Goal: Task Accomplishment & Management: Manage account settings

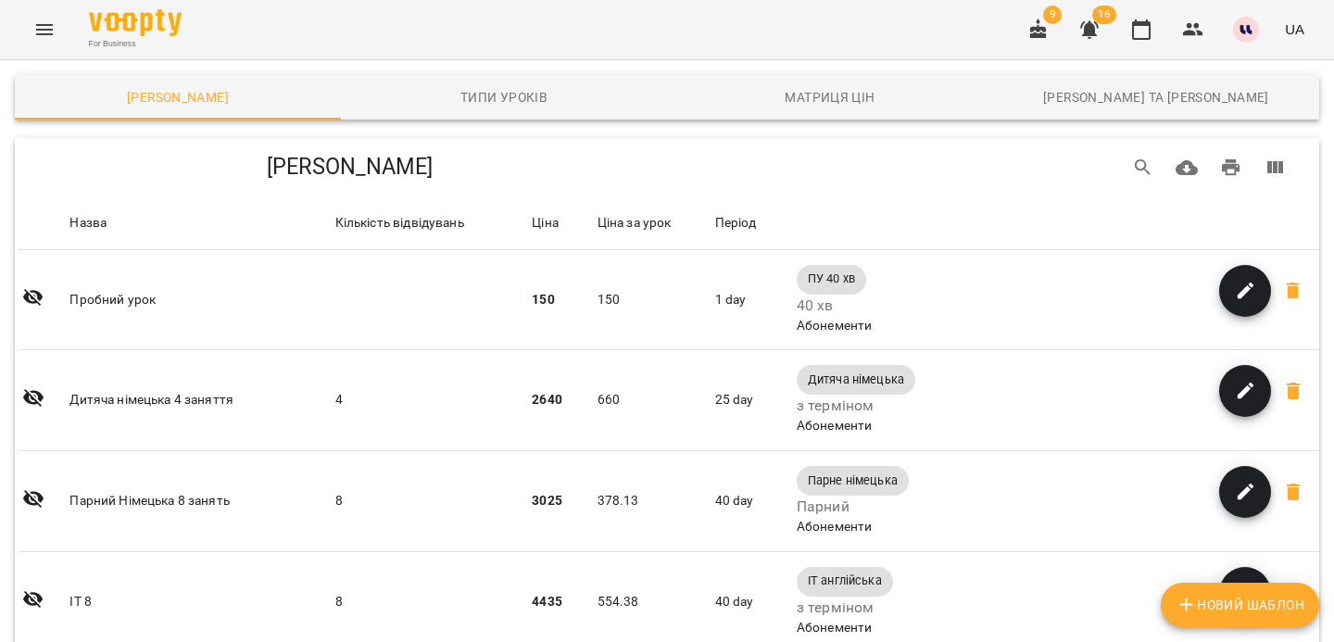
scroll to position [2629, 0]
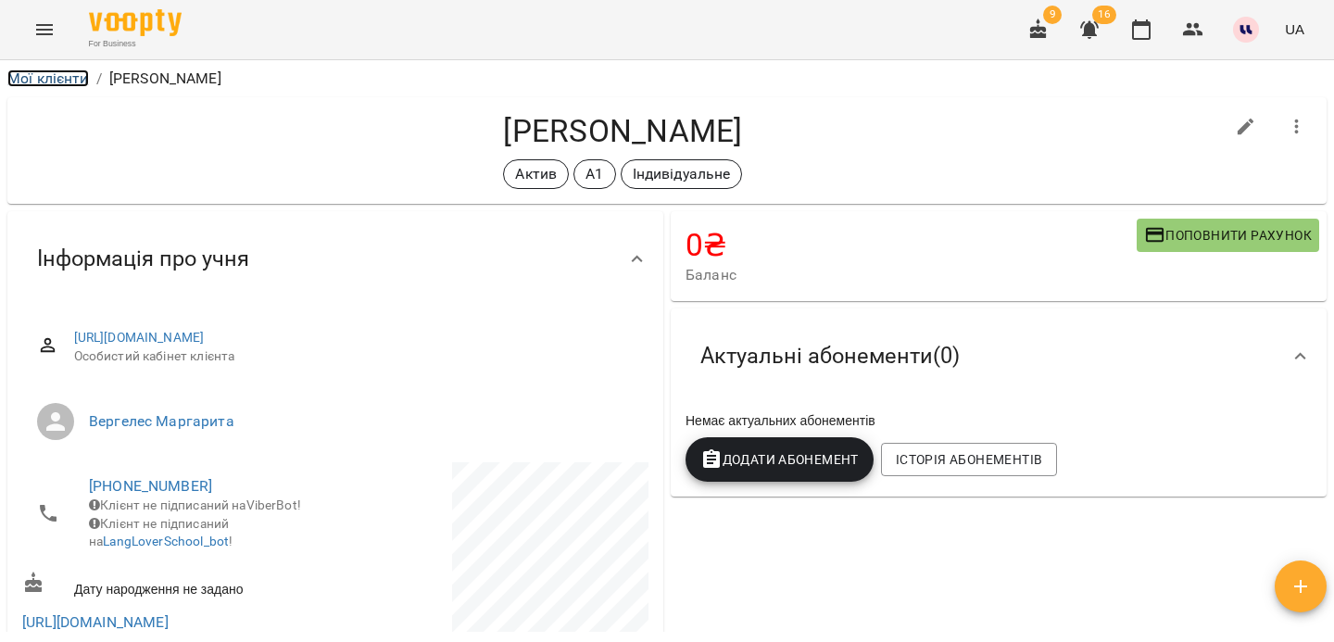
click at [57, 74] on link "Мої клієнти" at bounding box center [48, 78] width 82 height 18
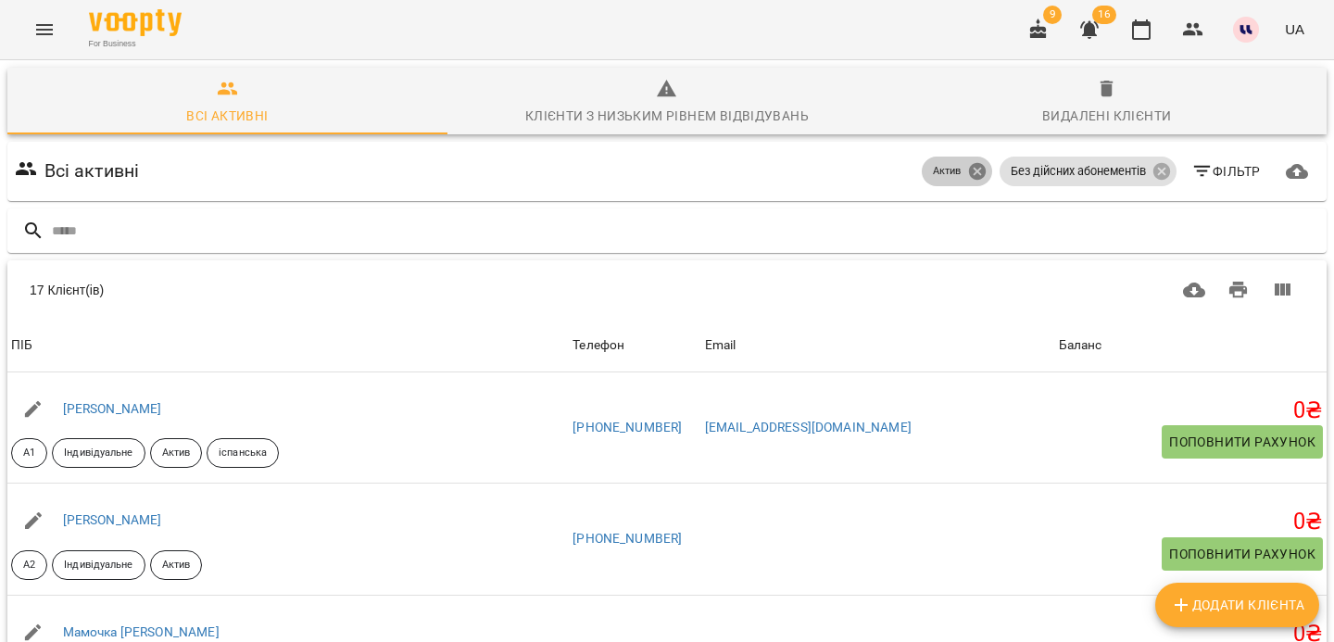
click at [977, 173] on icon at bounding box center [977, 171] width 20 height 20
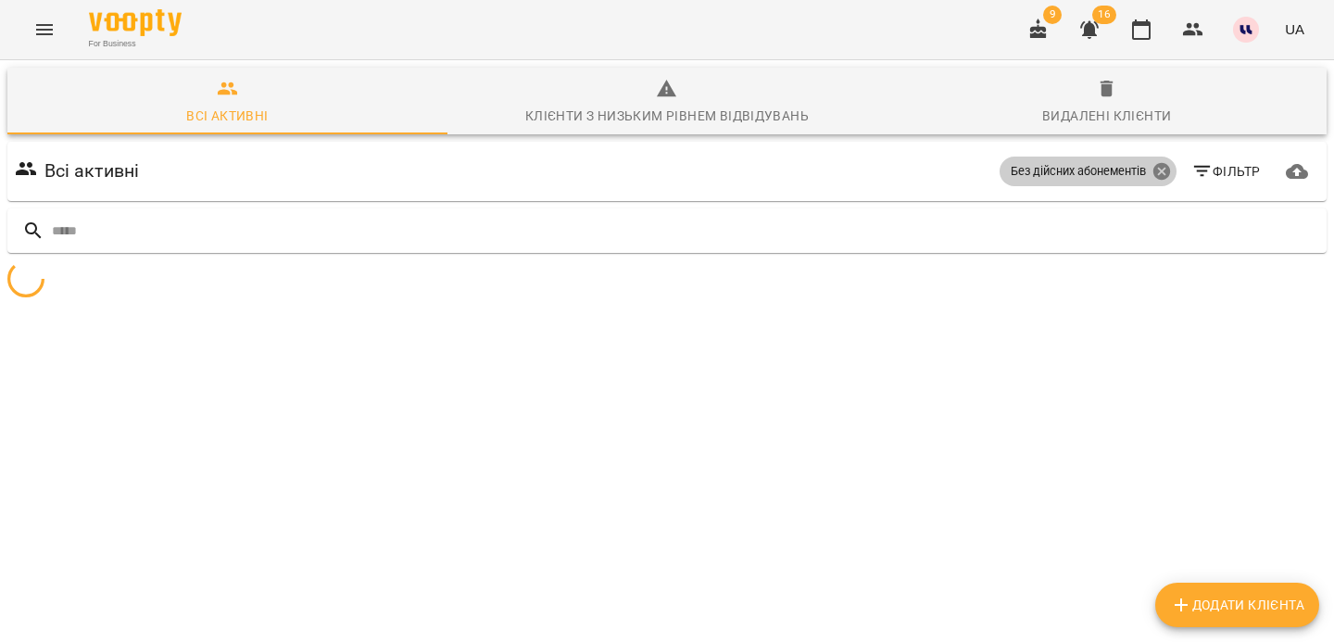
click at [1155, 173] on icon at bounding box center [1161, 171] width 17 height 17
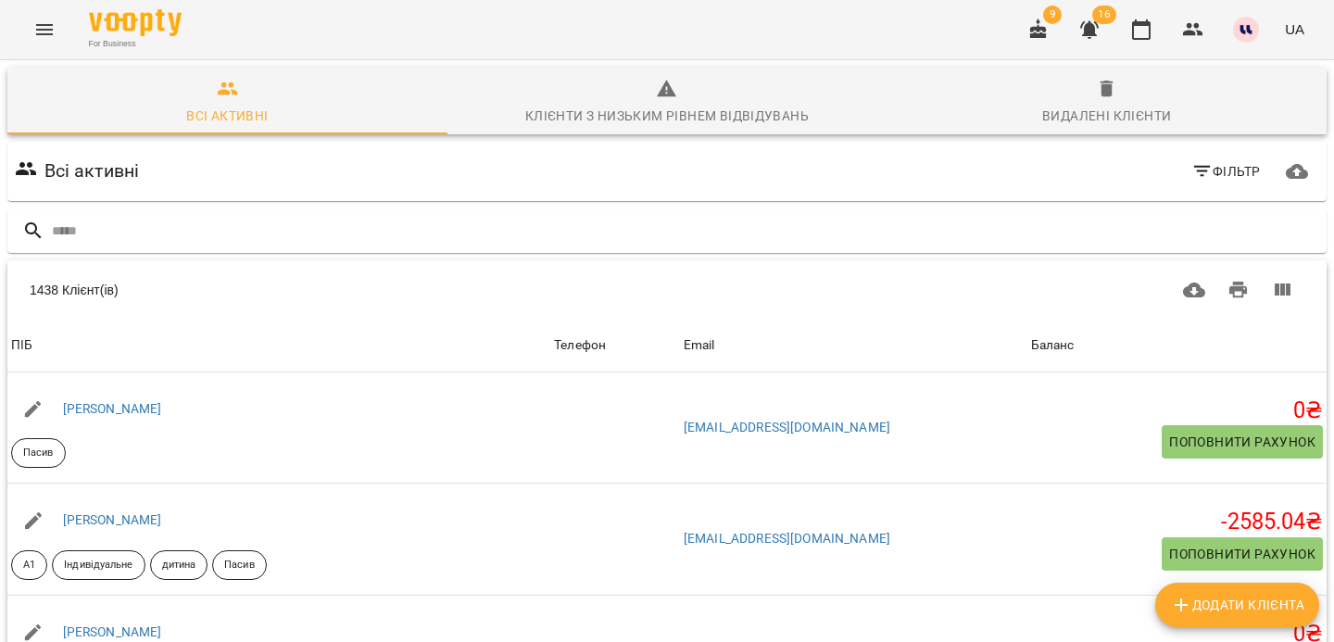
click at [1230, 170] on span "Фільтр" at bounding box center [1226, 171] width 69 height 22
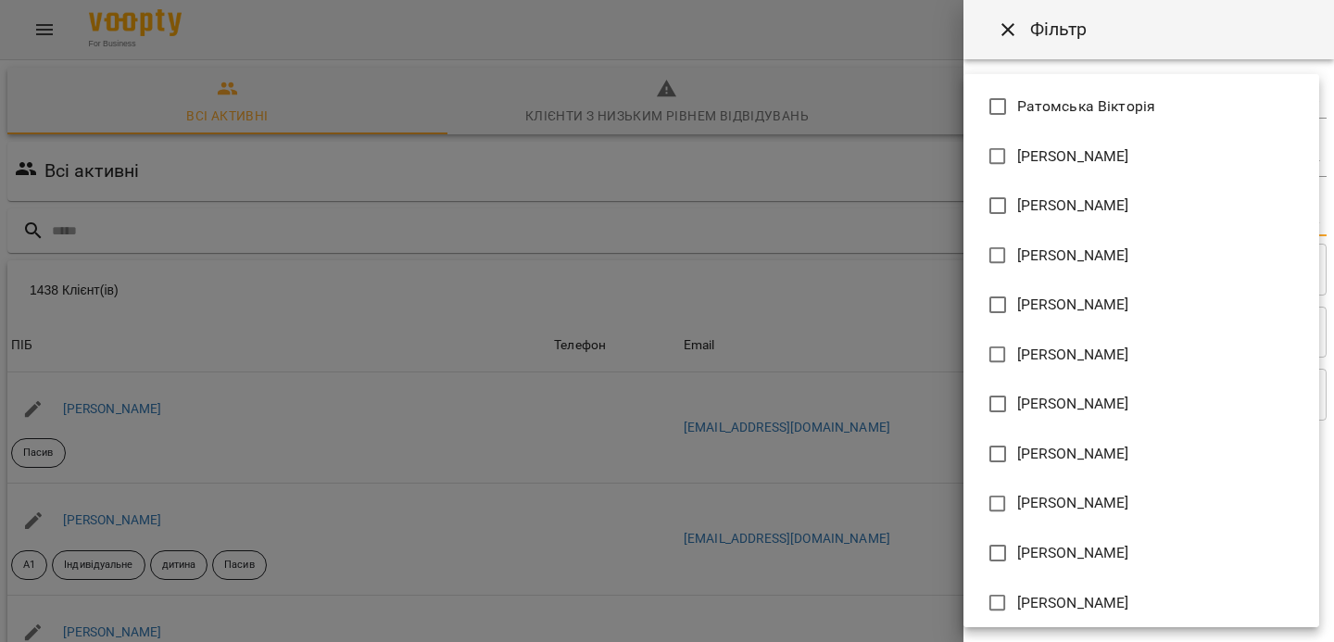
click at [1099, 216] on body "For Business 9 16 UA Всі активні Клієнти з низьким рівнем відвідувань Видалені …" at bounding box center [667, 484] width 1334 height 968
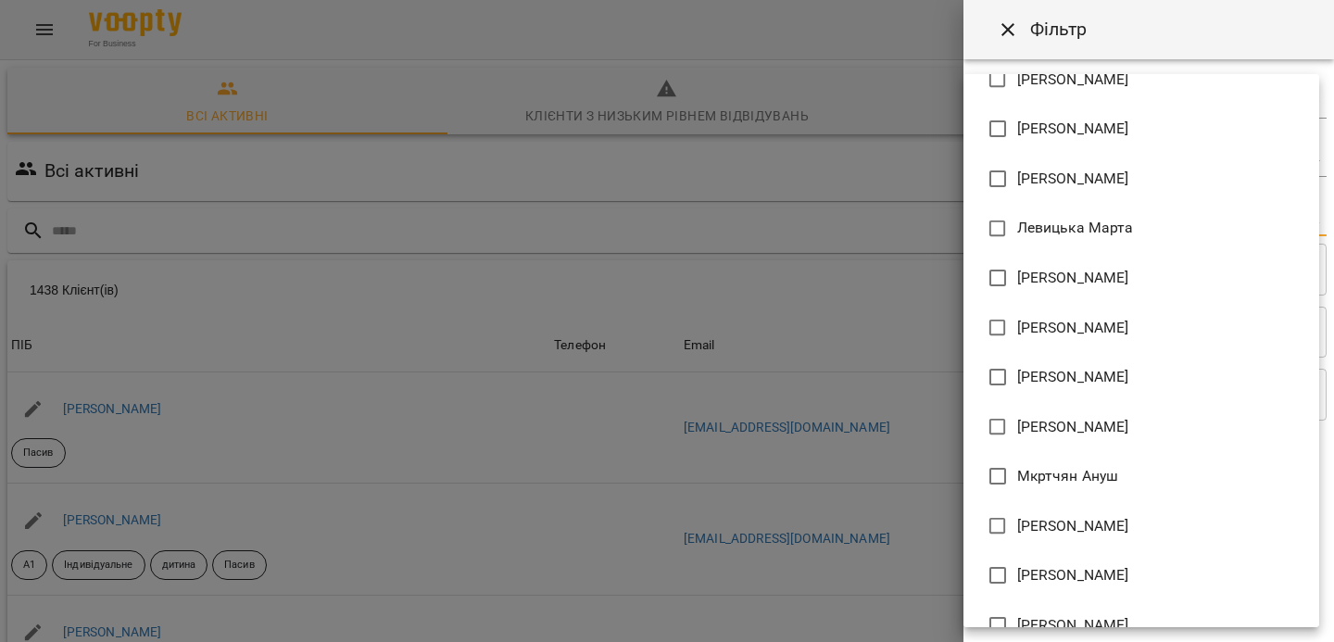
scroll to position [1071, 0]
click at [1056, 431] on span "[PERSON_NAME]" at bounding box center [1073, 425] width 112 height 22
type input "**********"
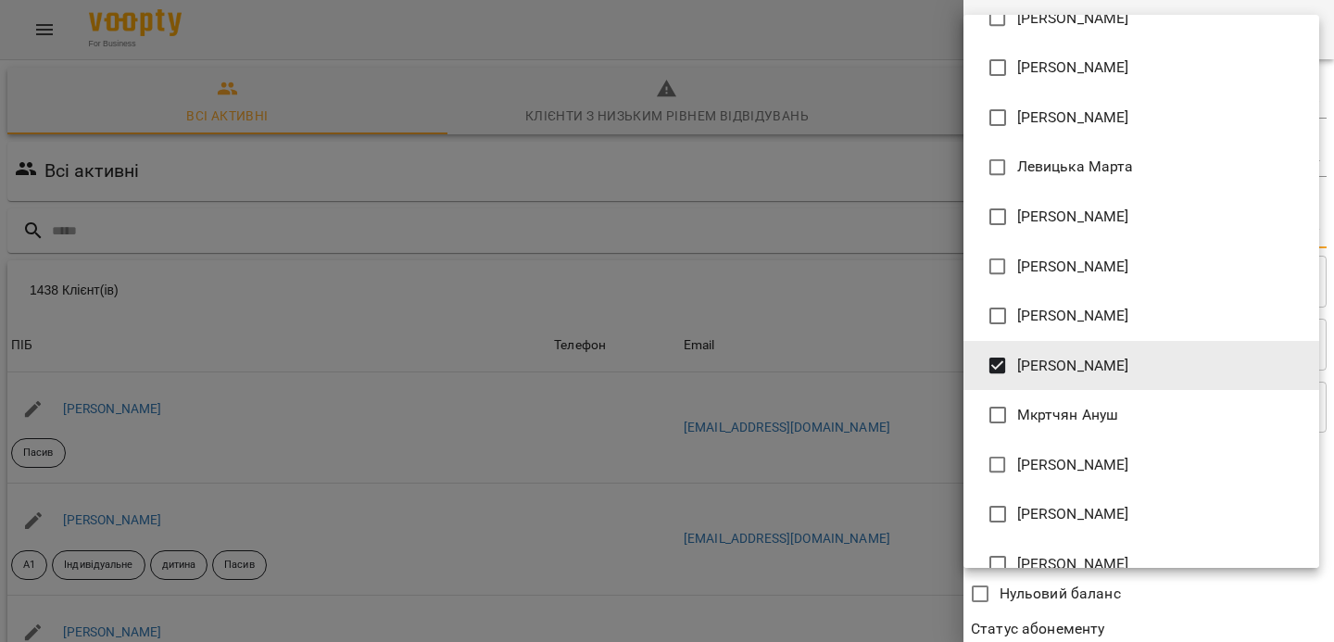
click at [1157, 616] on div at bounding box center [667, 321] width 1334 height 642
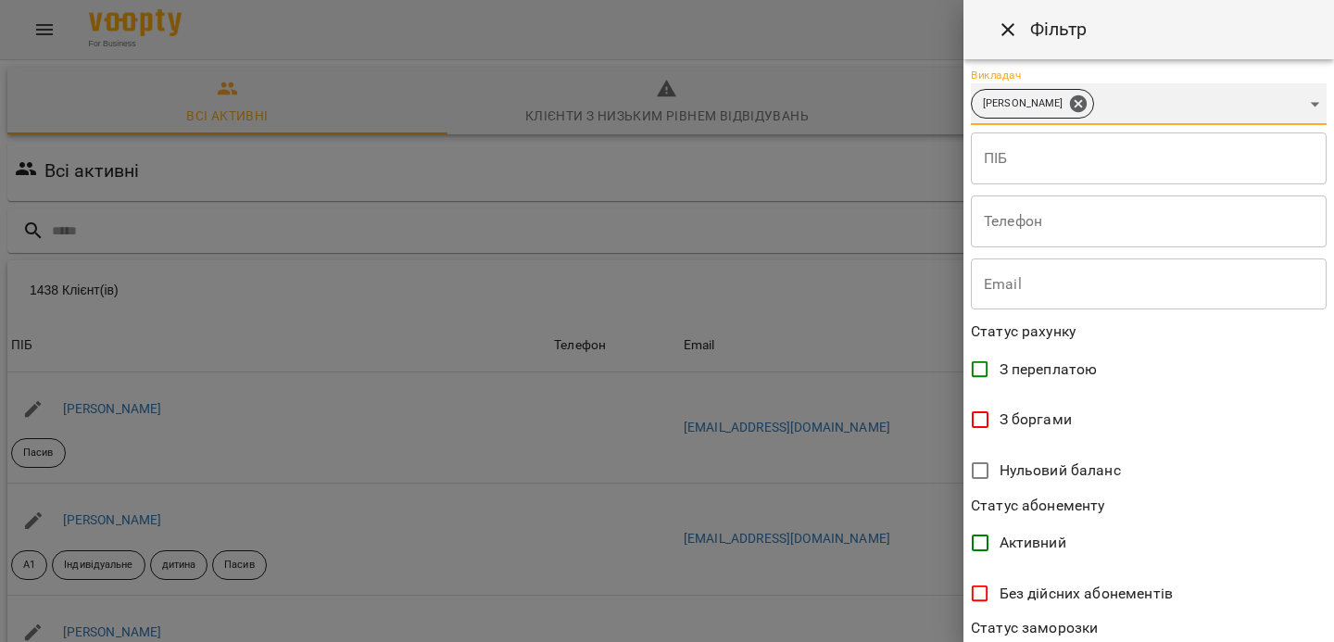
scroll to position [0, 0]
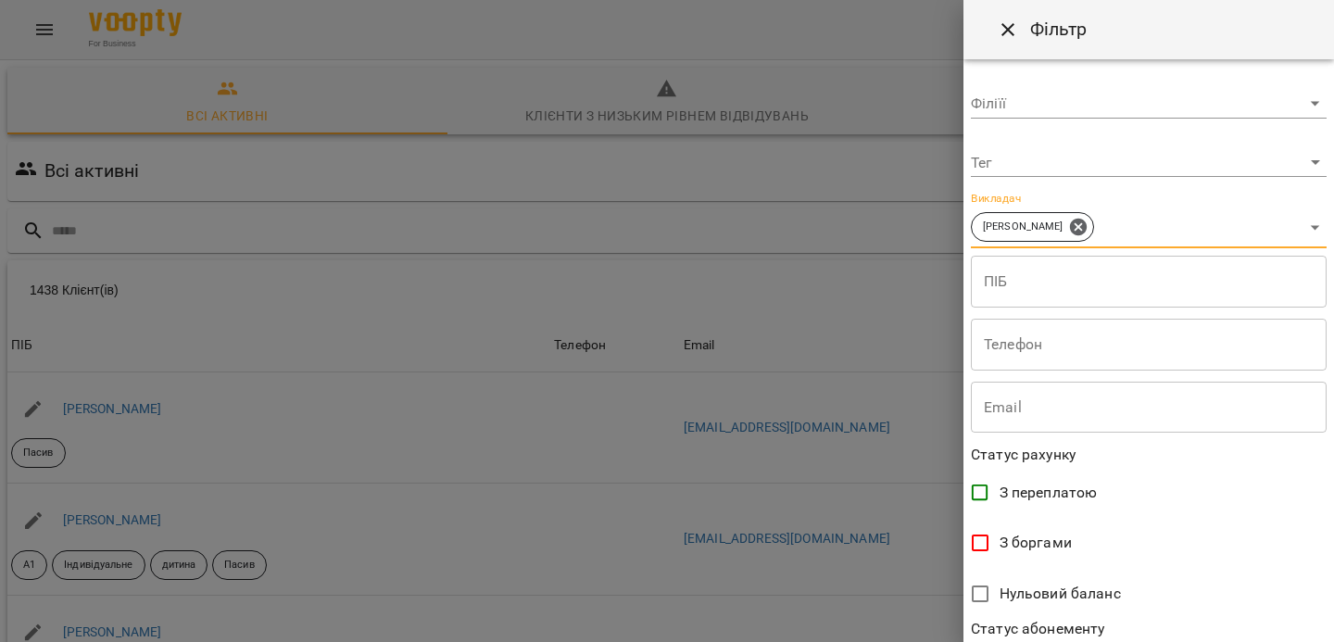
click at [1017, 165] on body "For Business 9 16 UA Всі активні Клієнти з низьким рівнем відвідувань Видалені …" at bounding box center [667, 484] width 1334 height 968
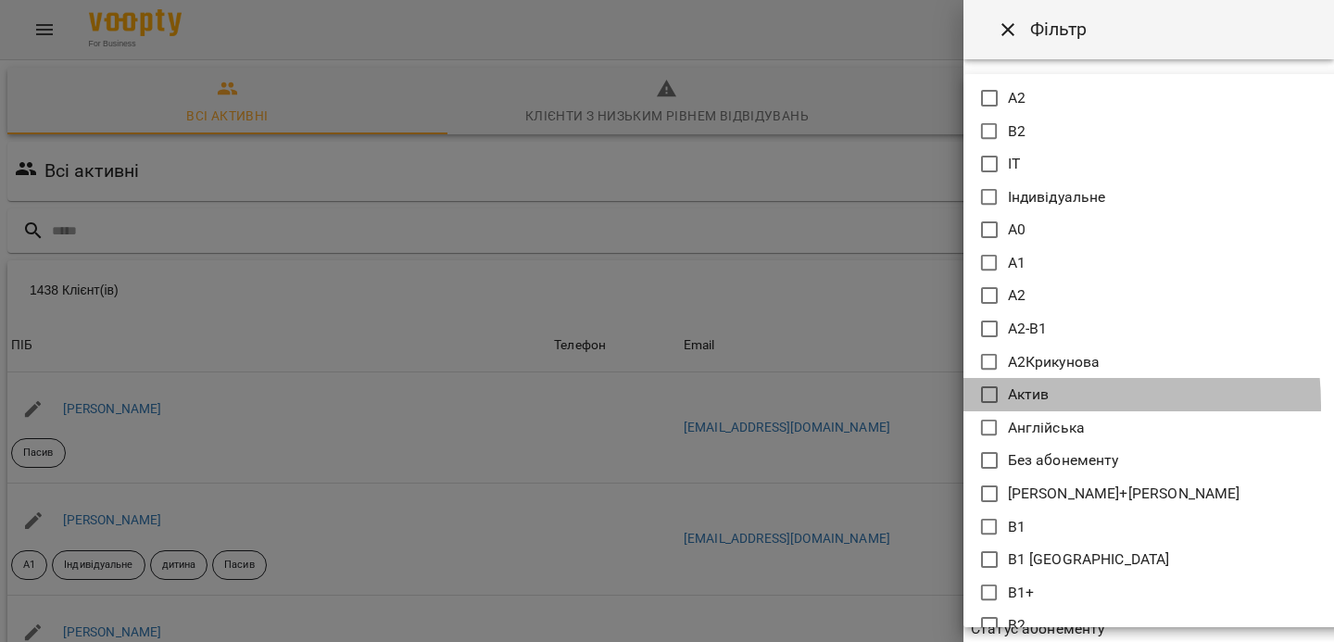
click at [1033, 405] on p "Актив" at bounding box center [1029, 395] width 42 height 22
type input "*****"
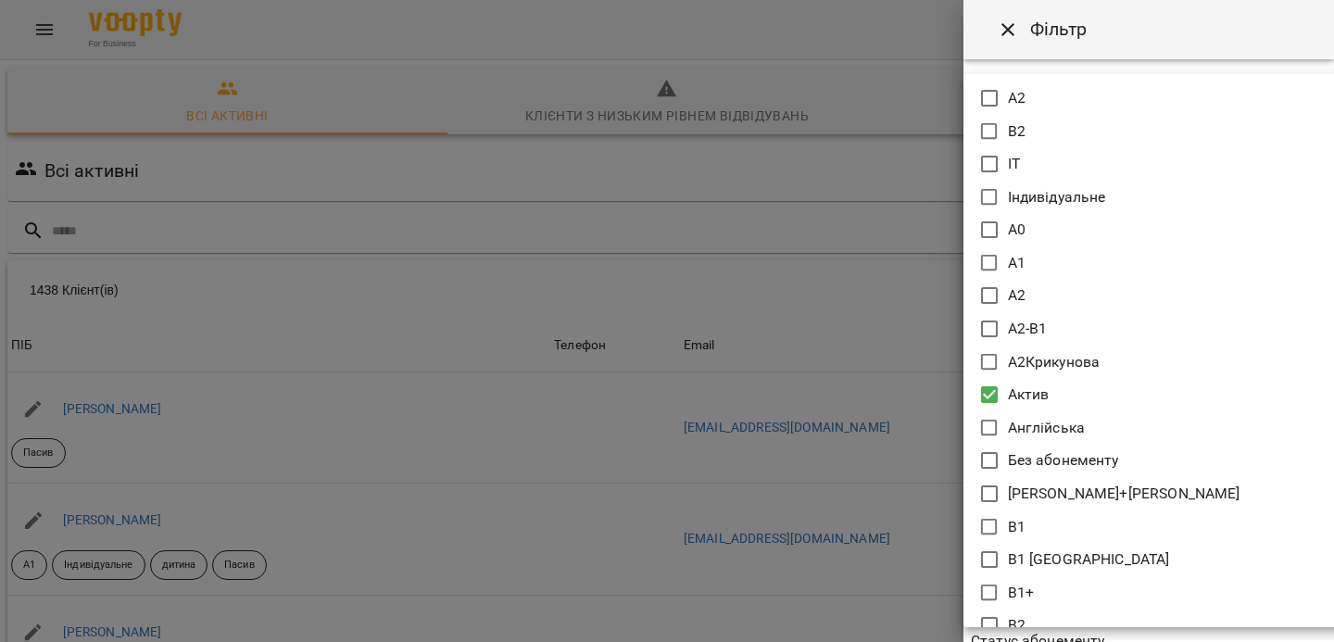
click at [1093, 638] on div at bounding box center [667, 321] width 1334 height 642
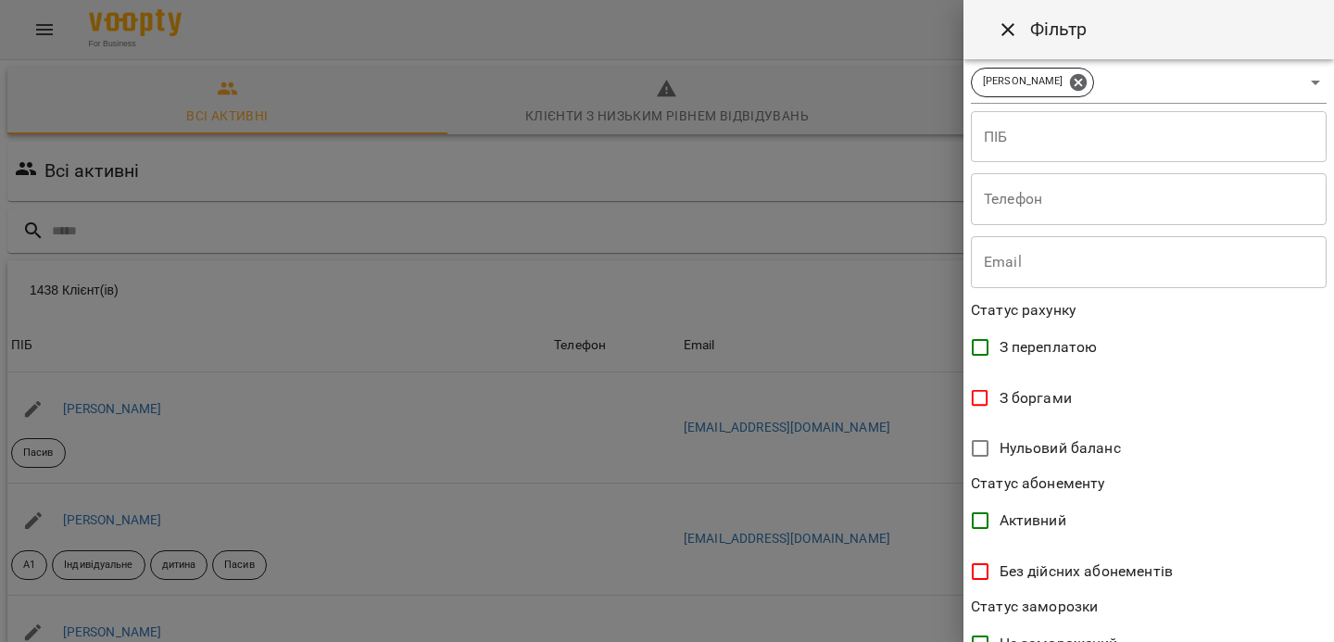
scroll to position [414, 0]
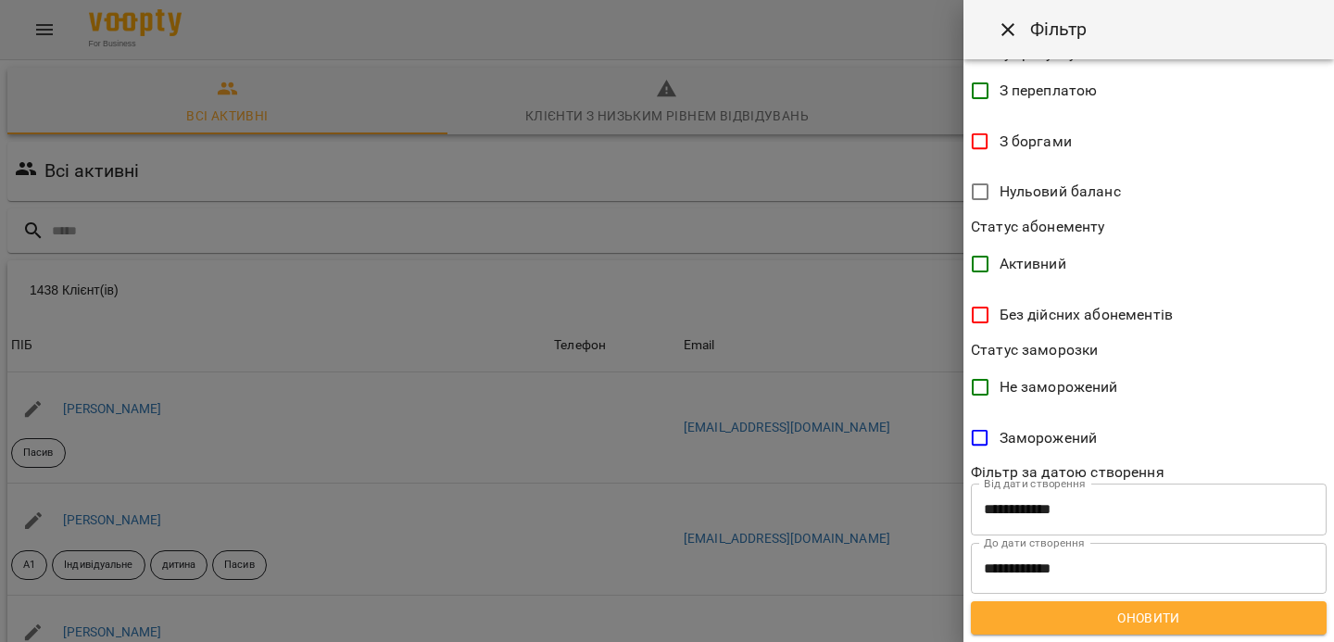
click at [1202, 619] on span "Оновити" at bounding box center [1149, 618] width 326 height 22
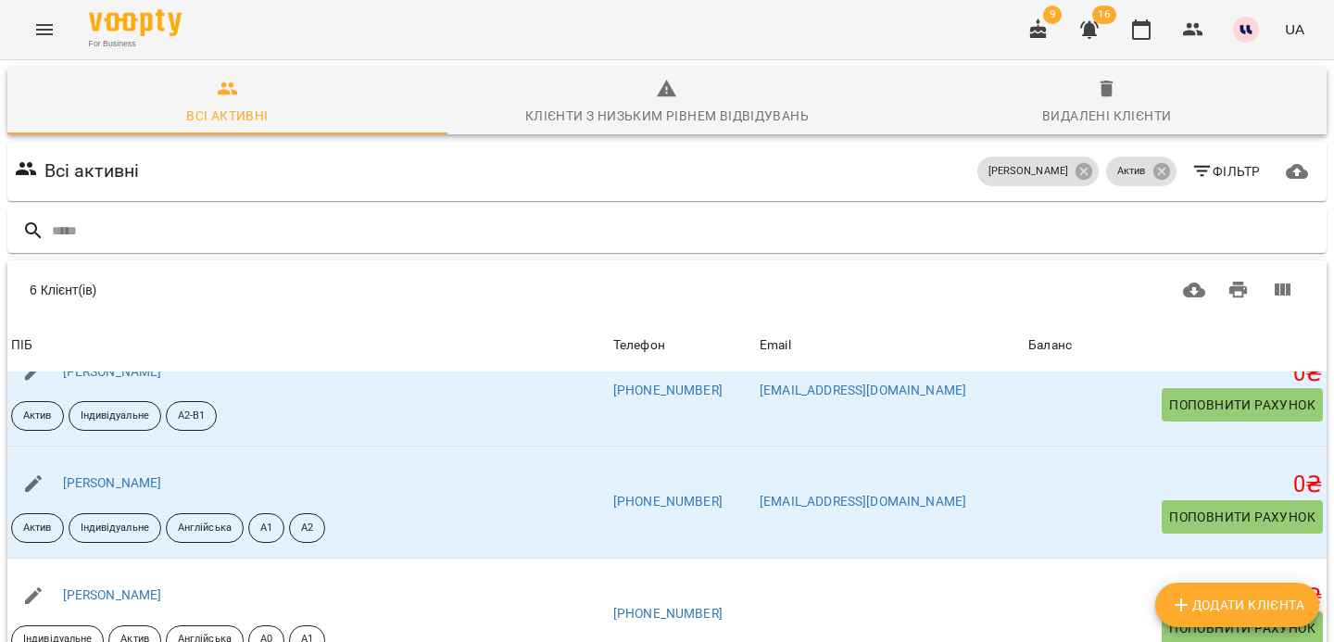
scroll to position [254, 0]
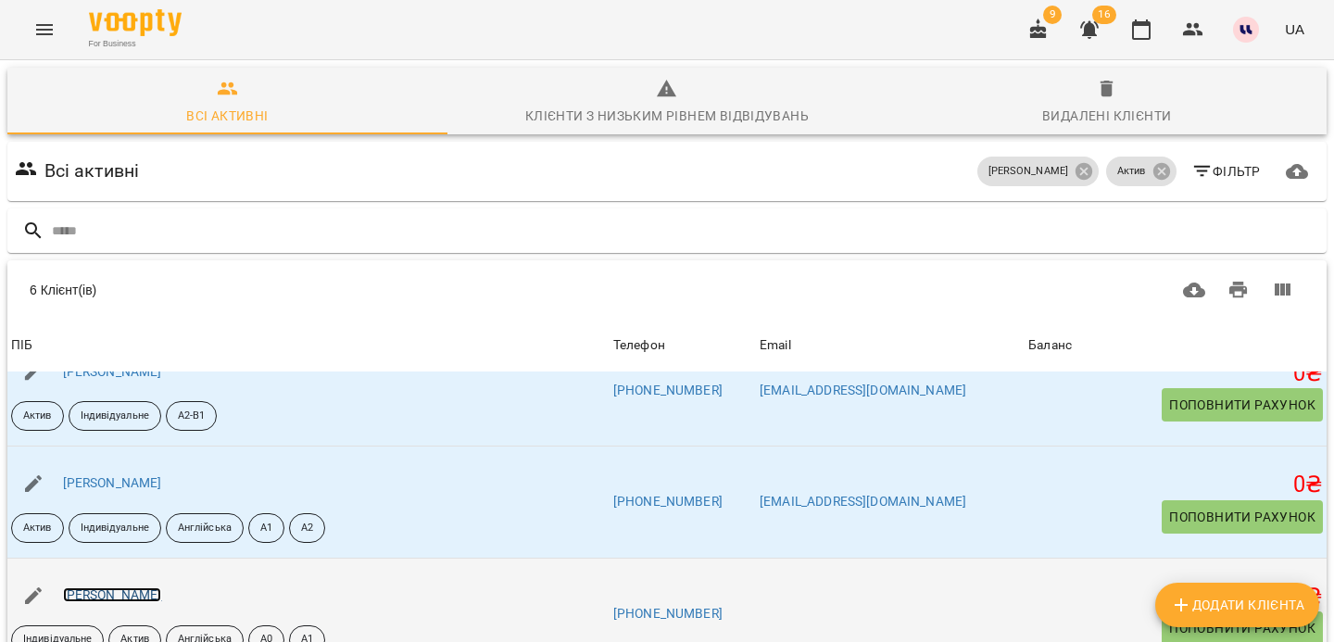
click at [153, 587] on link "Лесковець Марина Володимирівна" at bounding box center [112, 594] width 99 height 15
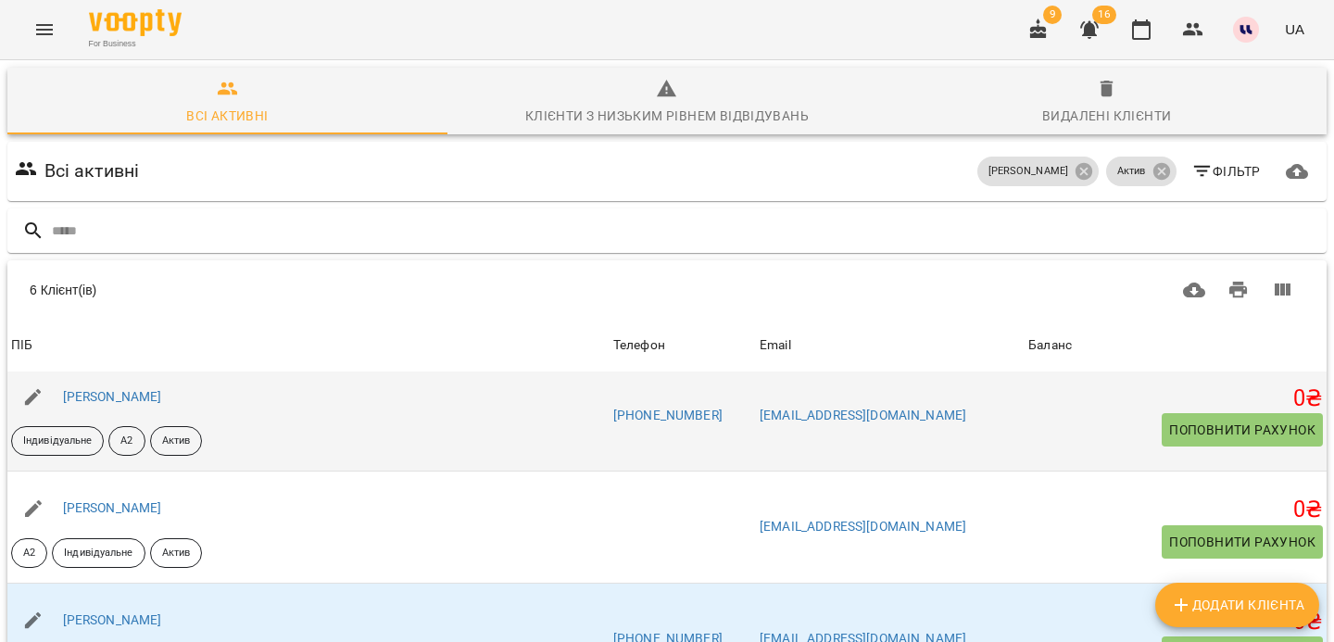
scroll to position [13, 0]
click at [158, 393] on link "Балабай Максим Віталійович" at bounding box center [112, 395] width 99 height 15
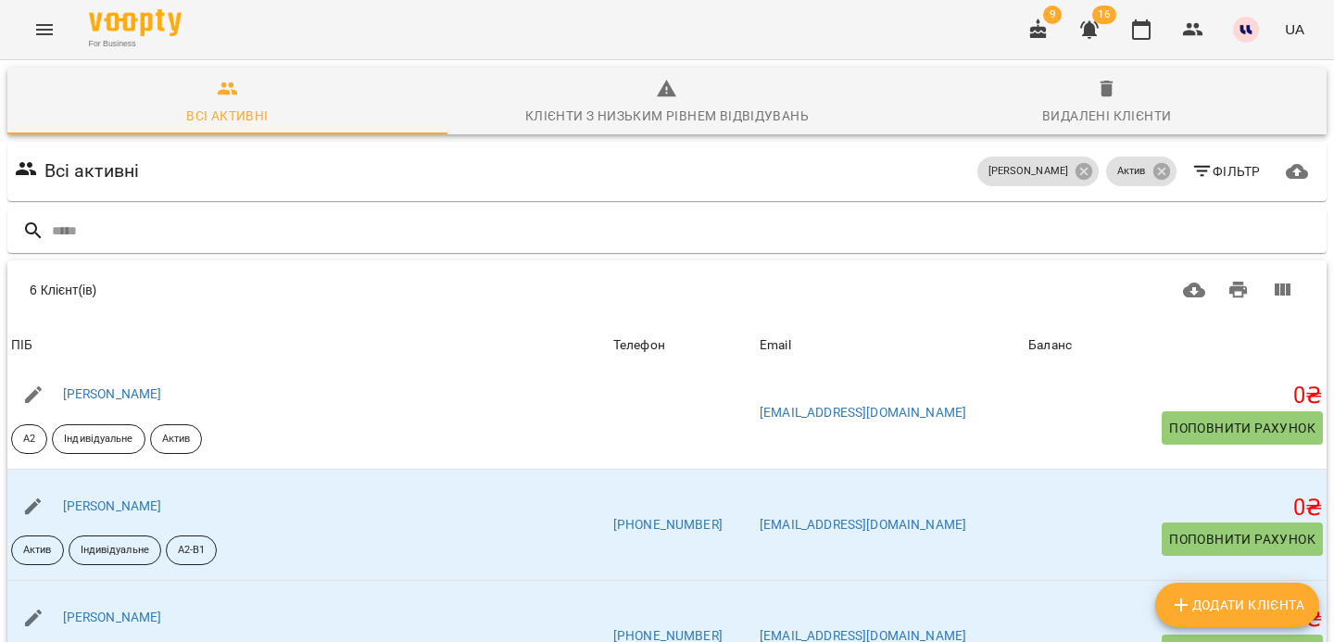
scroll to position [139, 0]
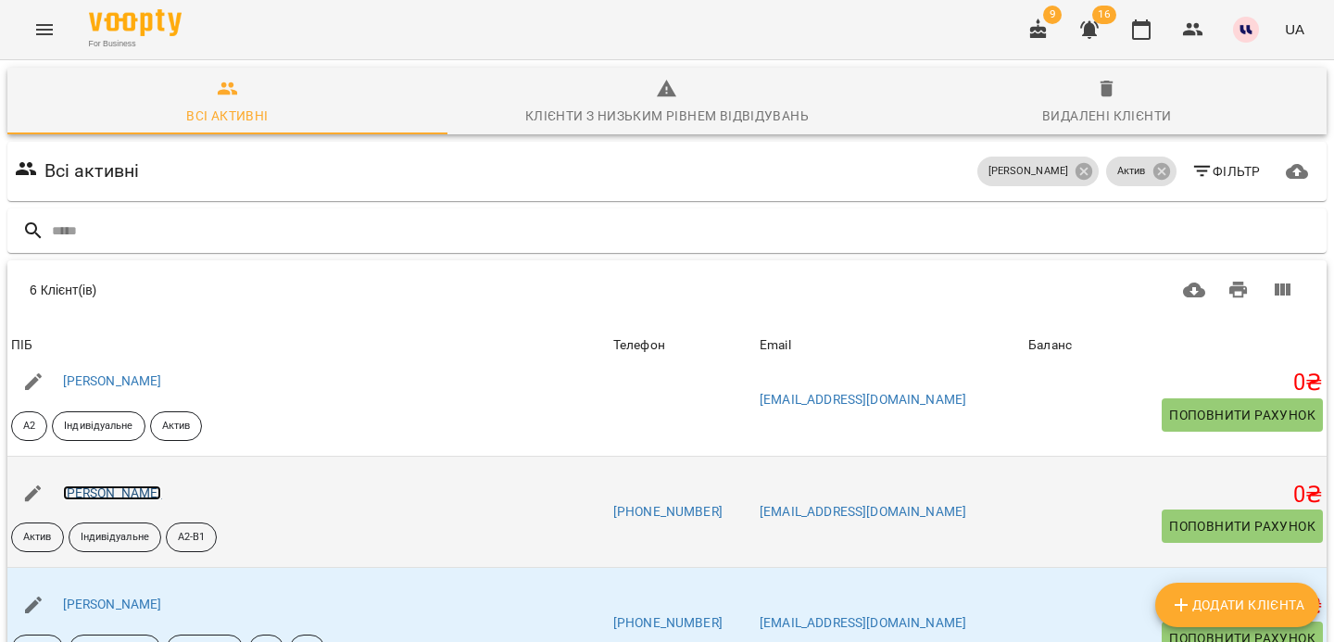
click at [162, 490] on link "Канцібер Богдана Віталіївна" at bounding box center [112, 493] width 99 height 15
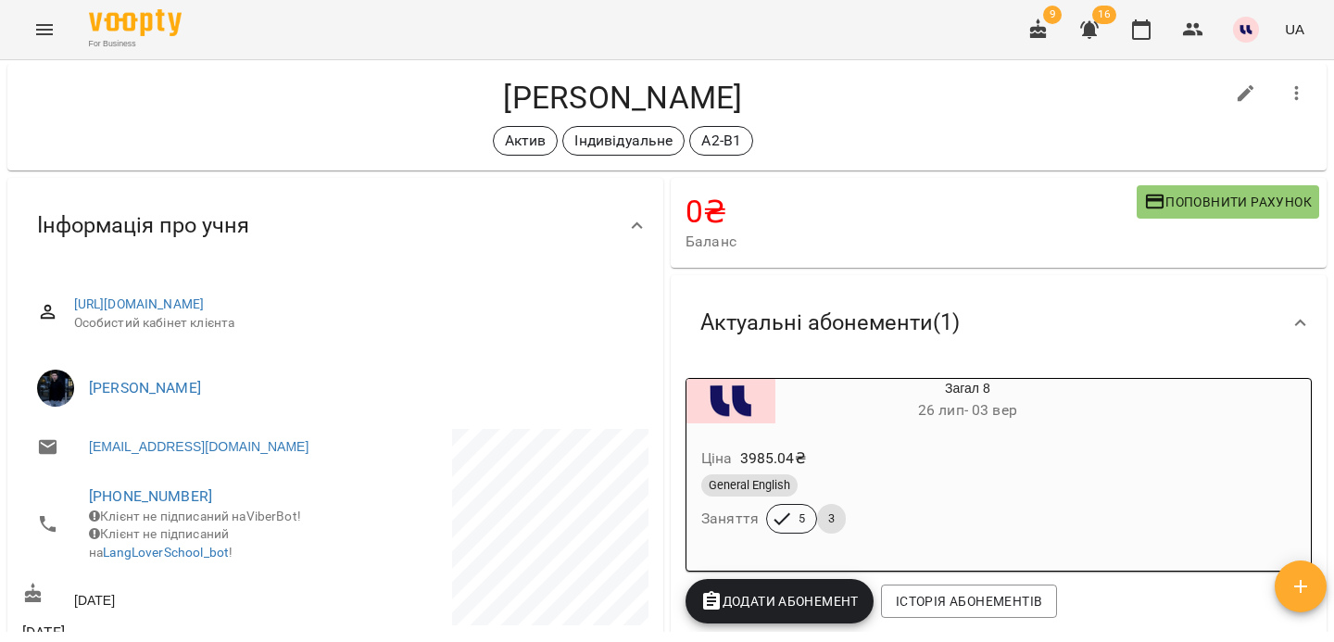
scroll to position [24, 0]
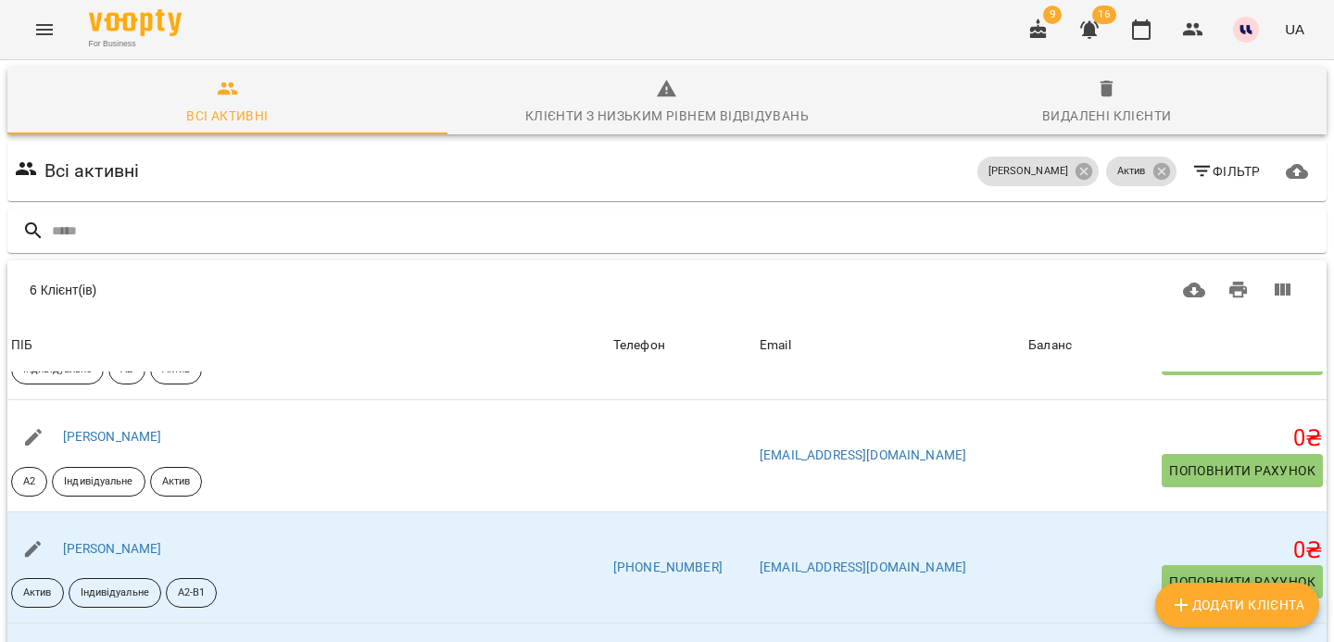
scroll to position [93, 0]
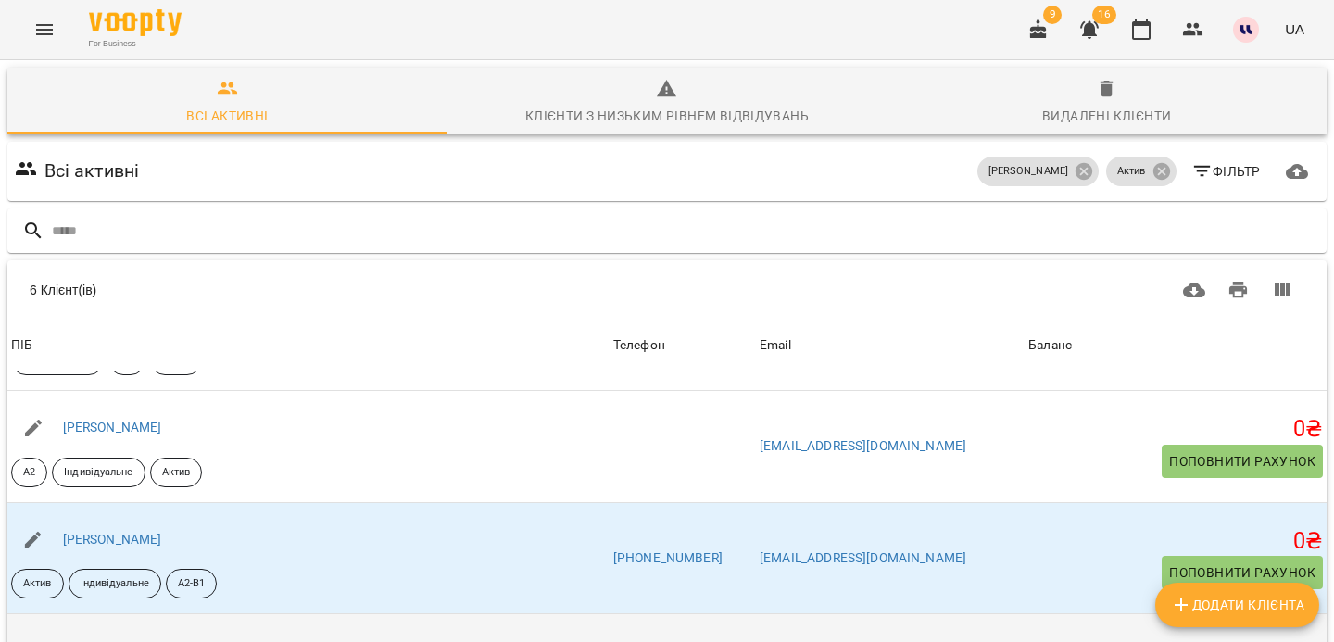
click at [156, 641] on link "Ковальчук Каміла Андріївна" at bounding box center [112, 650] width 99 height 15
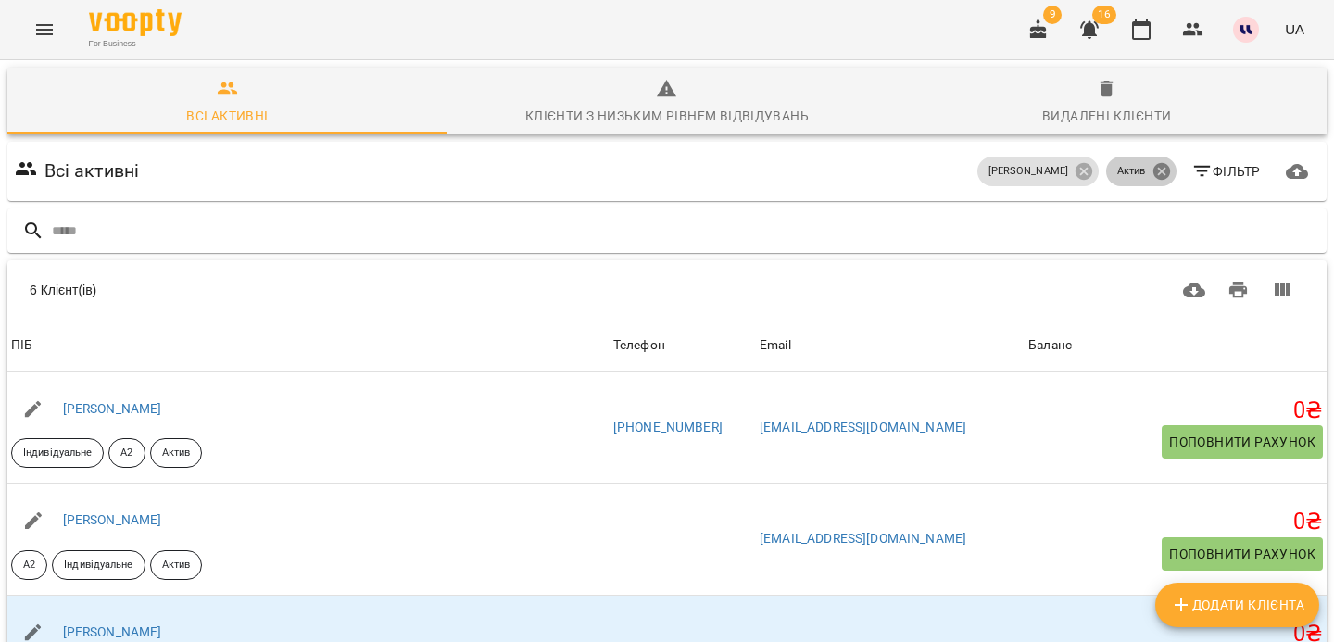
click at [1163, 176] on icon at bounding box center [1161, 171] width 17 height 17
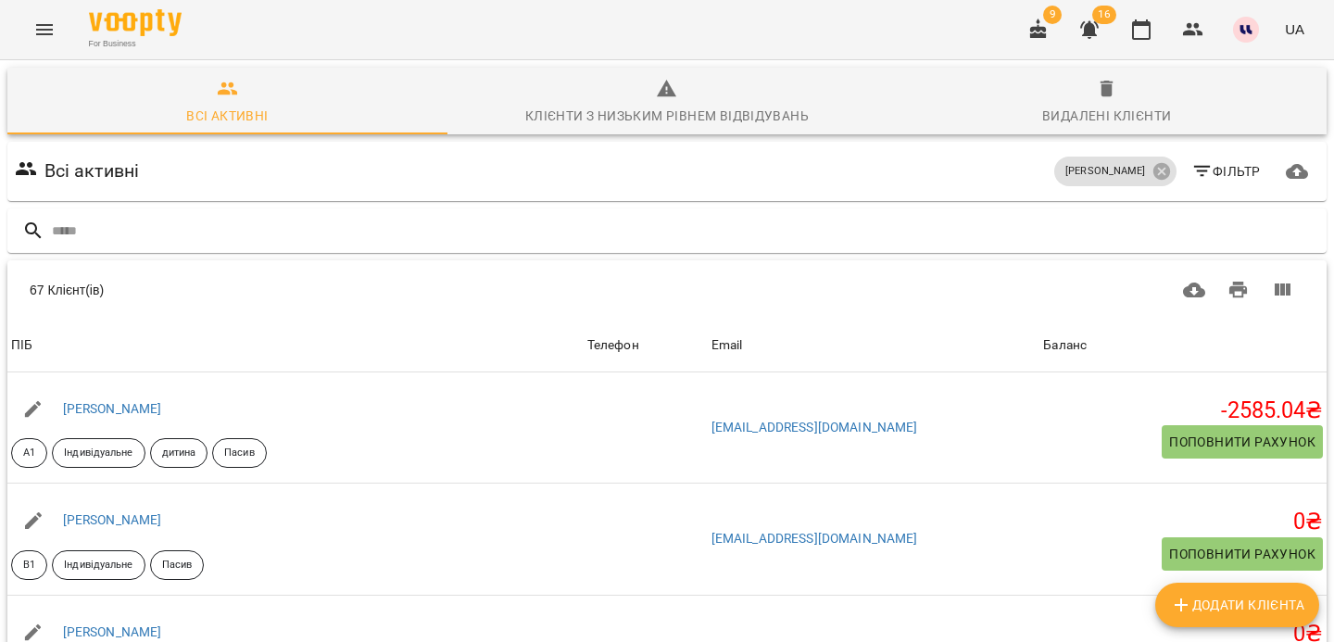
click at [1250, 170] on span "Фільтр" at bounding box center [1226, 171] width 69 height 22
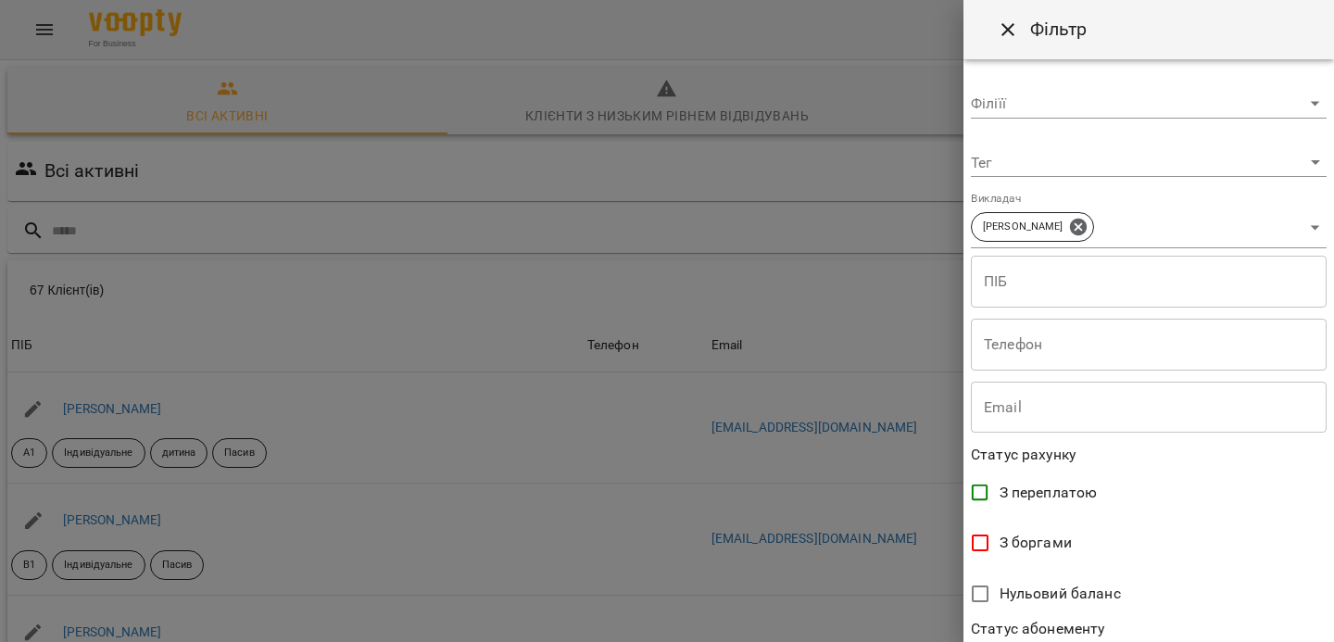
click at [1113, 165] on body "For Business 9 16 UA Всі активні Клієнти з низьким рівнем відвідувань Видалені …" at bounding box center [667, 484] width 1334 height 968
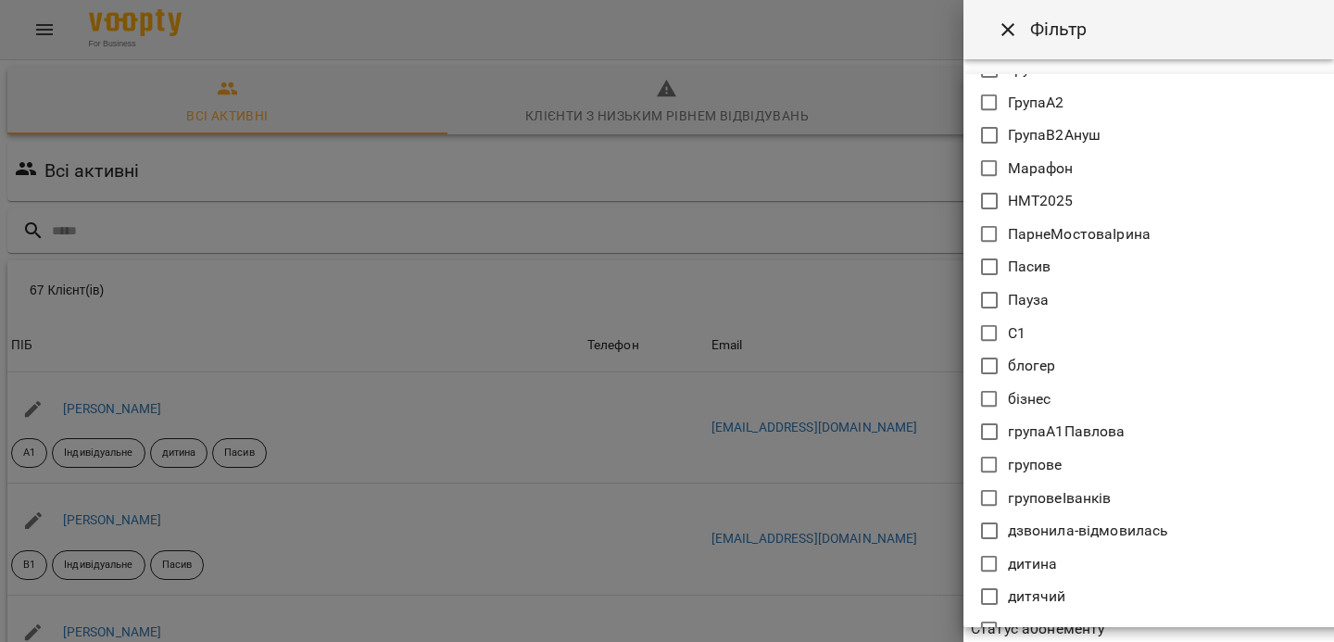
scroll to position [652, 0]
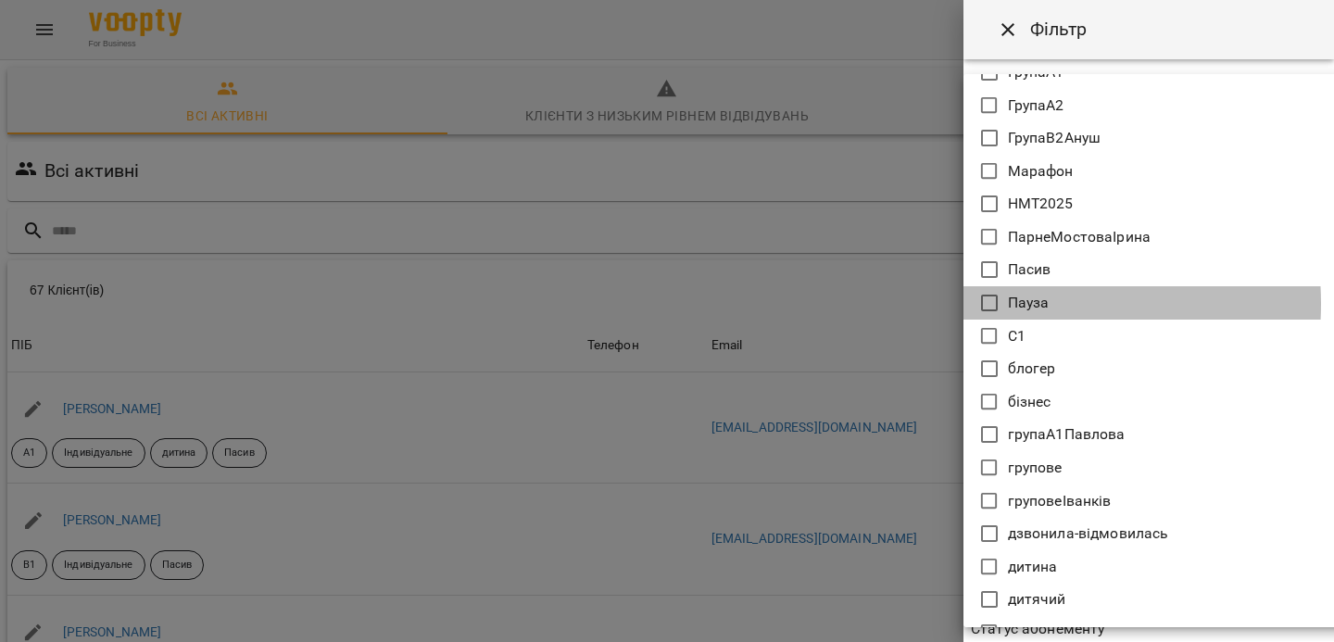
click at [1016, 304] on p "Пауза" at bounding box center [1029, 303] width 42 height 22
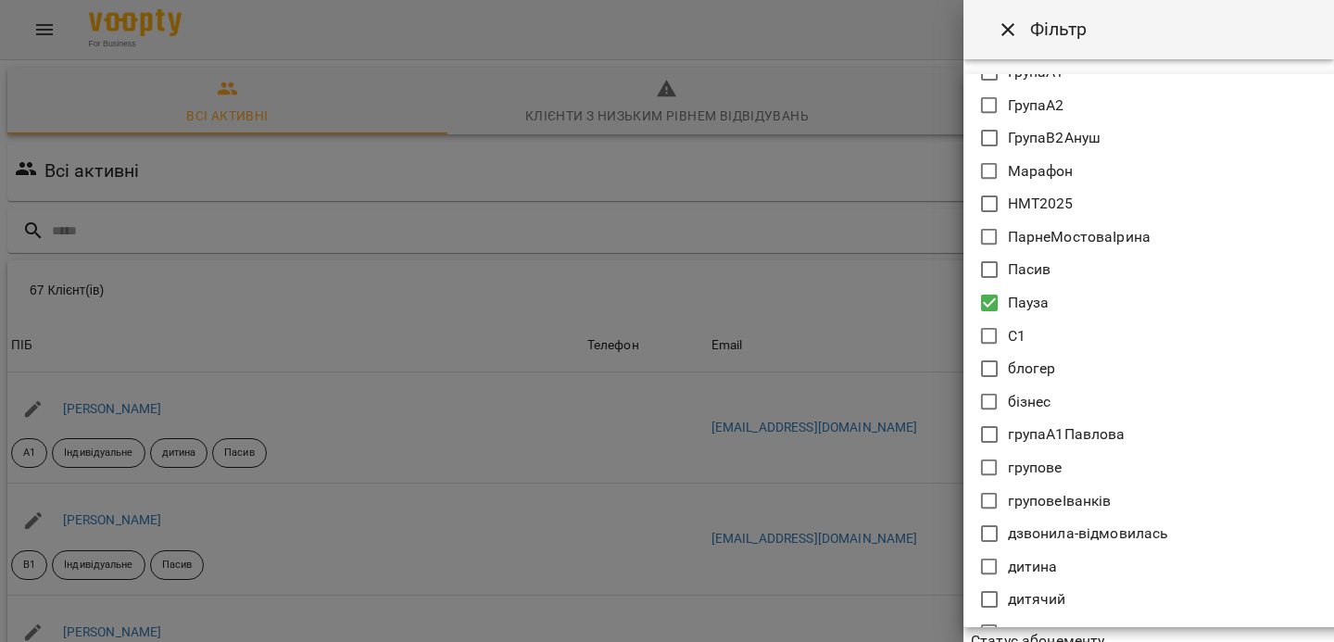
click at [1001, 277] on li "Пасив" at bounding box center [1169, 269] width 411 height 33
click at [1002, 270] on li "Пасив" at bounding box center [1169, 269] width 411 height 33
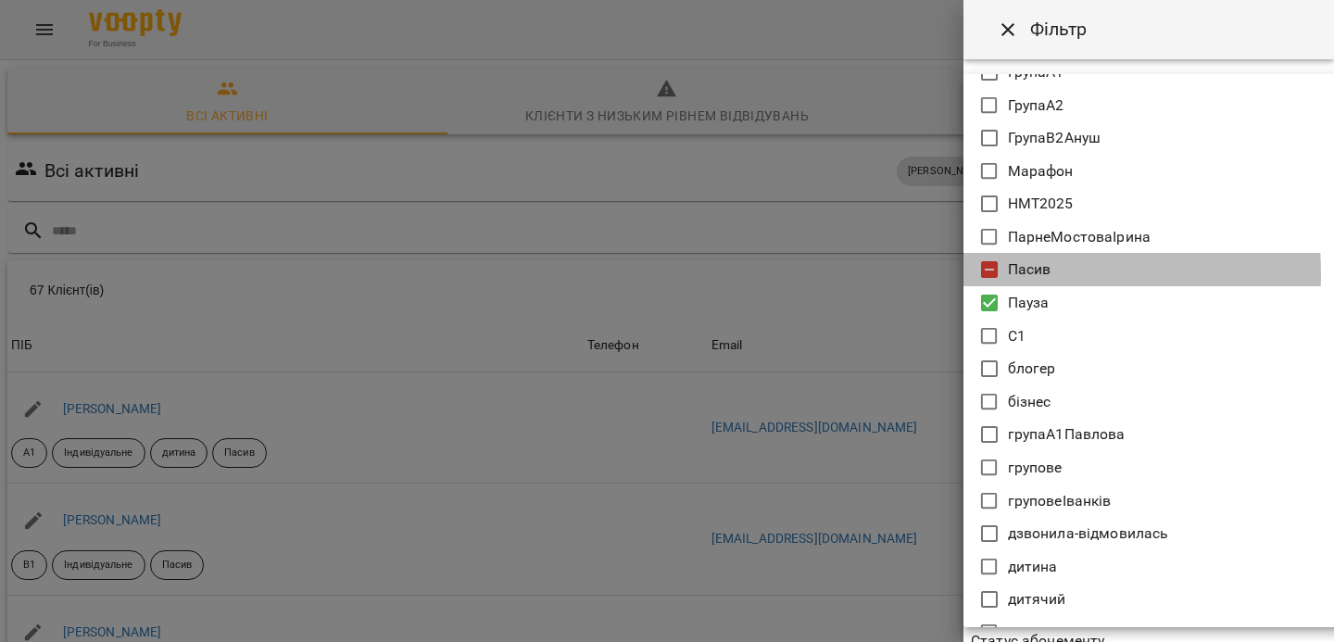
click at [995, 273] on icon at bounding box center [989, 269] width 17 height 17
type input "*****"
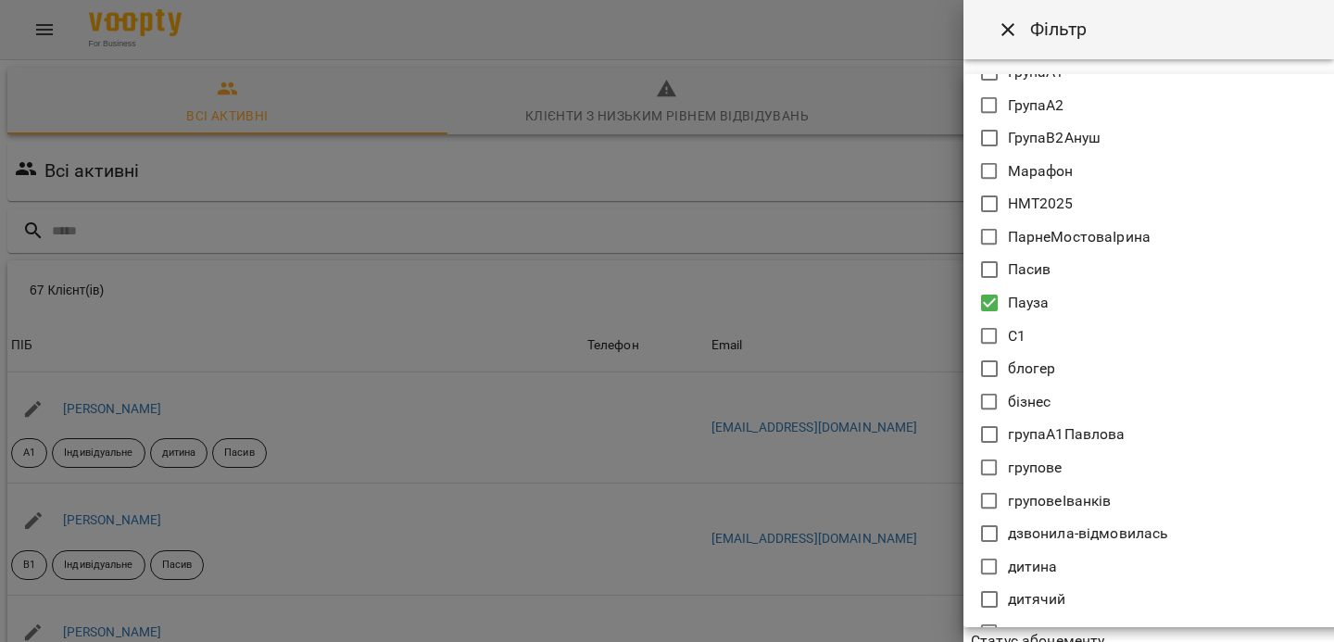
click at [1004, 25] on div at bounding box center [667, 321] width 1334 height 642
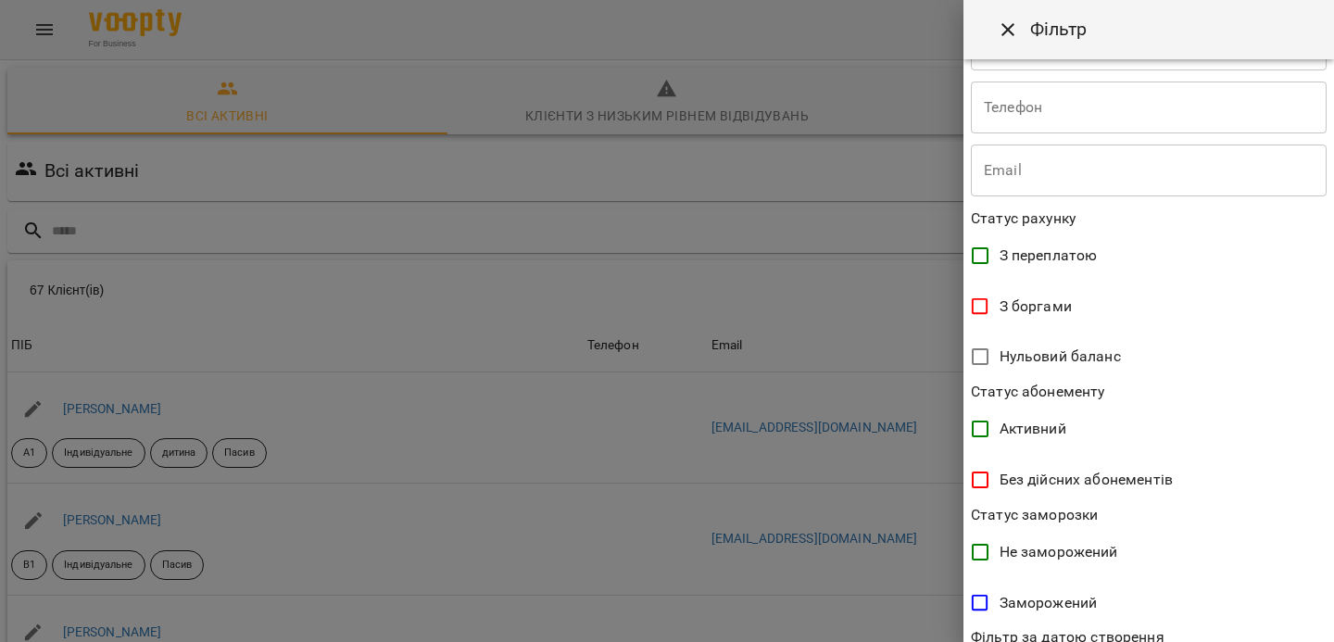
scroll to position [414, 0]
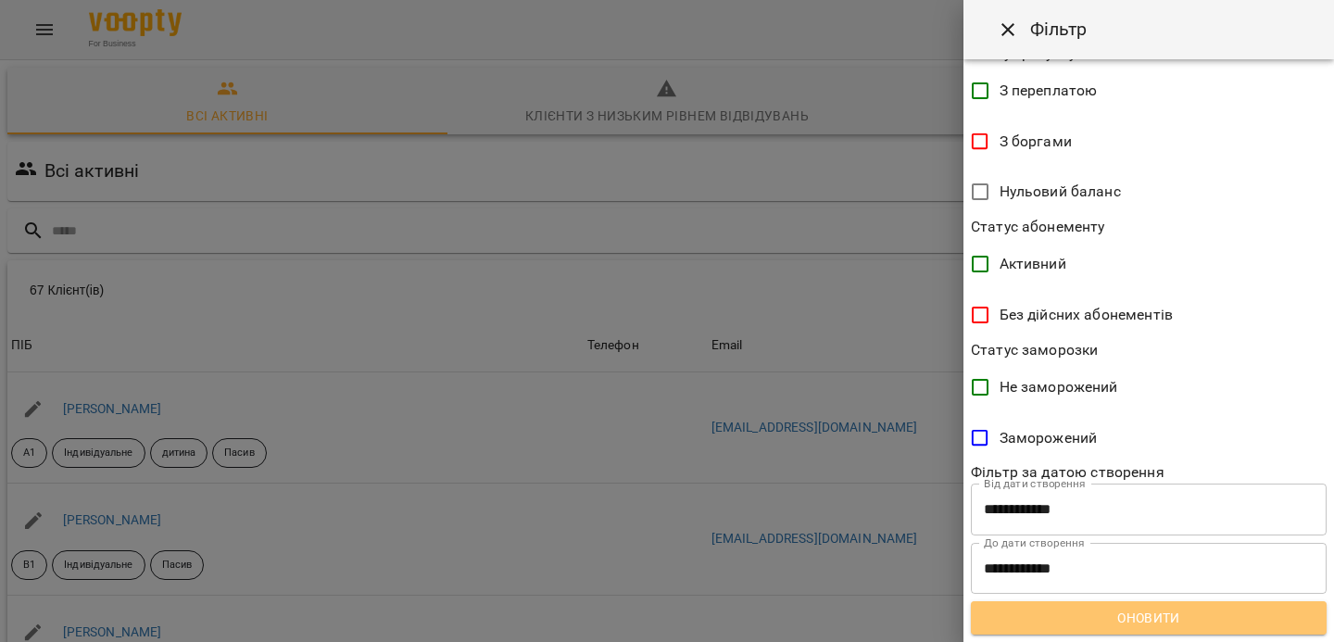
click at [1200, 625] on span "Оновити" at bounding box center [1149, 618] width 326 height 22
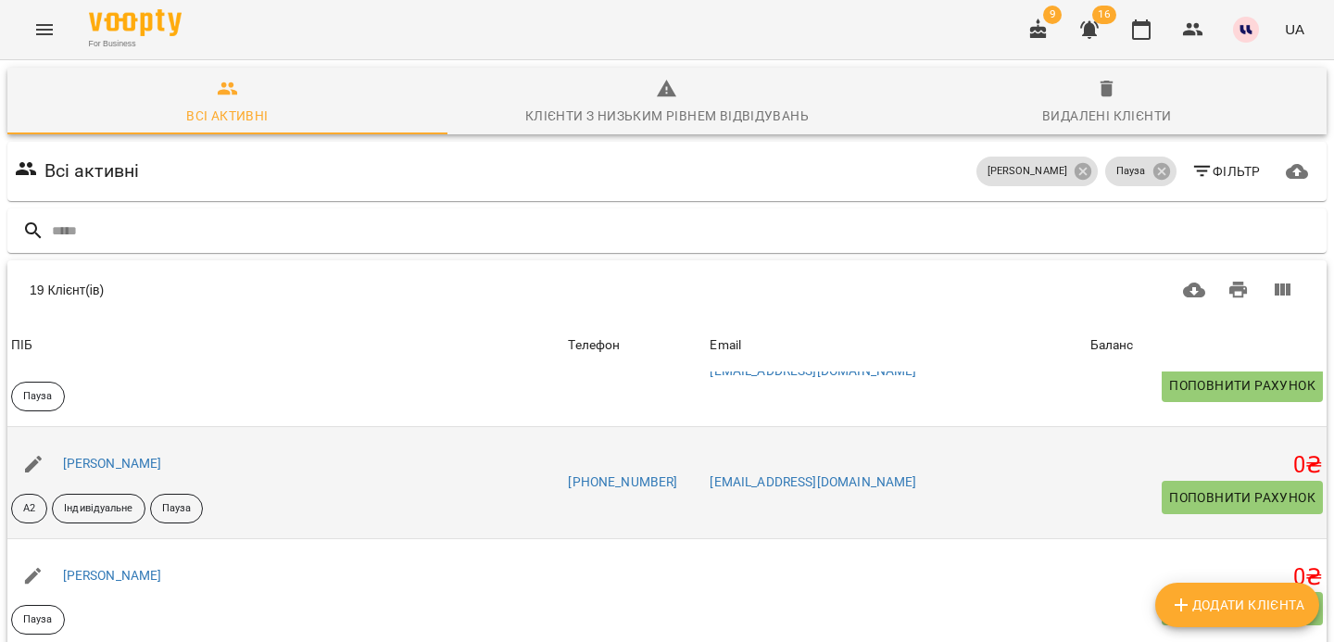
scroll to position [0, 0]
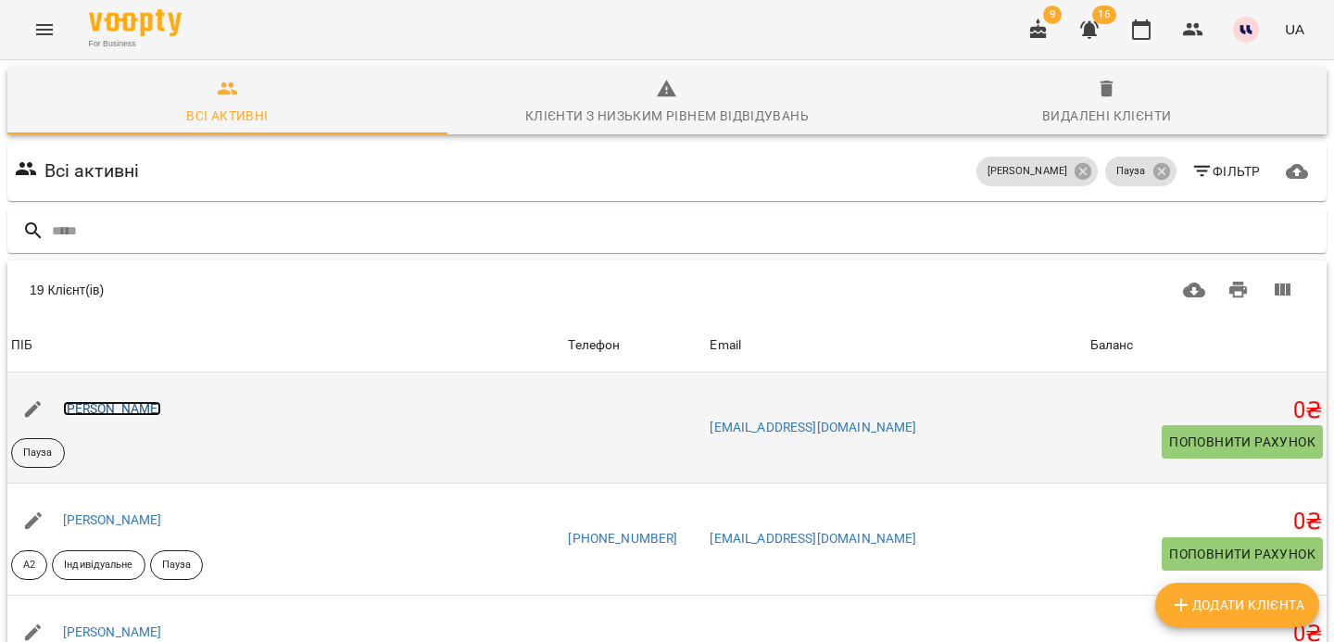
click at [162, 410] on link "Аврамова Орина Максимівна" at bounding box center [112, 408] width 99 height 15
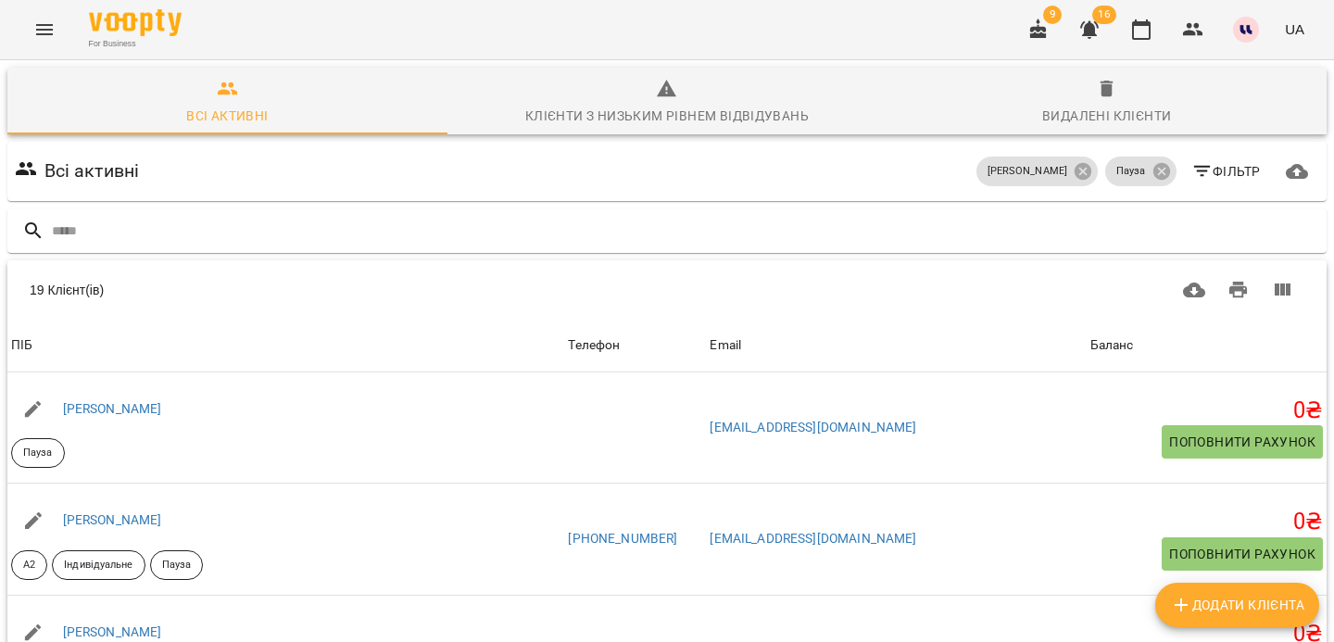
scroll to position [164, 0]
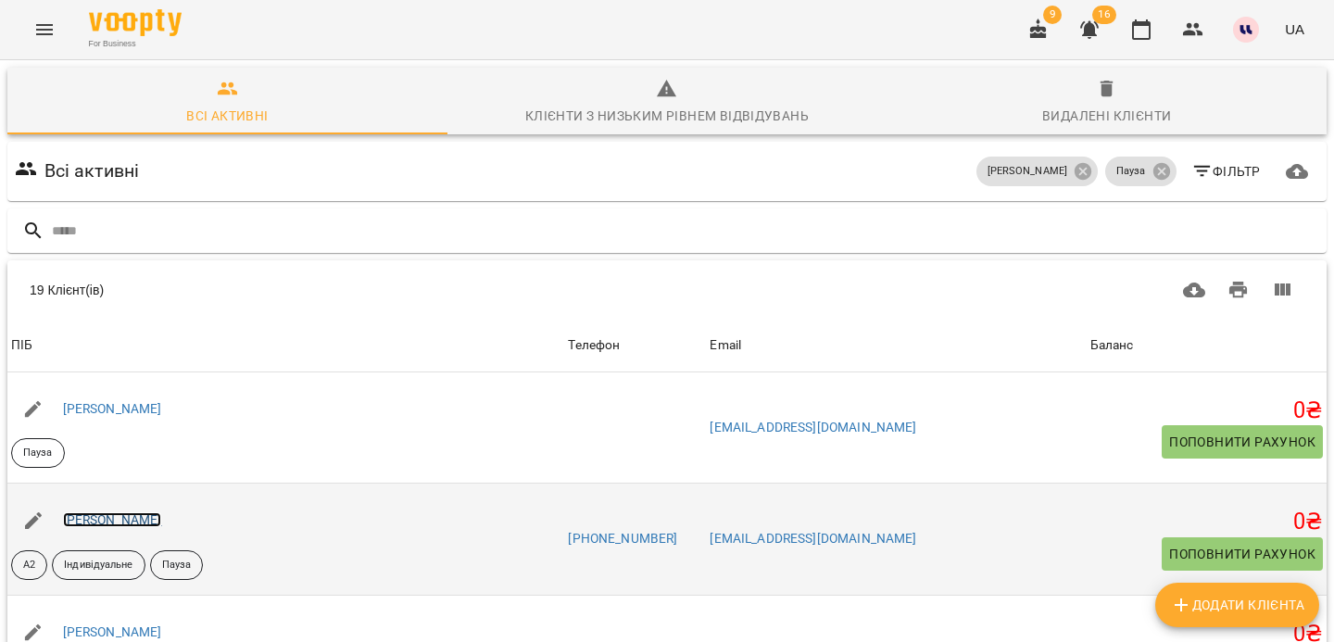
click at [155, 512] on link "Атоян Ашот Грачійович" at bounding box center [112, 519] width 99 height 15
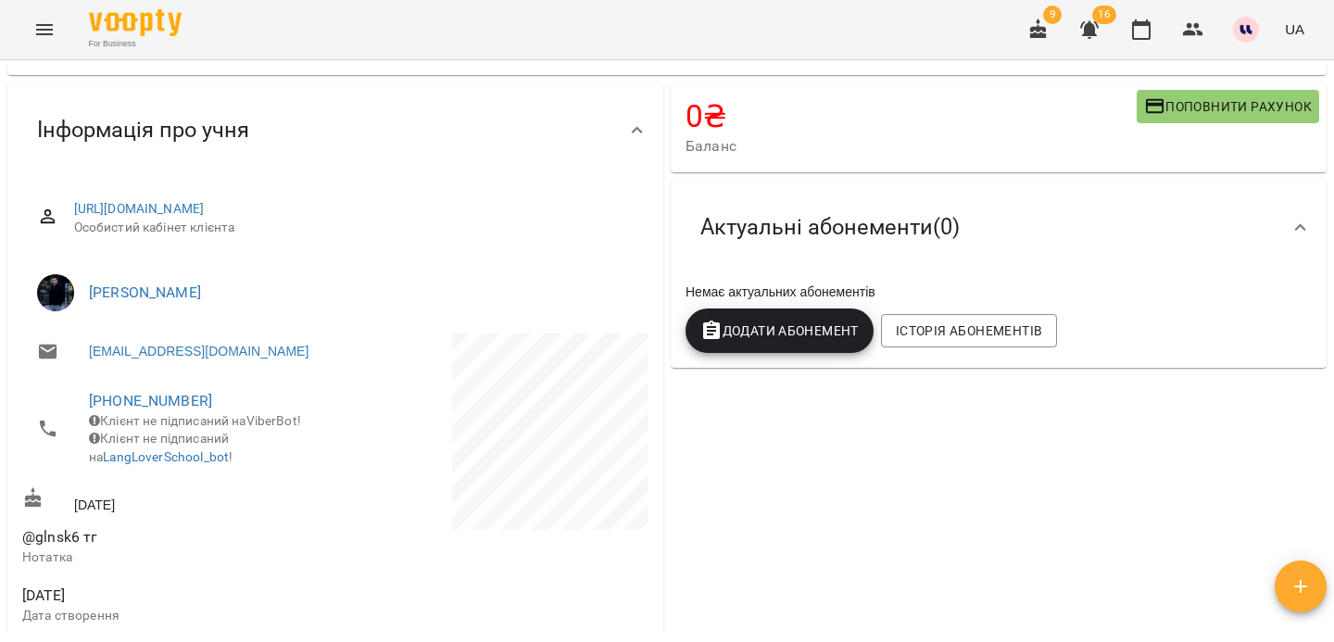
scroll to position [253, 0]
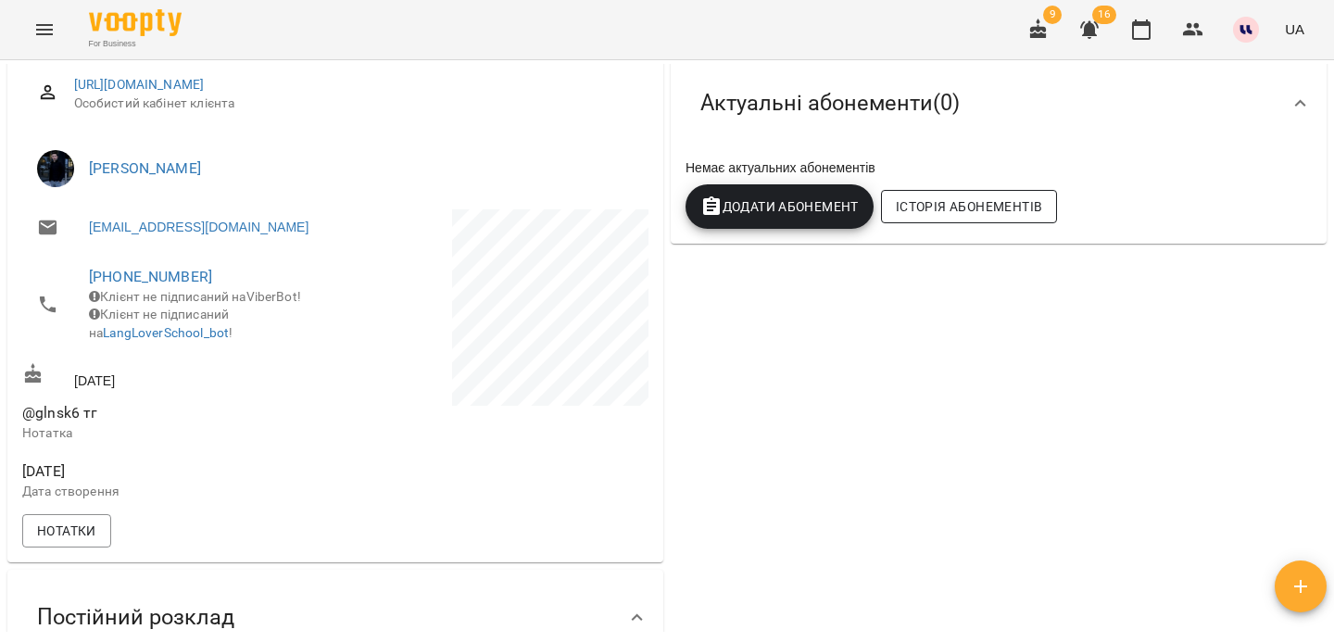
click at [918, 205] on span "Історія абонементів" at bounding box center [969, 207] width 146 height 22
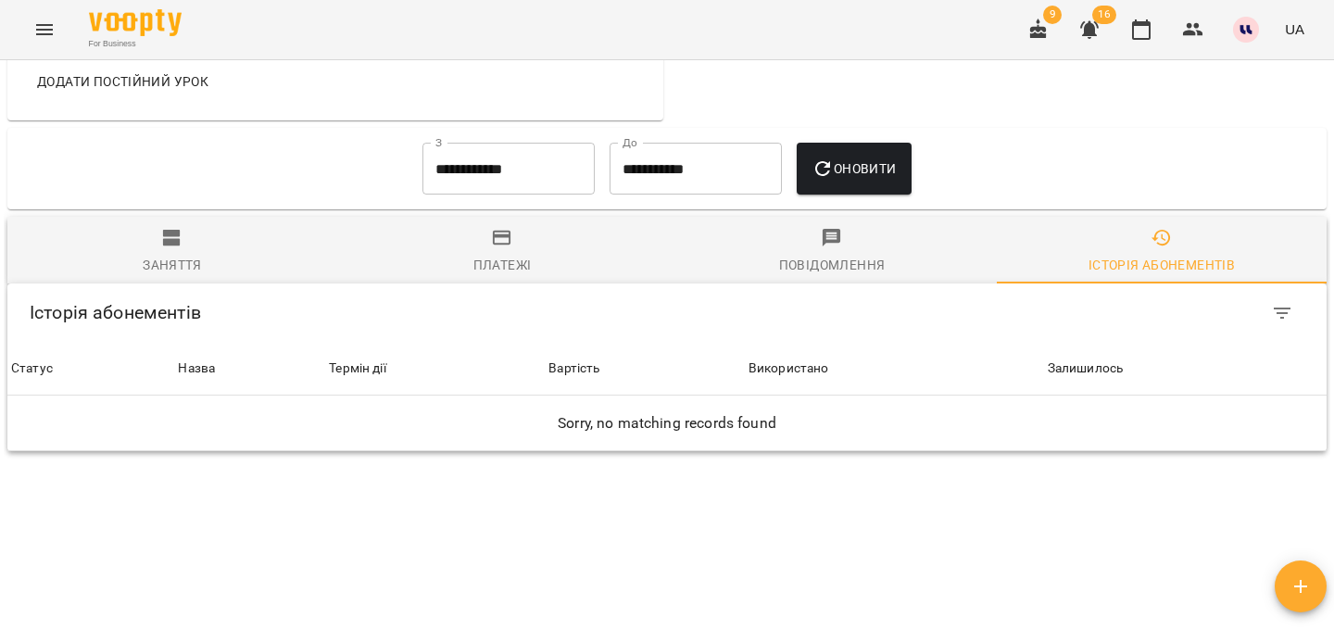
scroll to position [722, 0]
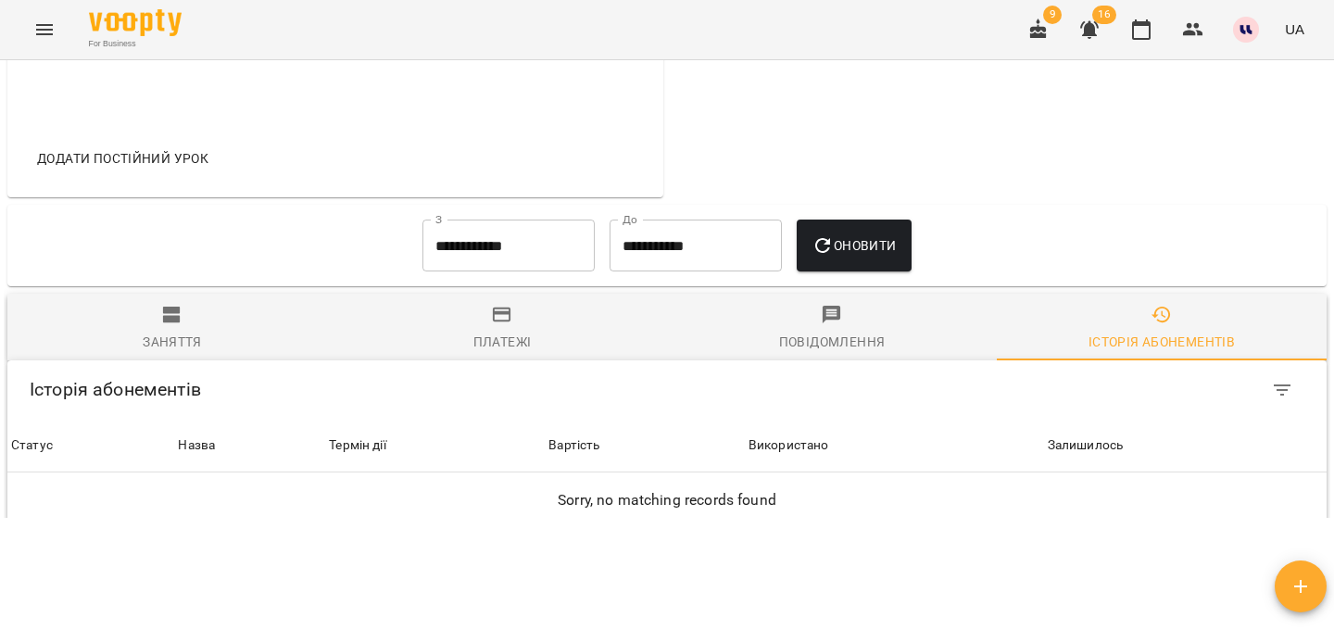
click at [557, 220] on input "**********" at bounding box center [509, 246] width 172 height 52
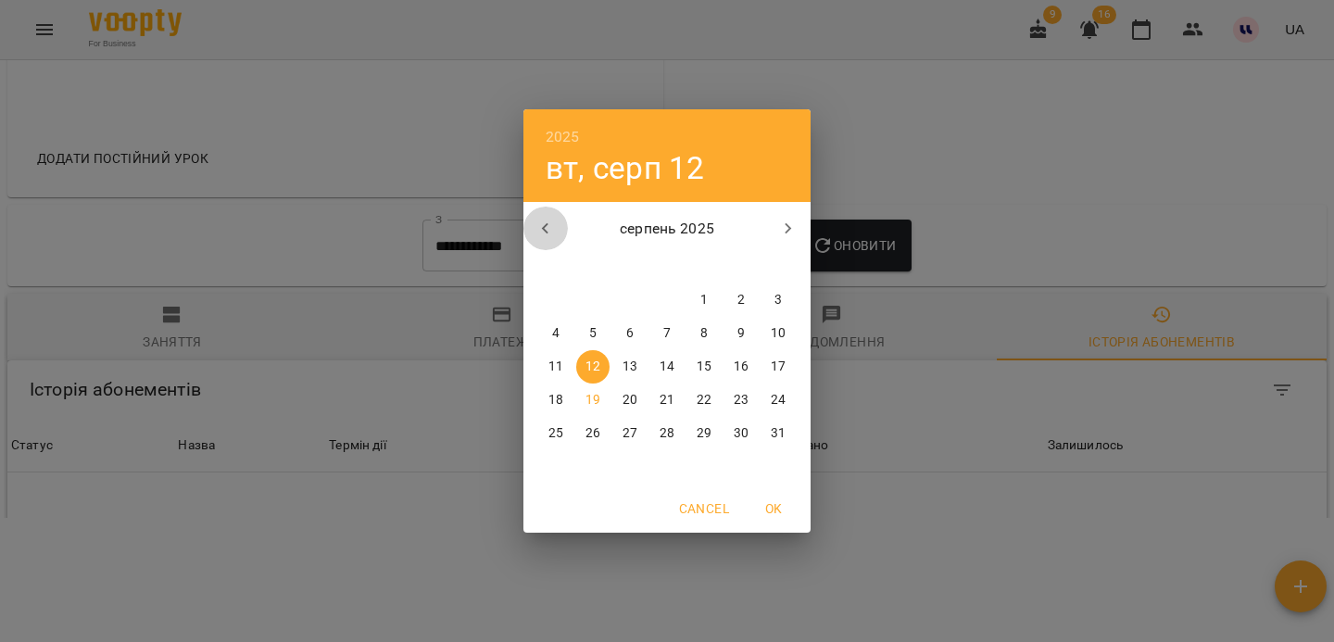
click at [542, 226] on icon "button" at bounding box center [546, 229] width 22 height 22
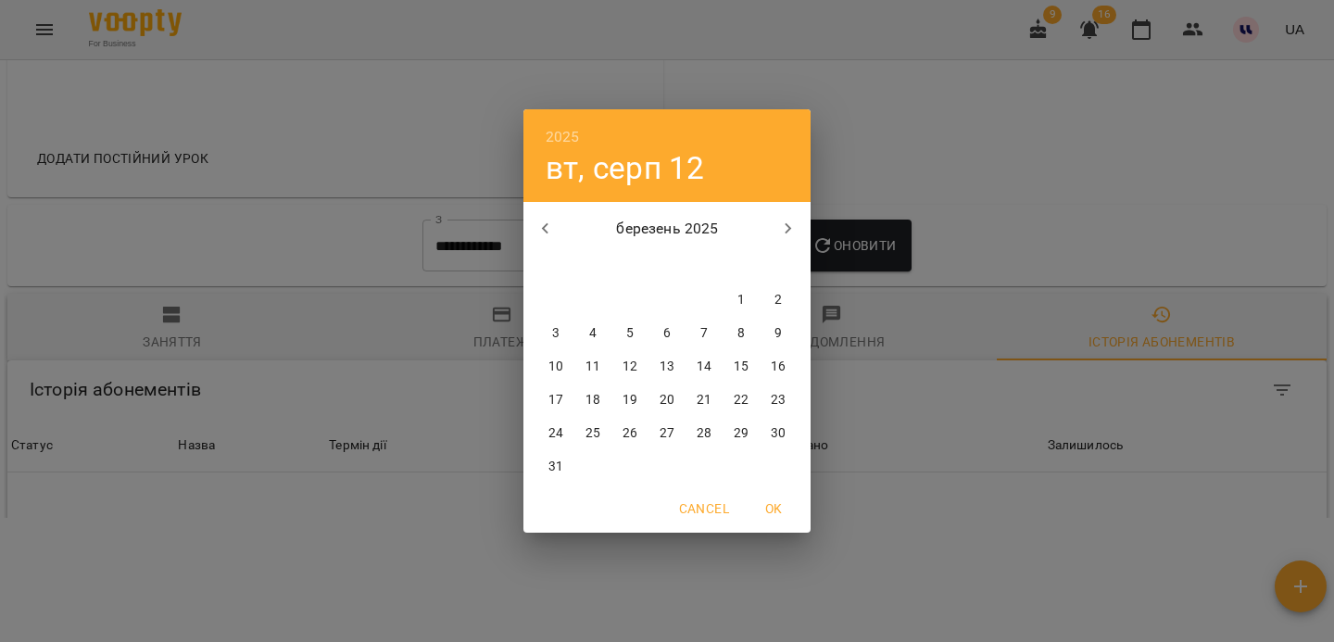
click at [542, 226] on icon "button" at bounding box center [546, 229] width 22 height 22
click at [711, 301] on span "1" at bounding box center [704, 300] width 33 height 19
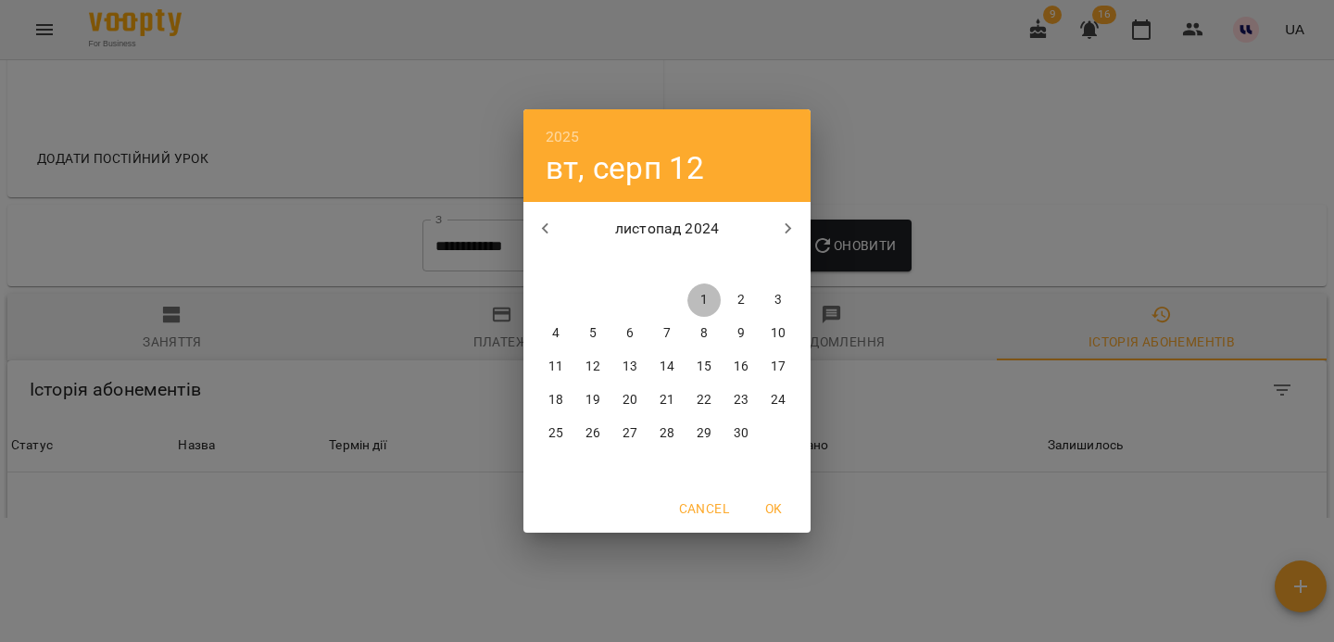
type input "**********"
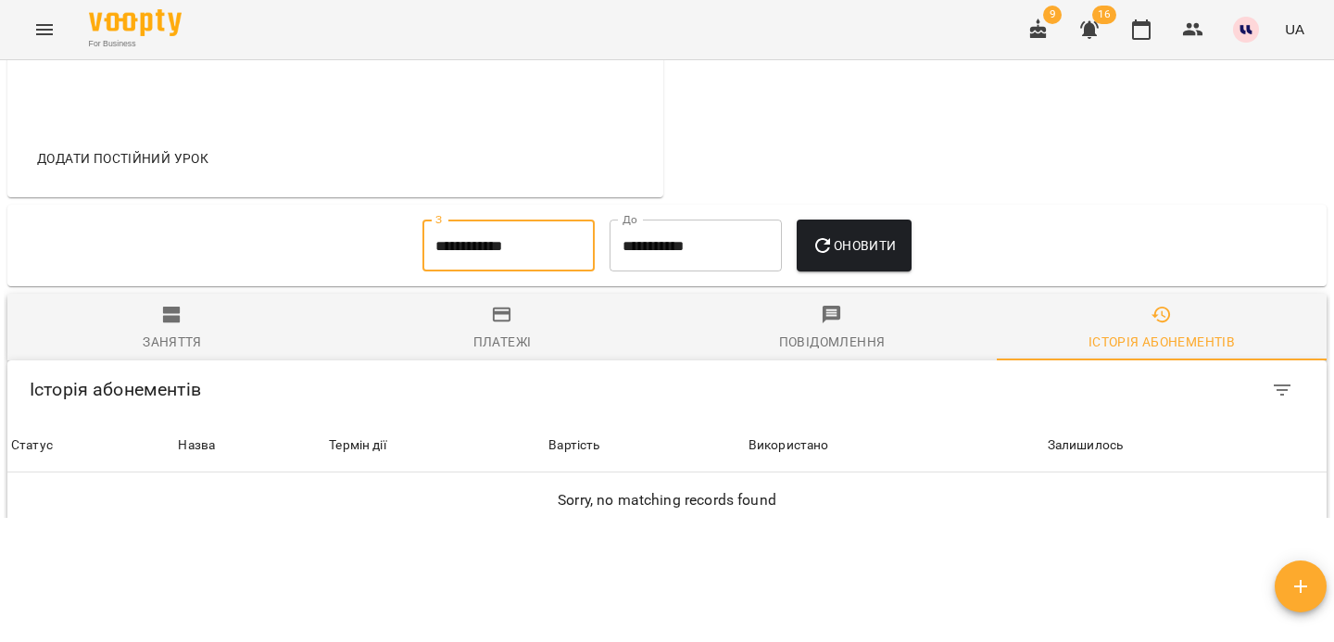
click at [873, 234] on span "Оновити" at bounding box center [854, 245] width 84 height 22
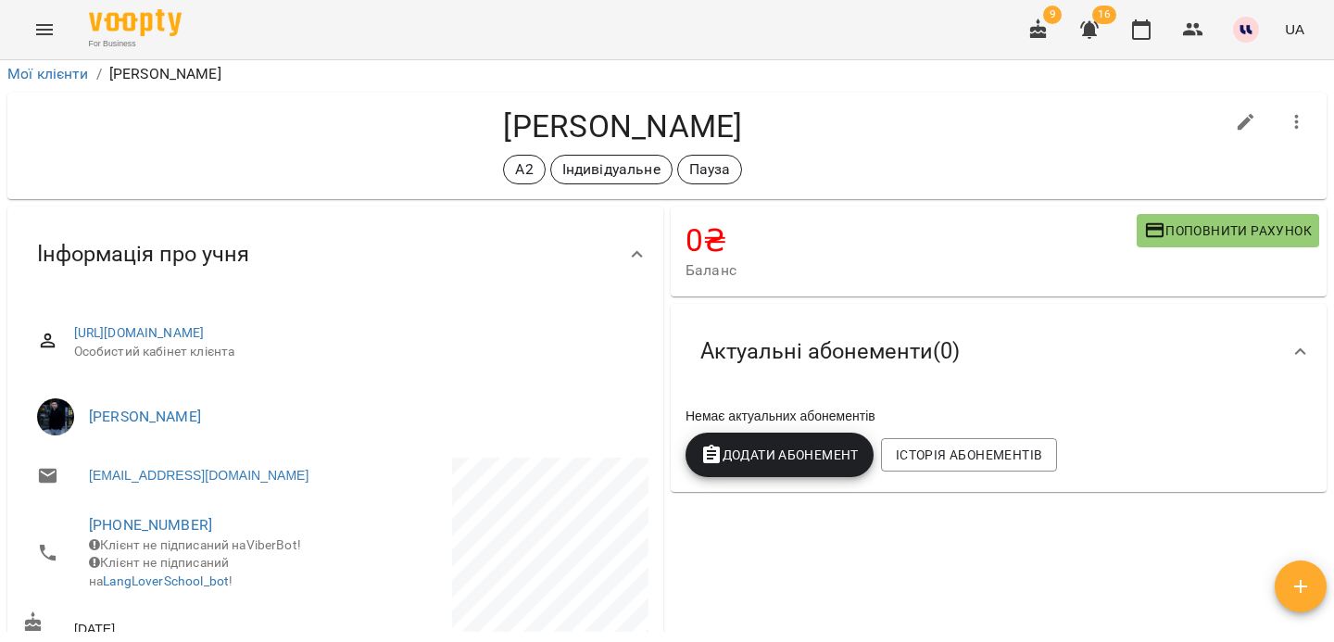
scroll to position [0, 0]
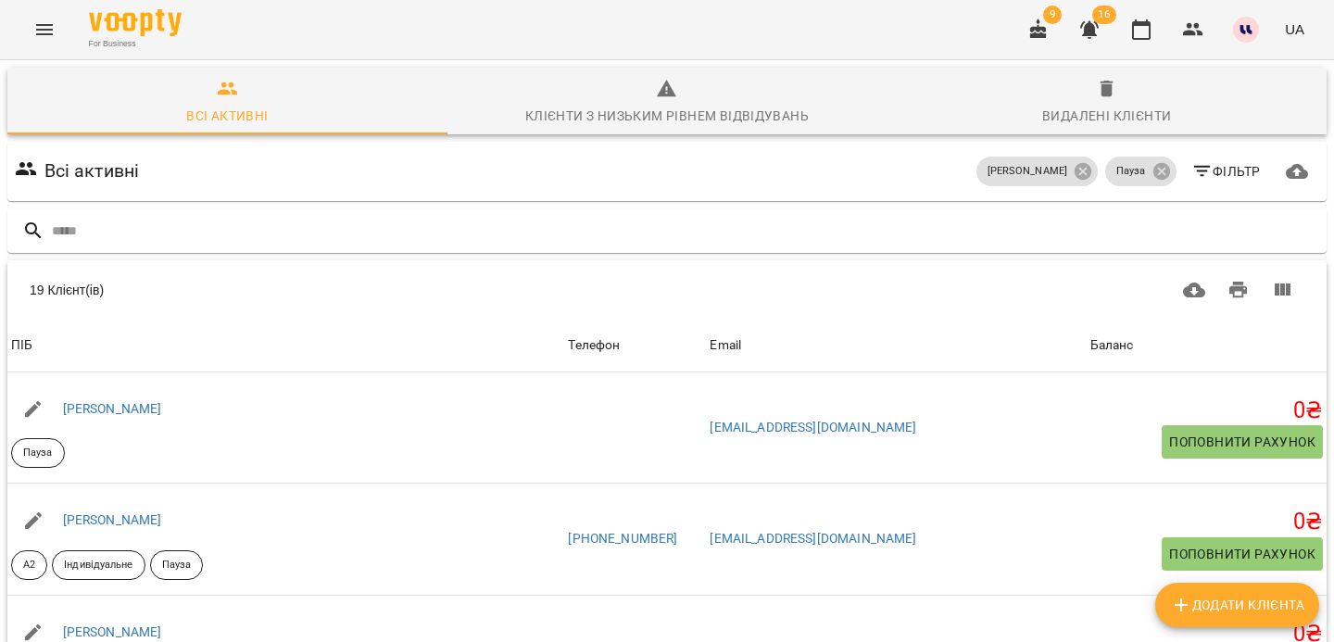
scroll to position [111, 0]
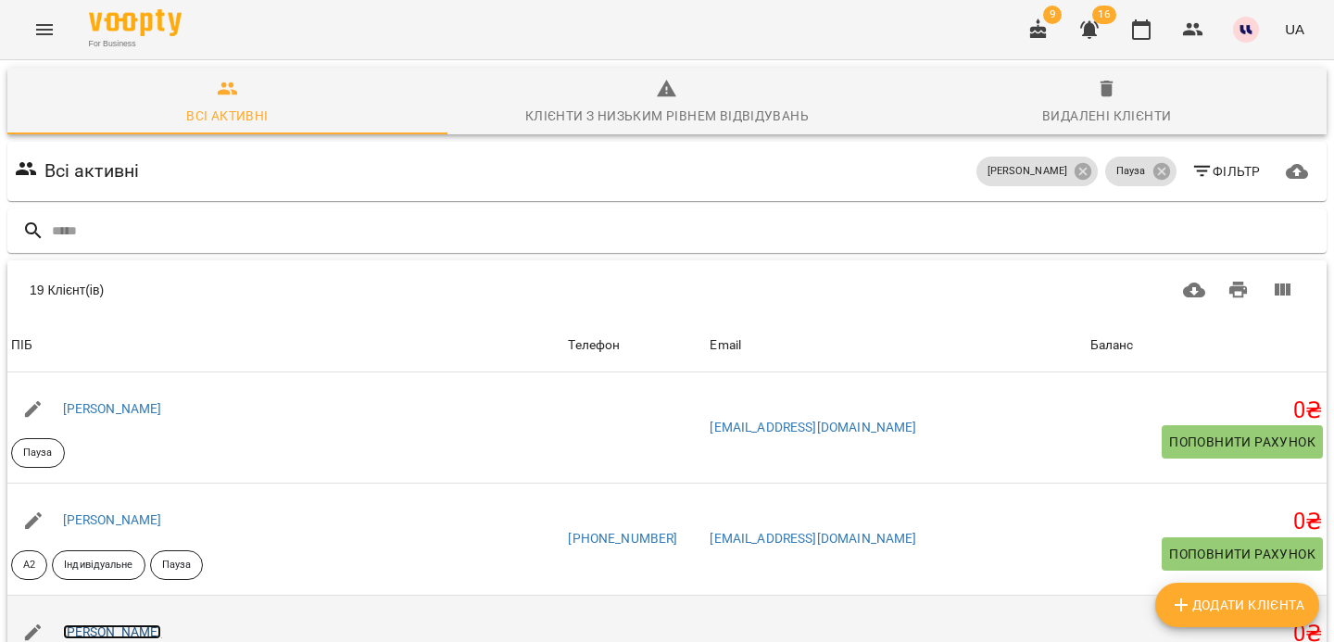
click at [108, 625] on link "Белогурова Ольга" at bounding box center [112, 632] width 99 height 15
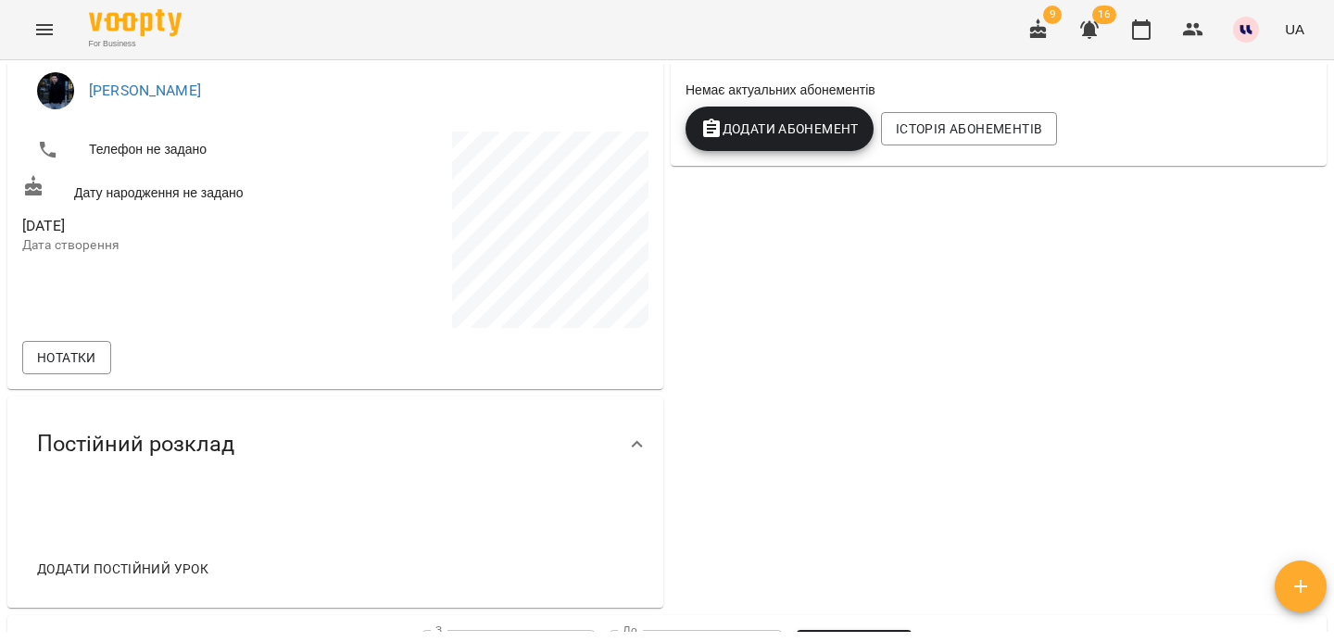
scroll to position [859, 0]
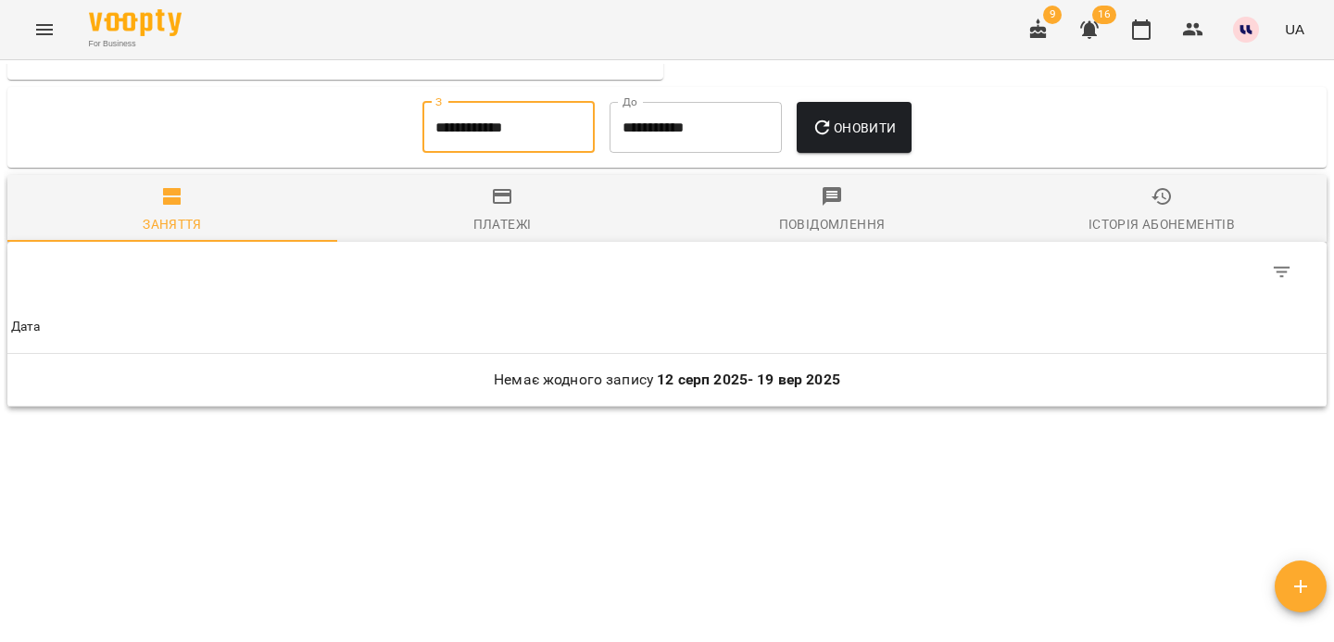
click at [530, 133] on input "**********" at bounding box center [509, 128] width 172 height 52
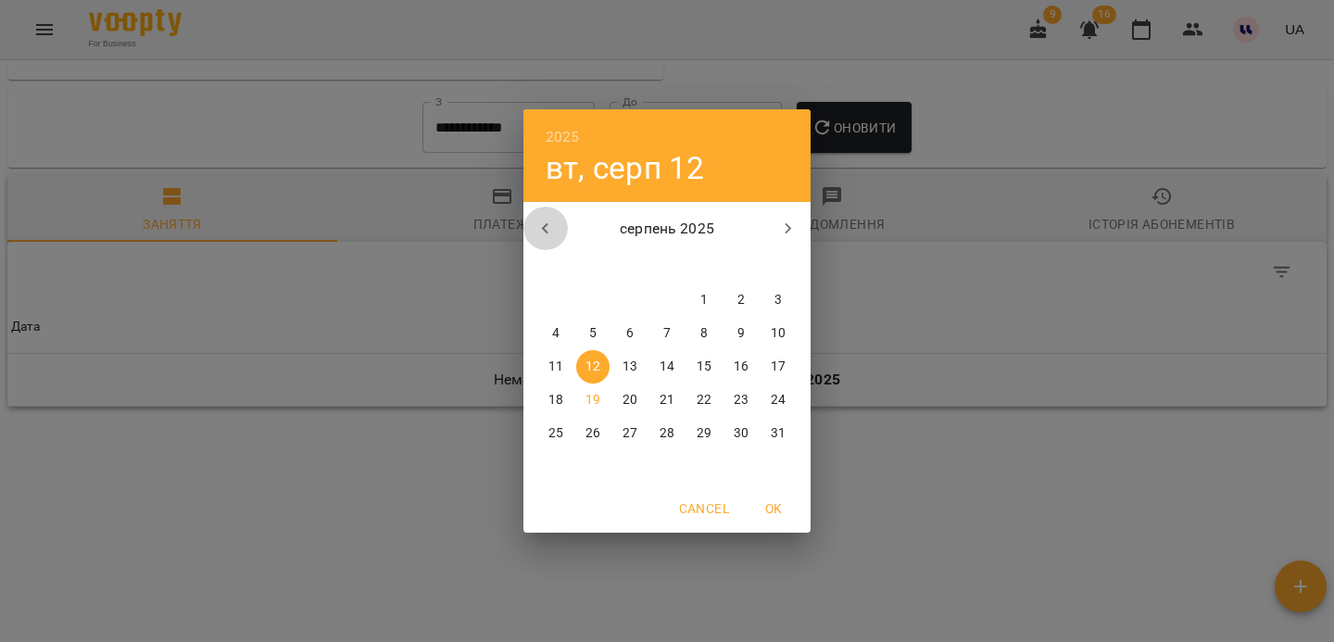
click at [546, 225] on icon "button" at bounding box center [545, 228] width 6 height 11
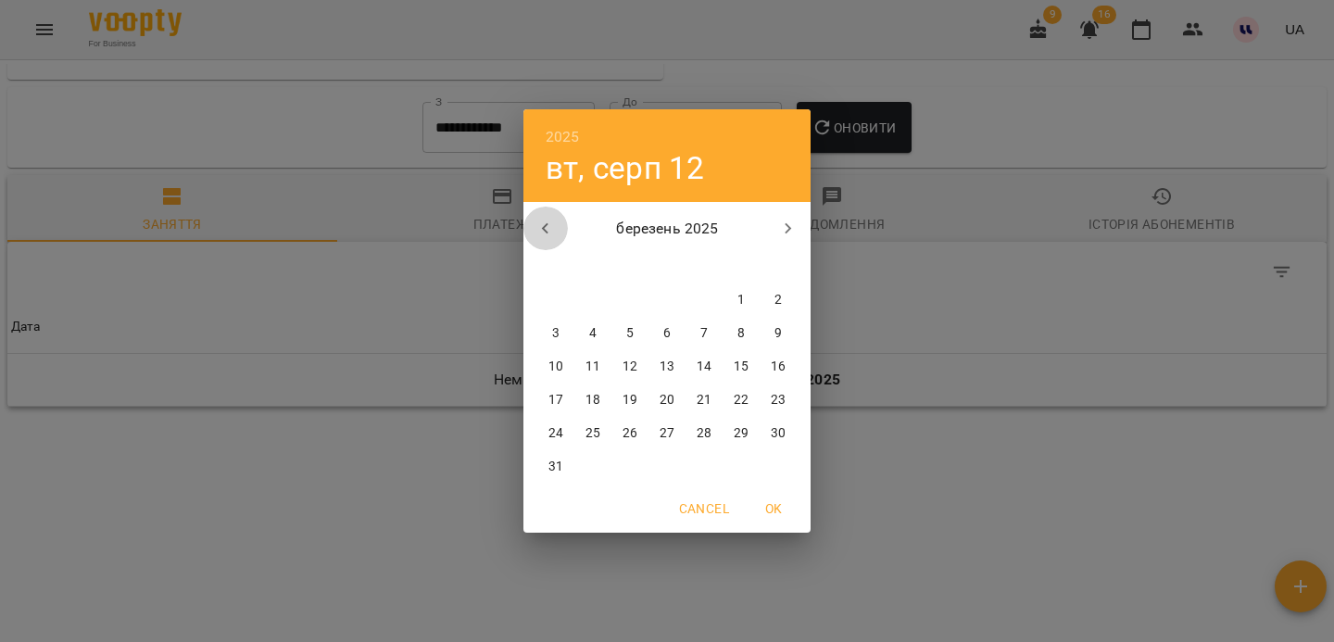
click at [546, 225] on icon "button" at bounding box center [545, 228] width 6 height 11
click at [777, 294] on p "1" at bounding box center [778, 300] width 7 height 19
type input "**********"
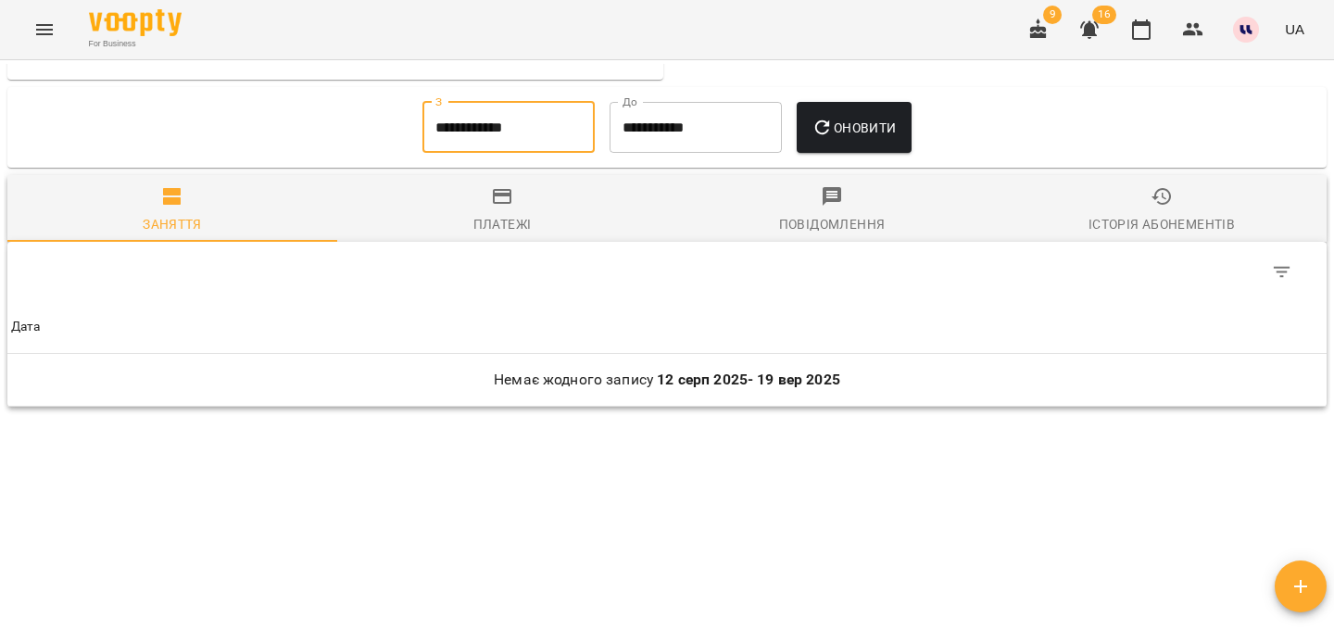
click at [852, 138] on button "Оновити" at bounding box center [854, 128] width 114 height 52
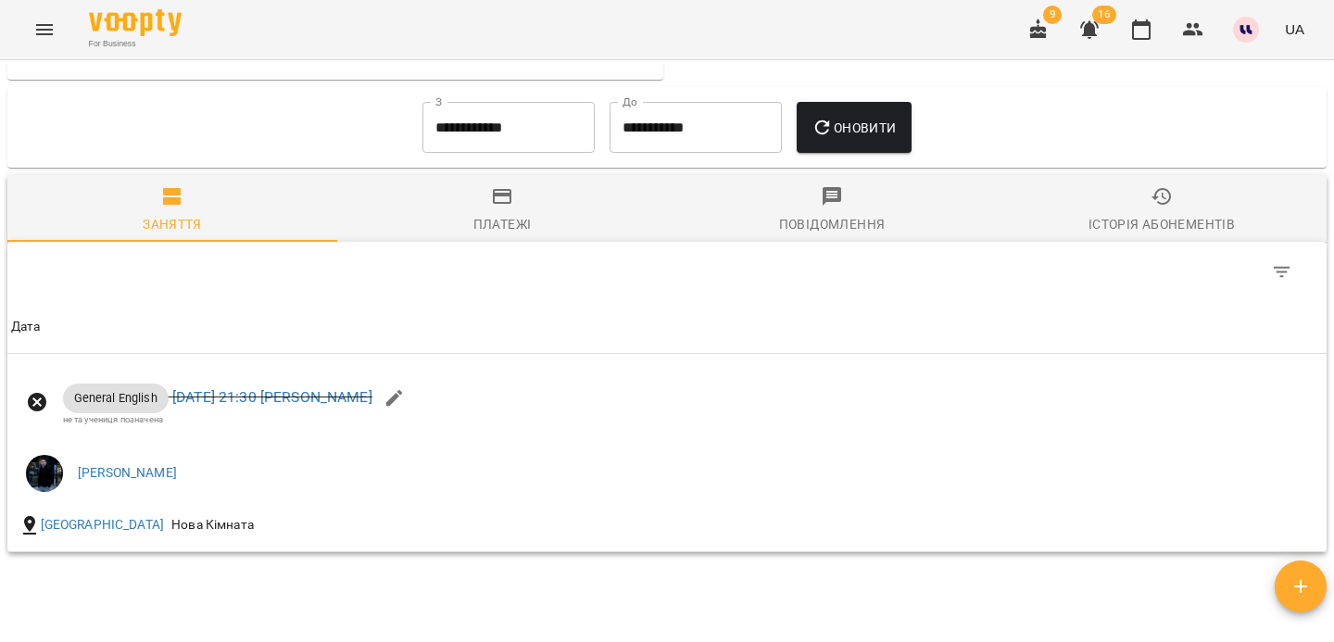
click at [1155, 215] on div "Історія абонементів" at bounding box center [1162, 224] width 146 height 22
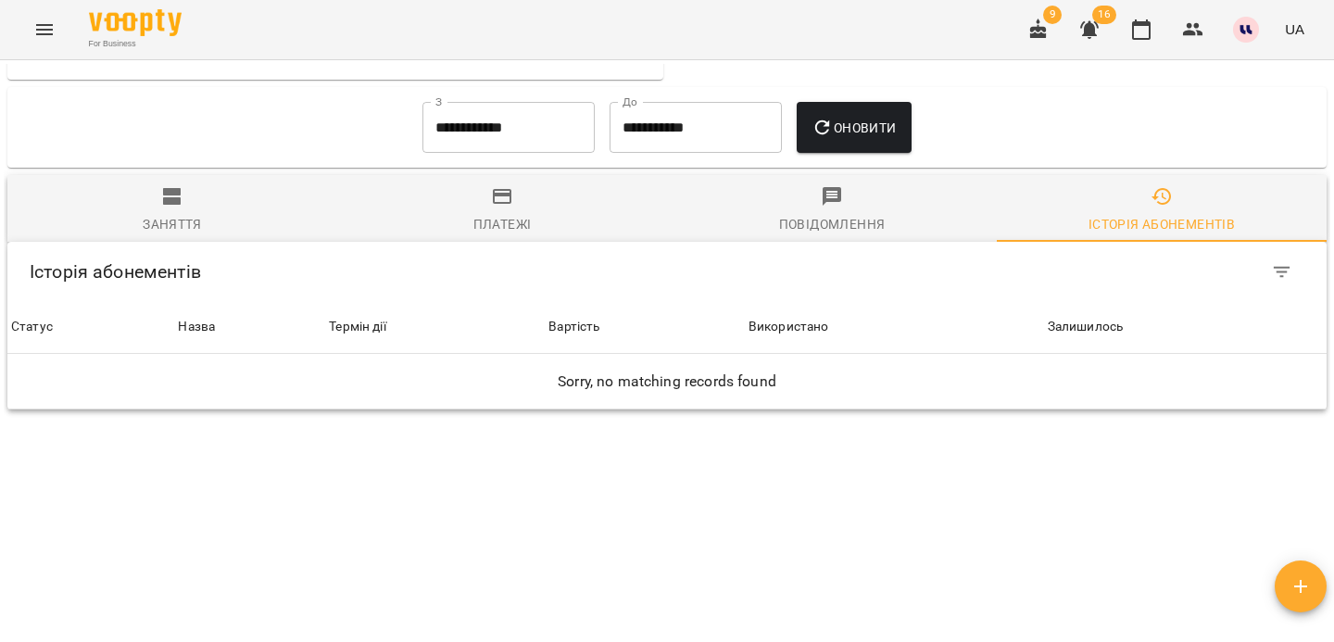
click at [896, 135] on span "Оновити" at bounding box center [854, 128] width 84 height 22
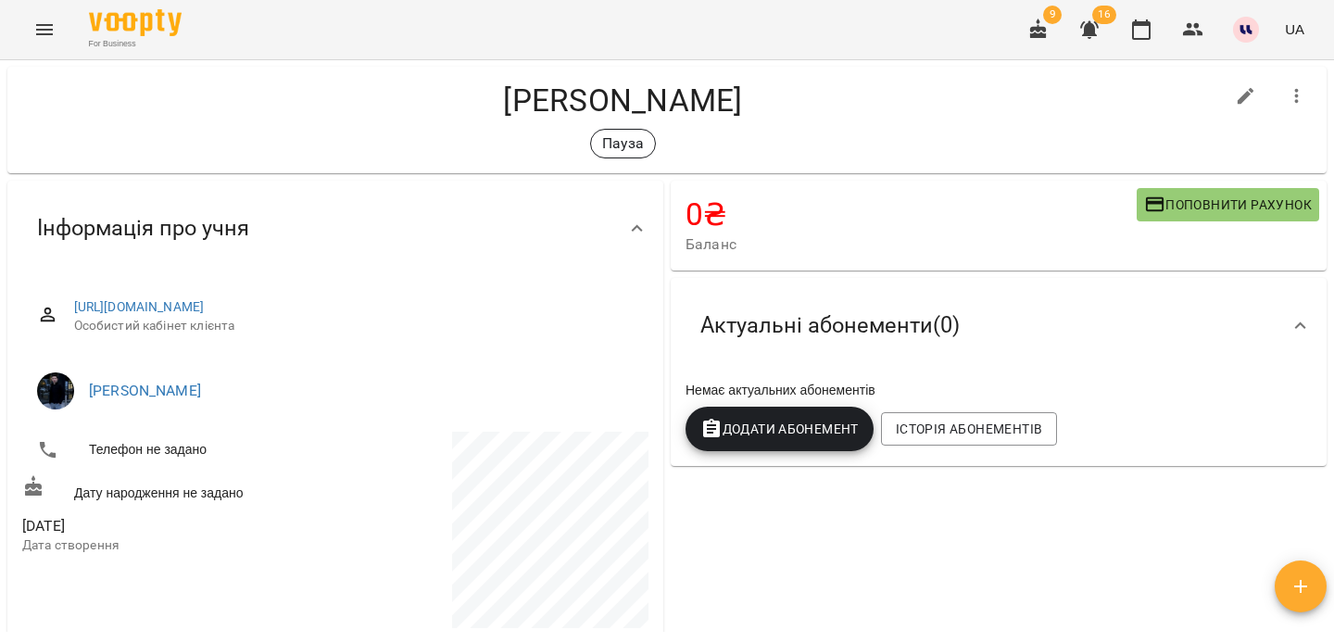
scroll to position [0, 0]
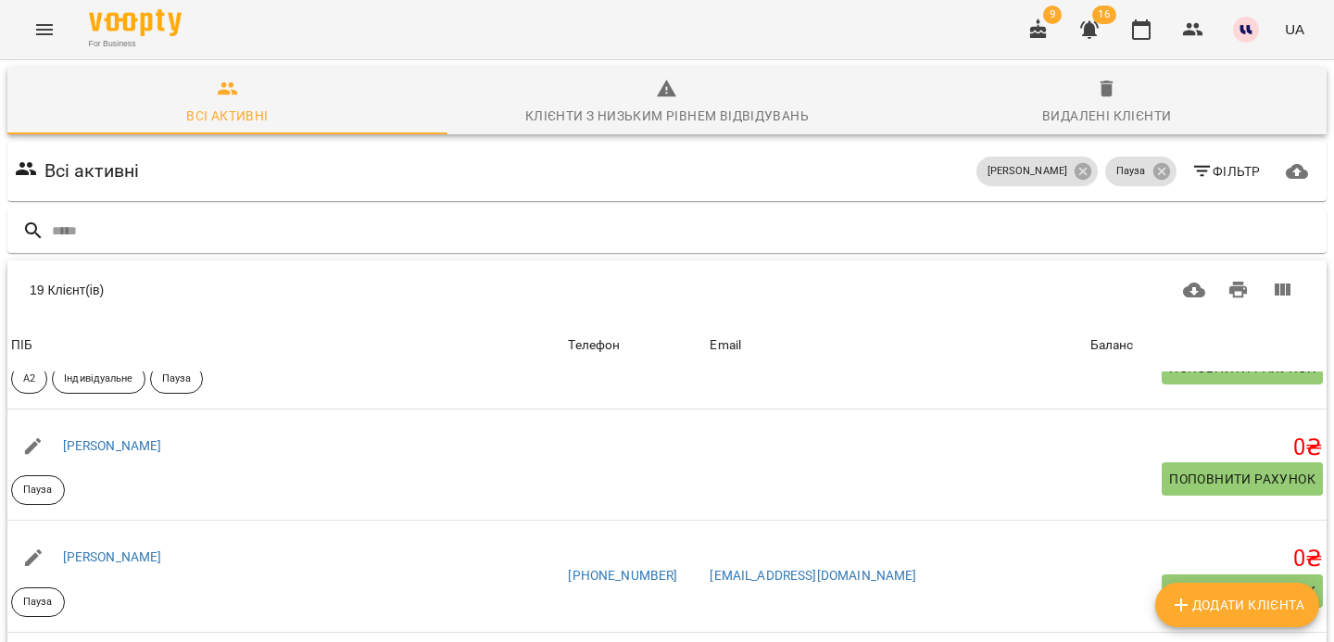
scroll to position [189, 0]
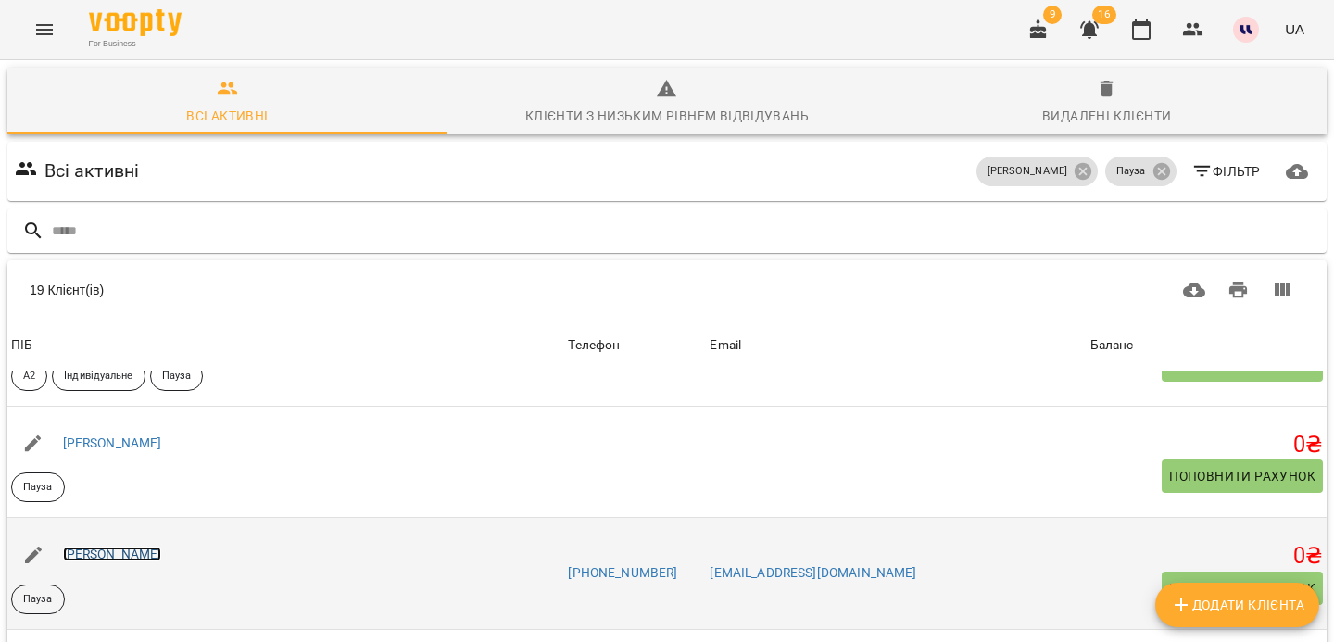
click at [109, 559] on link "Бойчук Юлія" at bounding box center [112, 554] width 99 height 15
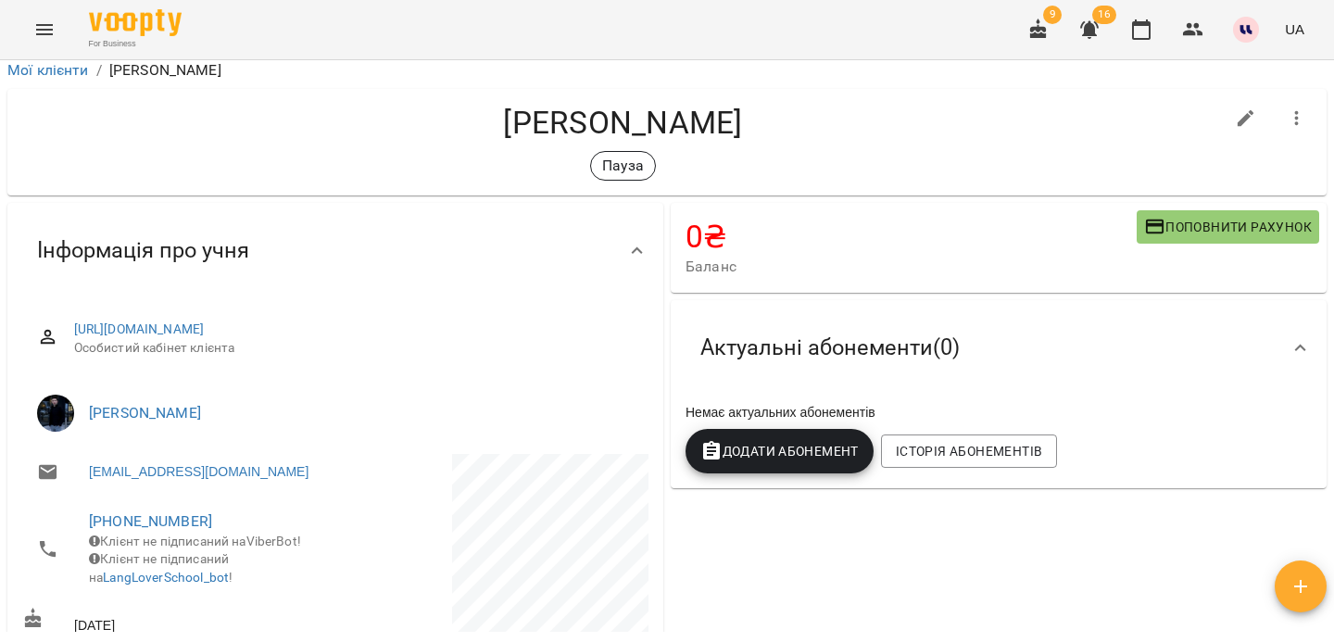
scroll to position [13, 0]
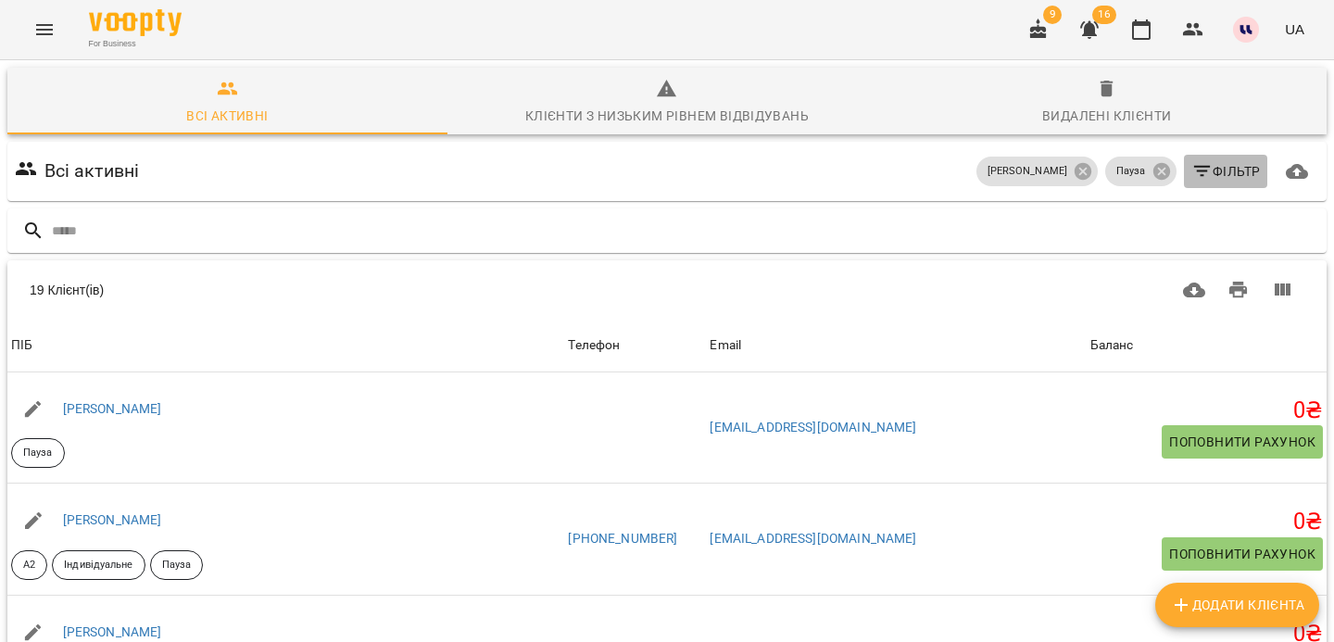
click at [1231, 175] on span "Фільтр" at bounding box center [1226, 171] width 69 height 22
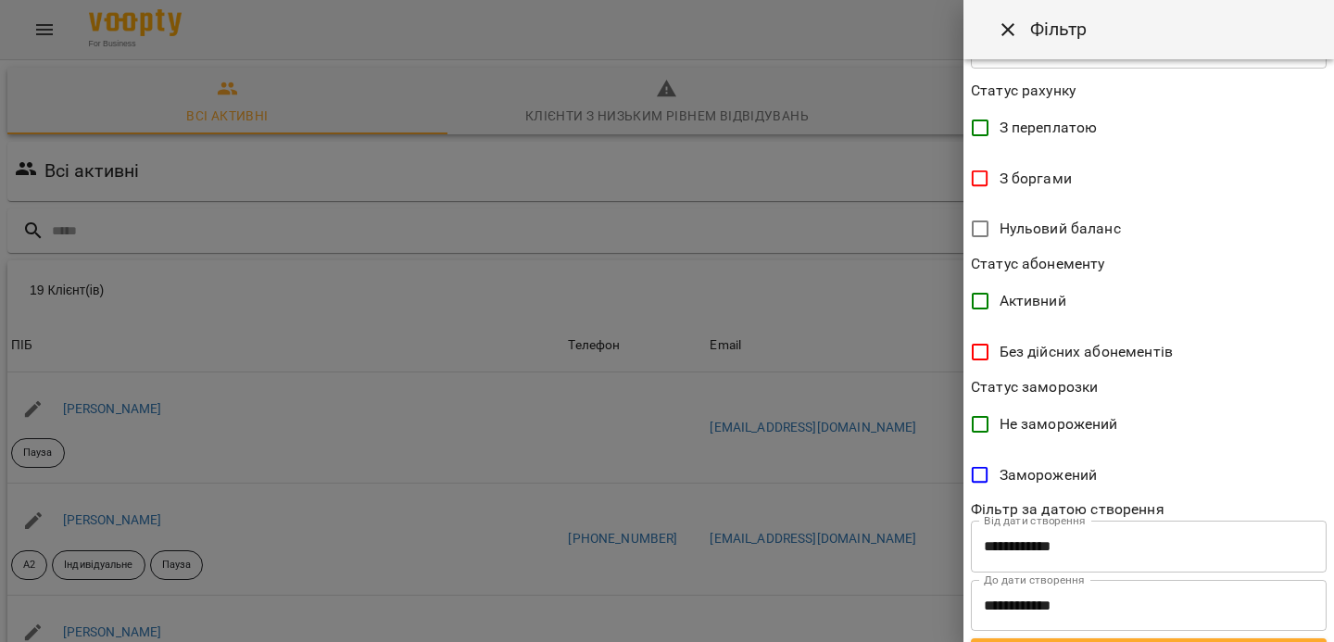
scroll to position [414, 0]
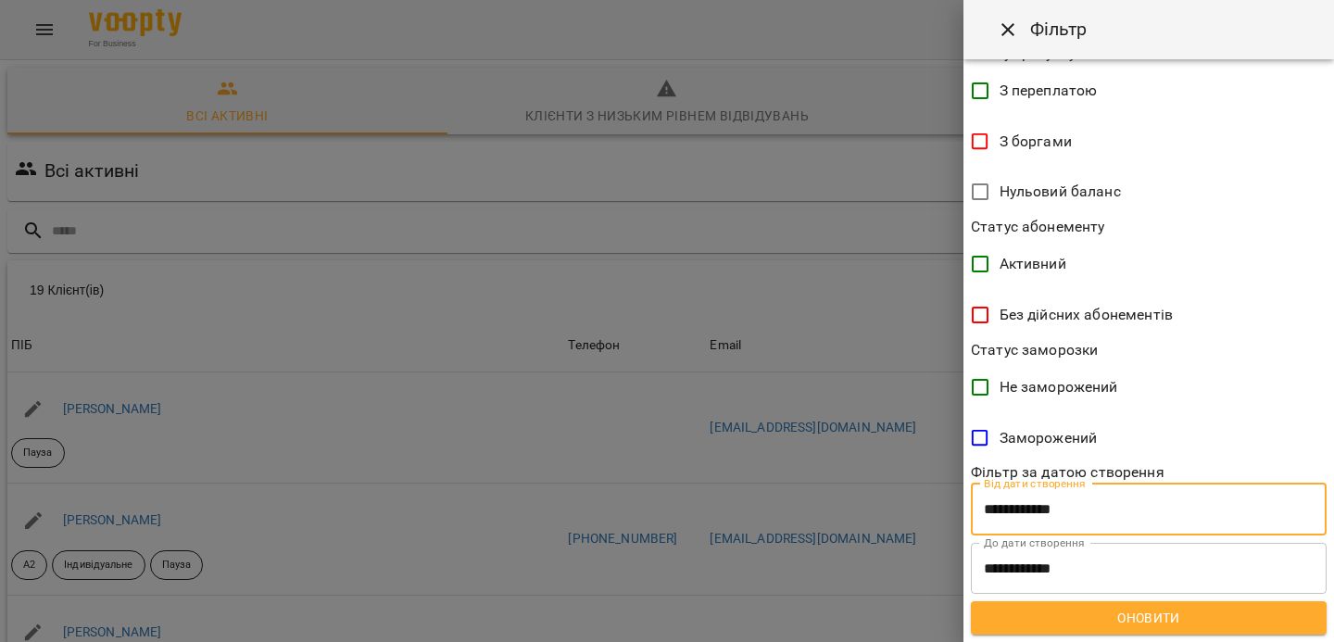
click at [1017, 508] on input "**********" at bounding box center [1149, 510] width 356 height 52
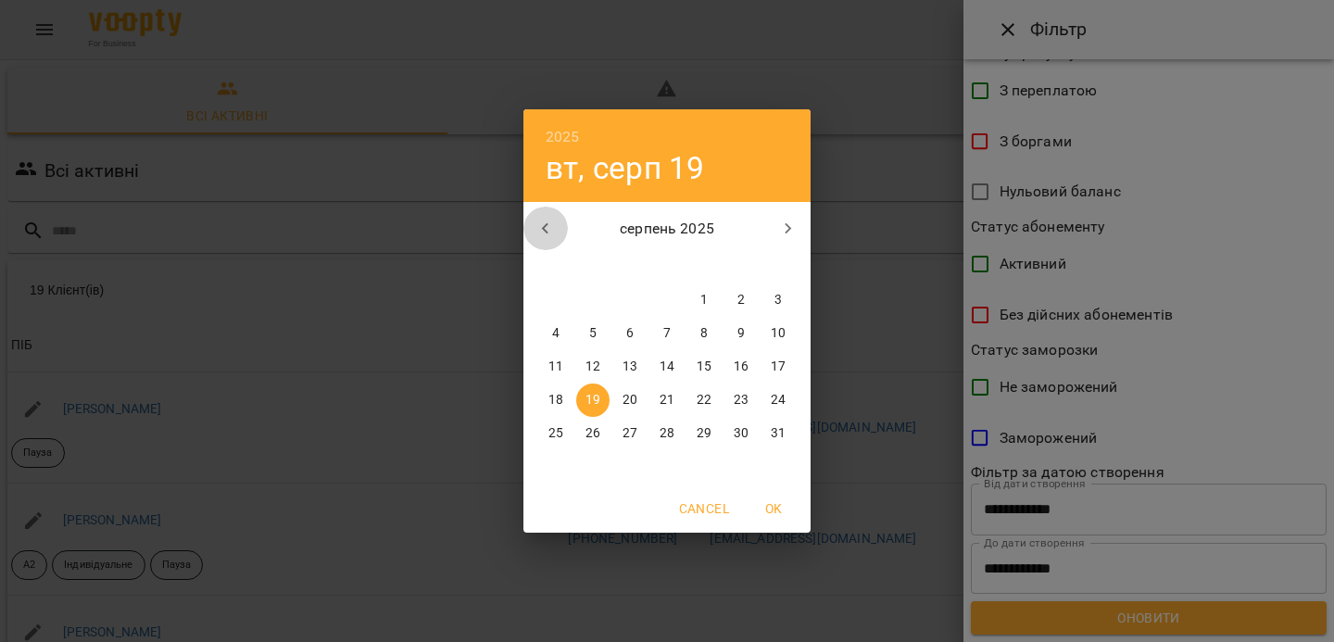
click at [538, 223] on icon "button" at bounding box center [546, 229] width 22 height 22
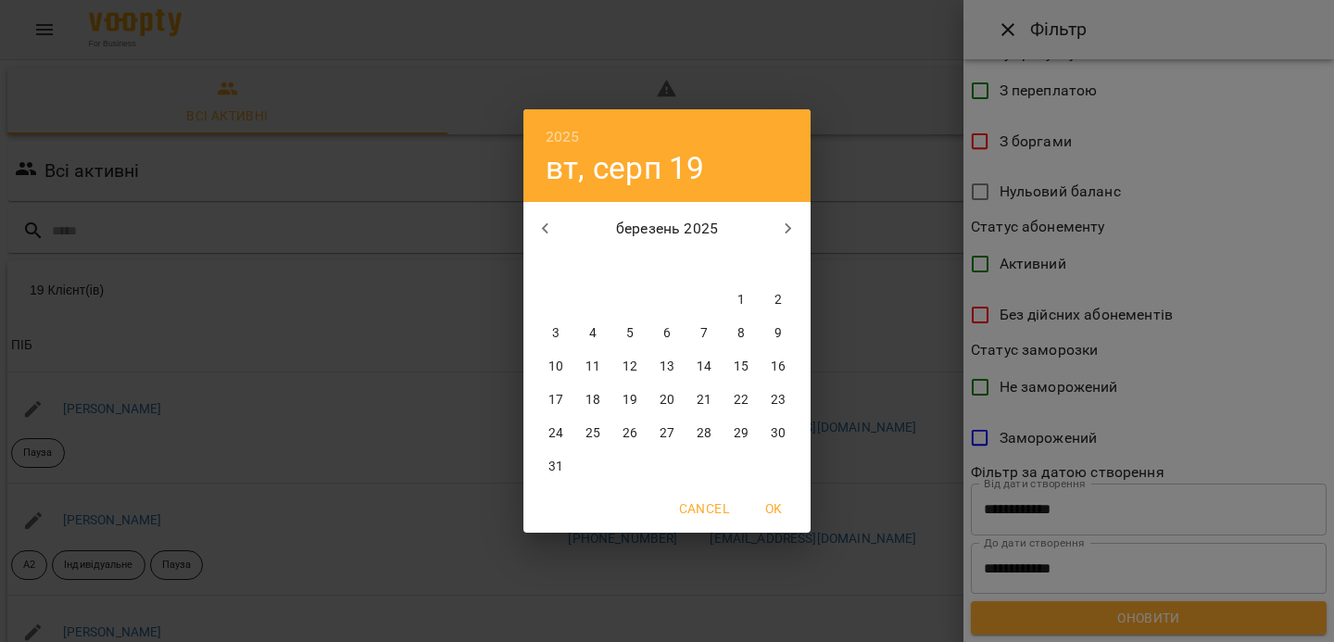
click at [539, 223] on icon "button" at bounding box center [546, 229] width 22 height 22
click at [540, 223] on icon "button" at bounding box center [546, 229] width 22 height 22
click at [541, 222] on icon "button" at bounding box center [546, 229] width 22 height 22
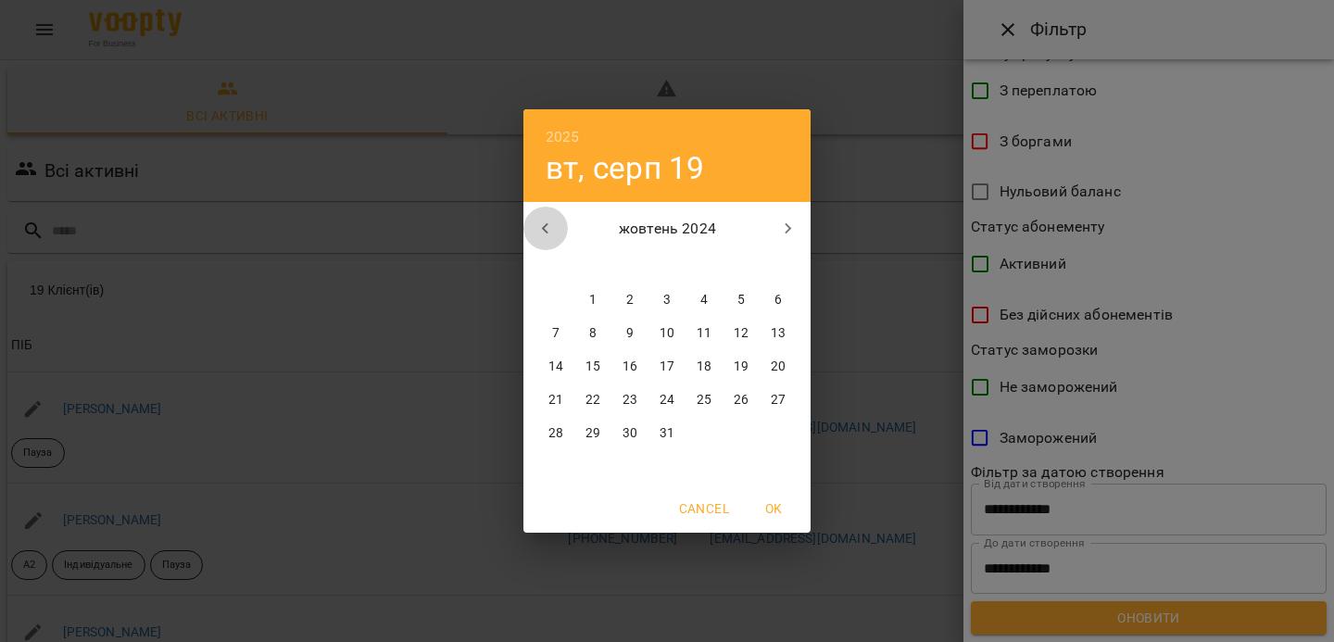
click at [541, 222] on icon "button" at bounding box center [546, 229] width 22 height 22
click at [787, 223] on icon "button" at bounding box center [789, 228] width 6 height 11
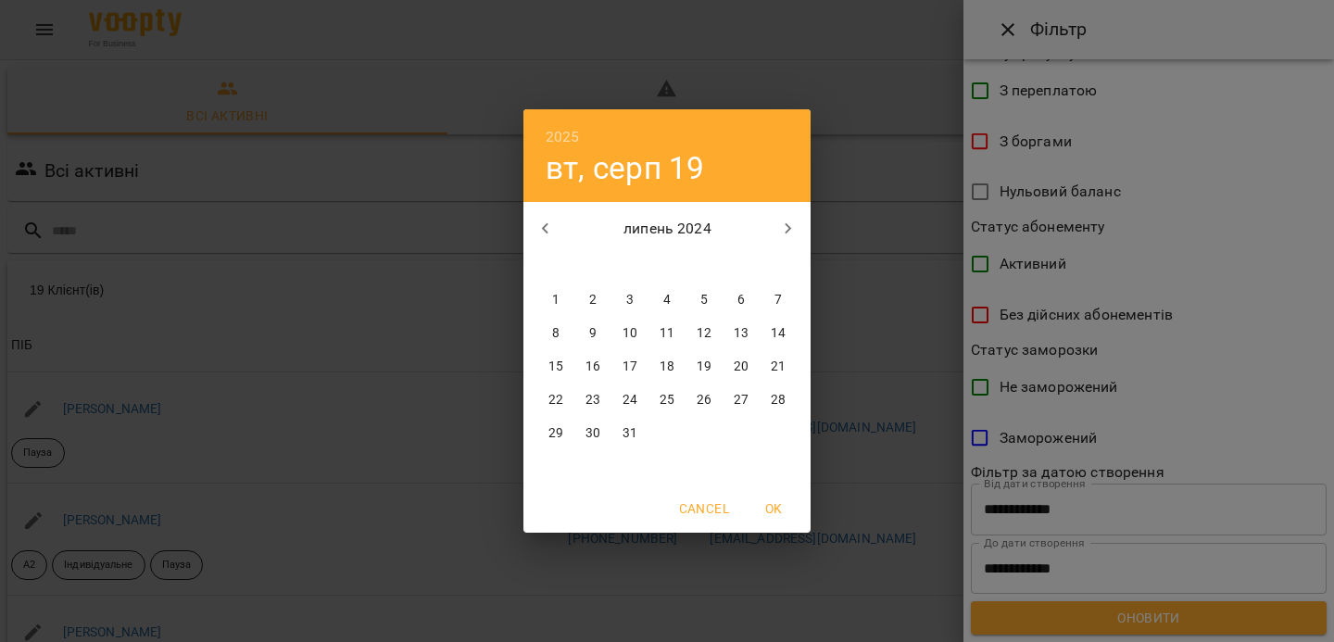
click at [787, 223] on icon "button" at bounding box center [789, 228] width 6 height 11
click at [663, 295] on p "1" at bounding box center [666, 300] width 7 height 19
click at [781, 511] on span "OK" at bounding box center [773, 509] width 44 height 22
type input "**********"
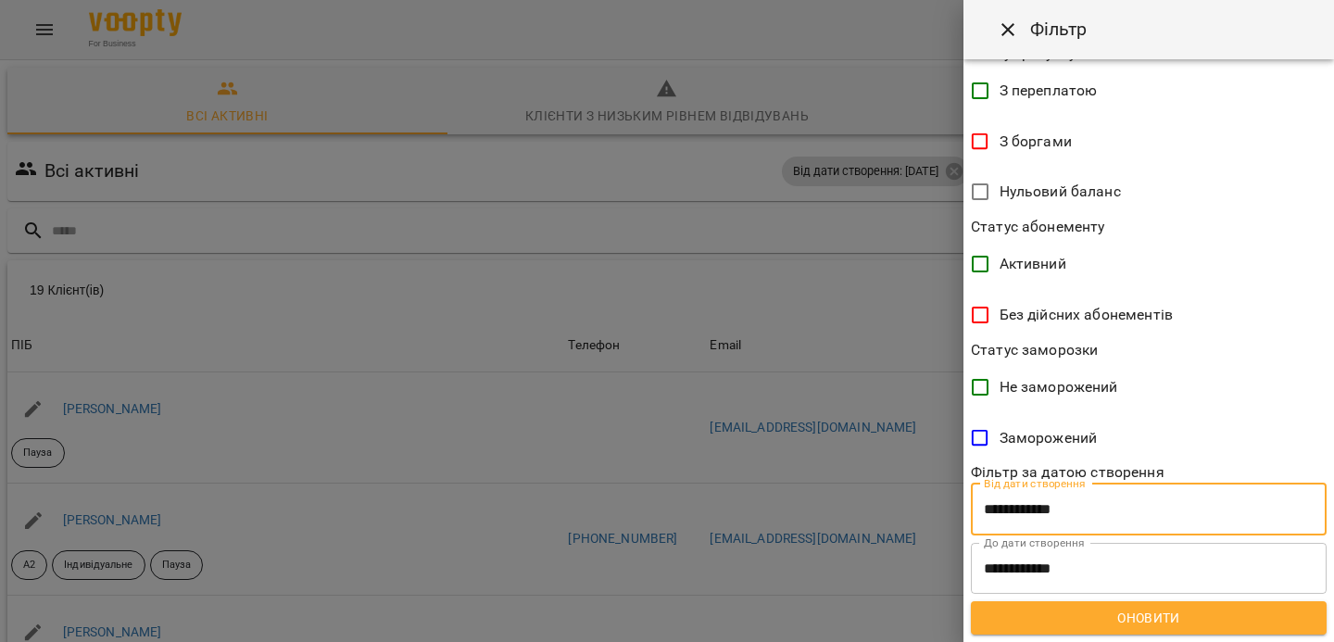
click at [1126, 611] on span "Оновити" at bounding box center [1149, 618] width 326 height 22
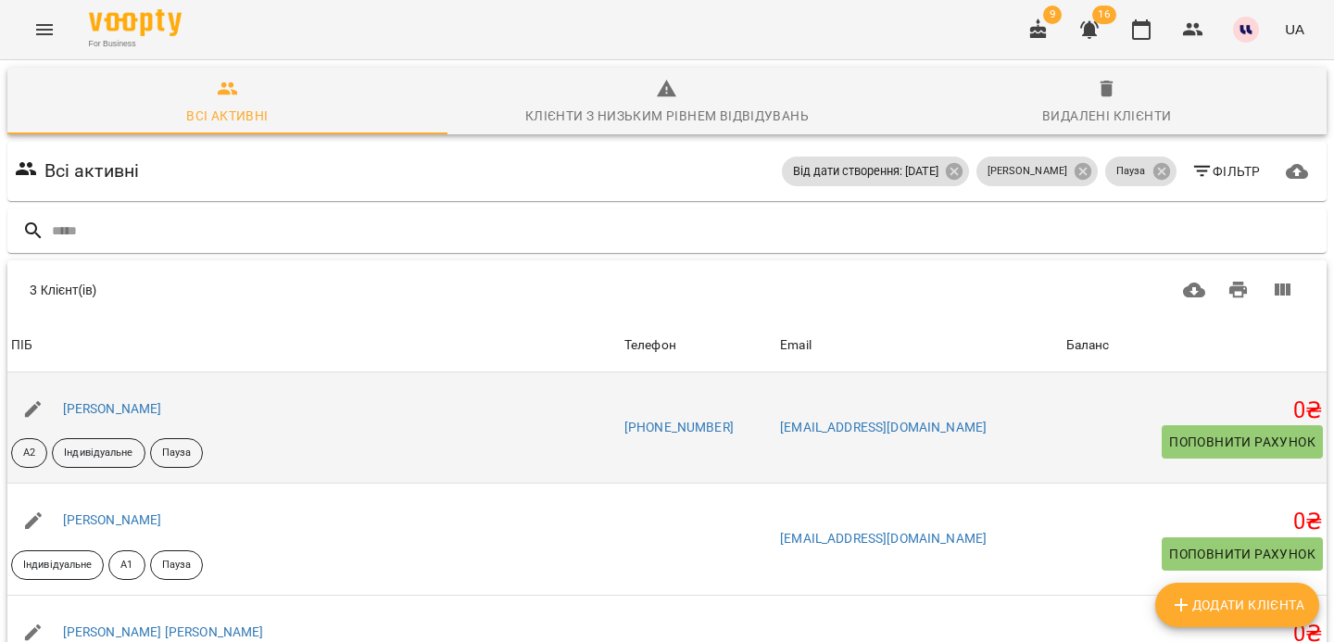
scroll to position [179, 0]
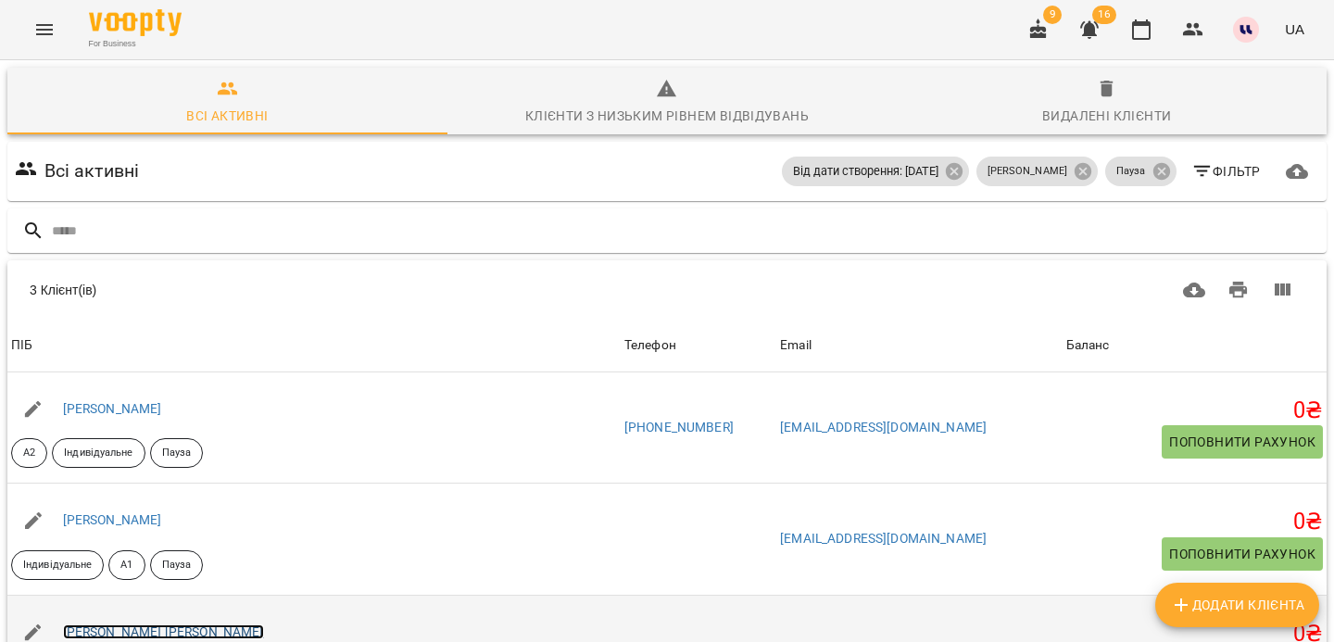
click at [188, 625] on link "Сломушинська Наталія Олегівна" at bounding box center [163, 632] width 201 height 15
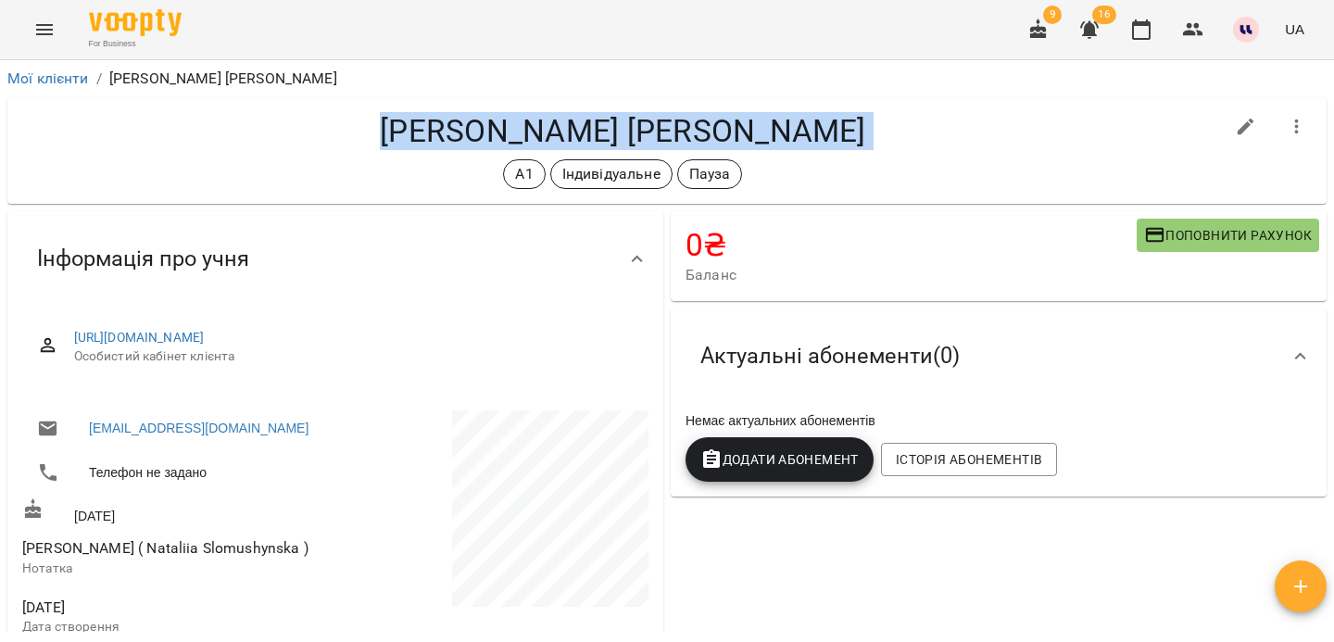
drag, startPoint x: 372, startPoint y: 136, endPoint x: 873, endPoint y: 151, distance: 500.6
click at [873, 151] on div "Сломушинська Наталія Олегівна А1 Індивідуальне Пауза" at bounding box center [623, 150] width 1202 height 77
copy div "Сломушинська Наталія Олегівна А1 Індивідуальне Пауза"
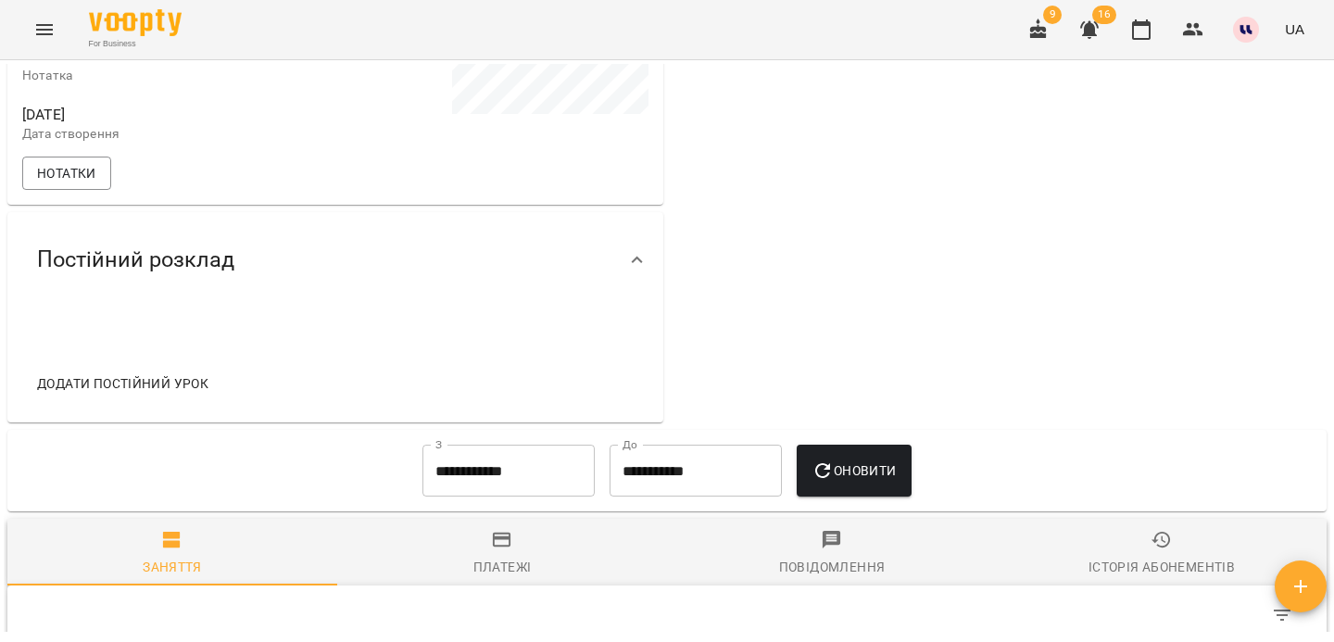
scroll to position [637, 0]
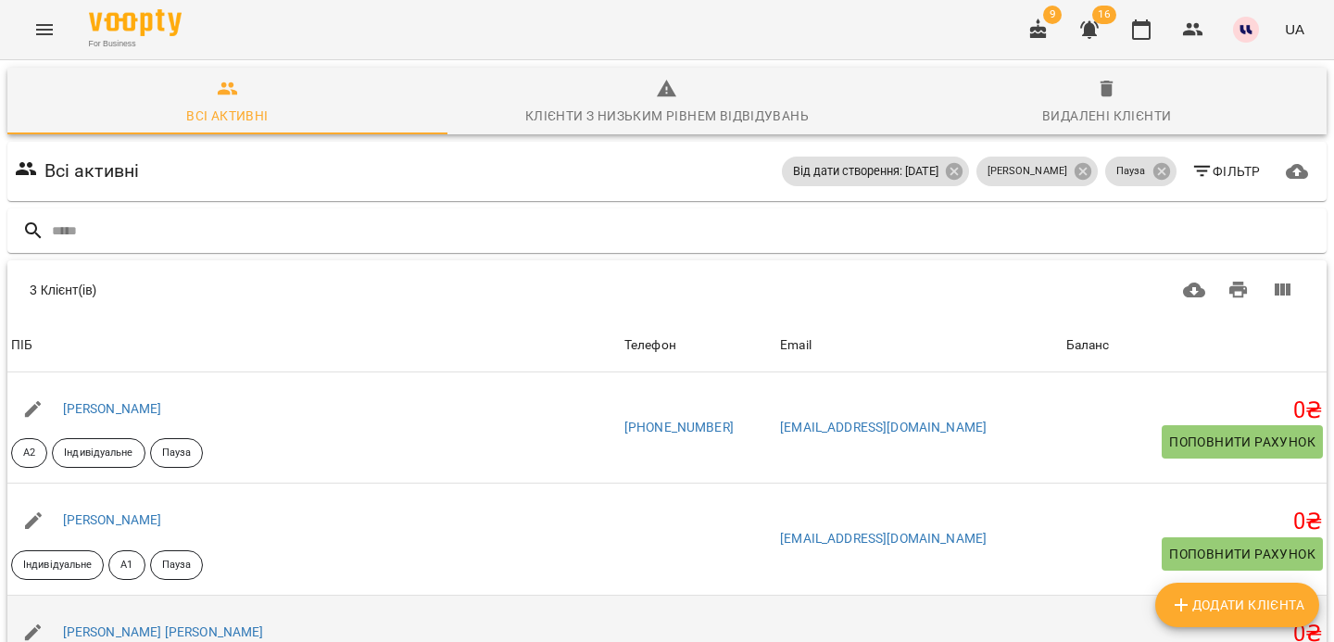
scroll to position [178, 0]
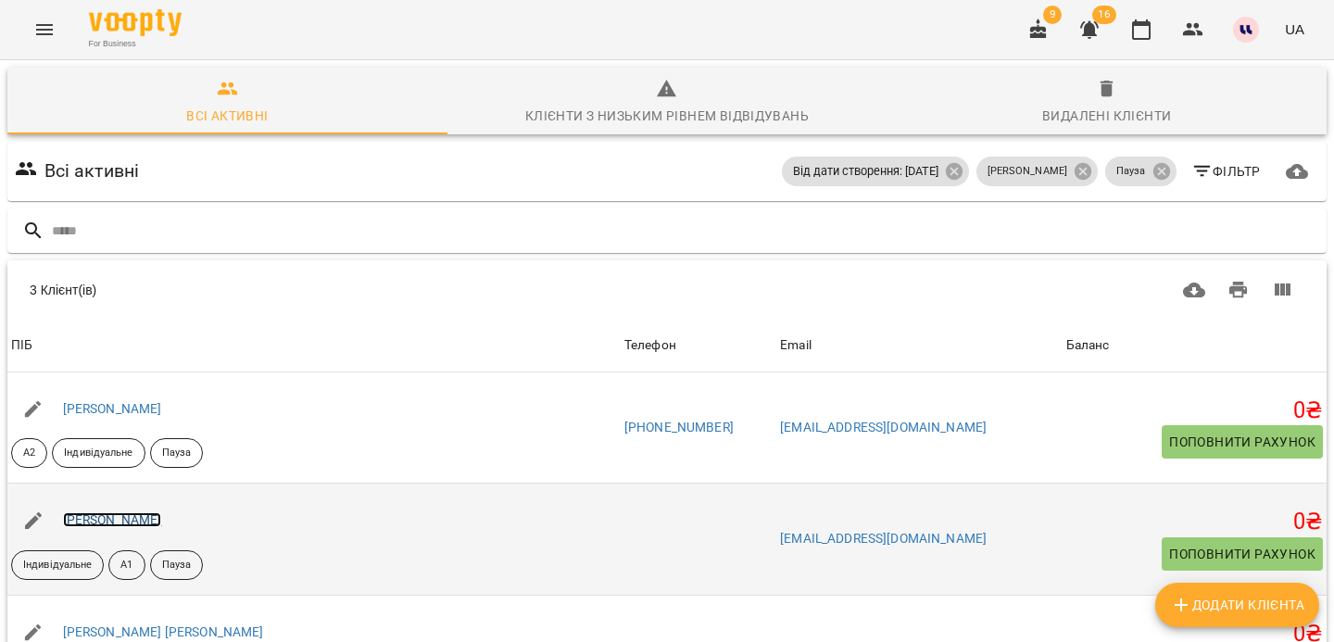
click at [156, 512] on link "Горбенко Анастасія Костянтинівна" at bounding box center [112, 519] width 99 height 15
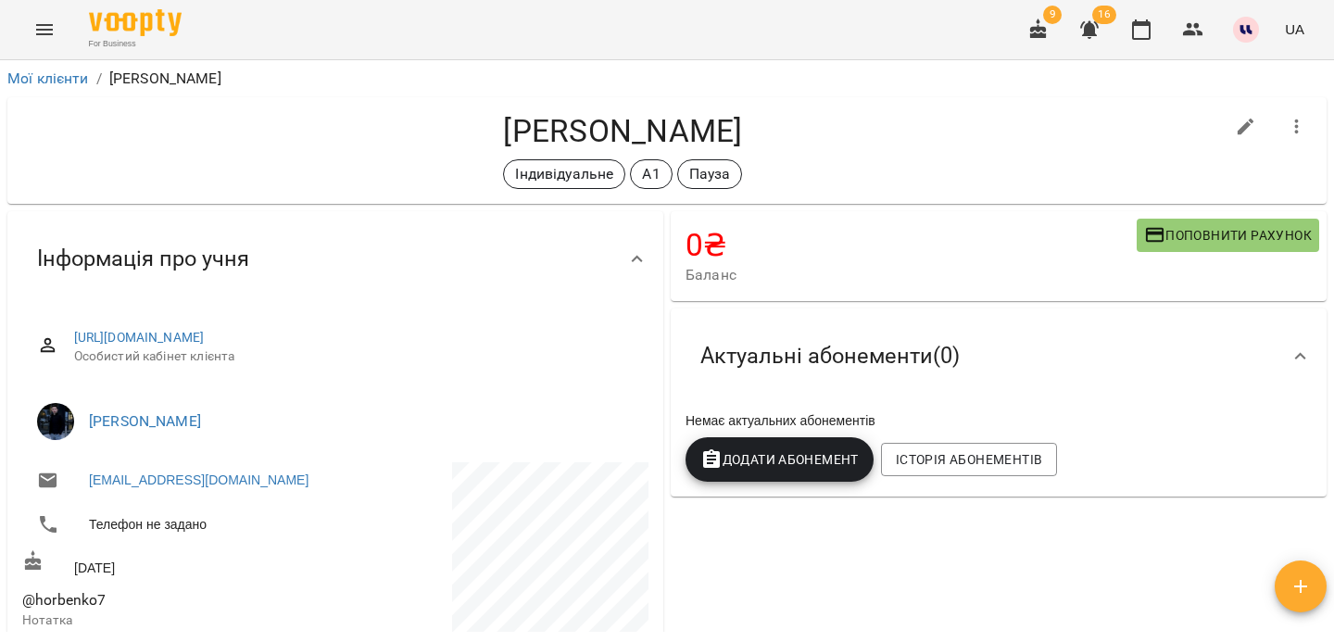
drag, startPoint x: 370, startPoint y: 132, endPoint x: 649, endPoint y: 145, distance: 279.2
click at [649, 145] on h4 "Горбенко Анастасія Костянтинівна" at bounding box center [623, 131] width 1202 height 38
copy h4 "Горбенко Анастасія"
click at [1245, 128] on icon "button" at bounding box center [1246, 127] width 17 height 17
select select "**"
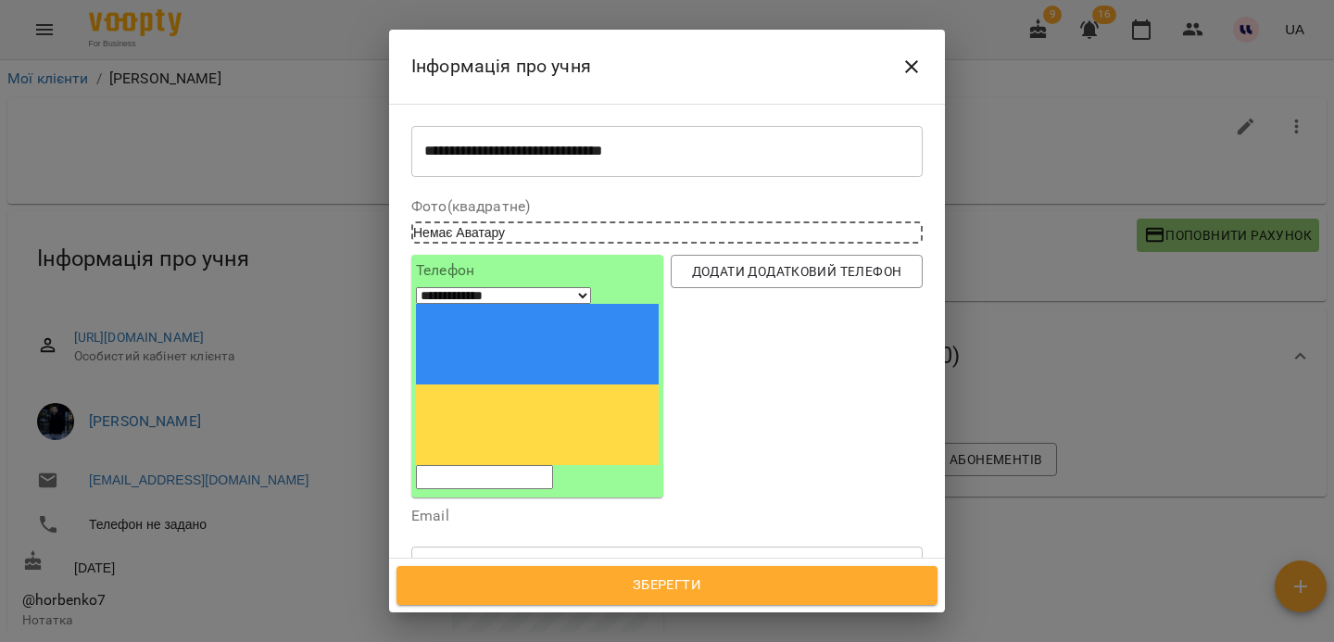
scroll to position [37, 0]
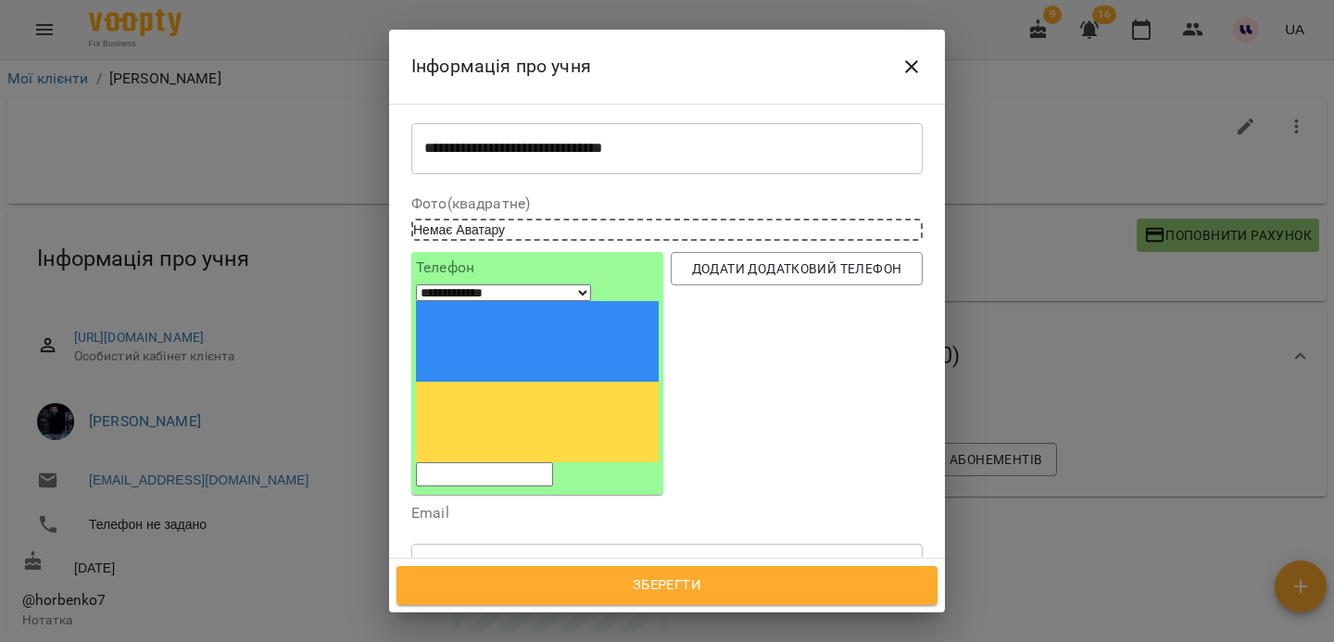
click at [553, 462] on input "tel" at bounding box center [484, 474] width 137 height 24
paste input "**********"
type input "**********"
click at [568, 582] on span "Зберегти" at bounding box center [667, 586] width 500 height 24
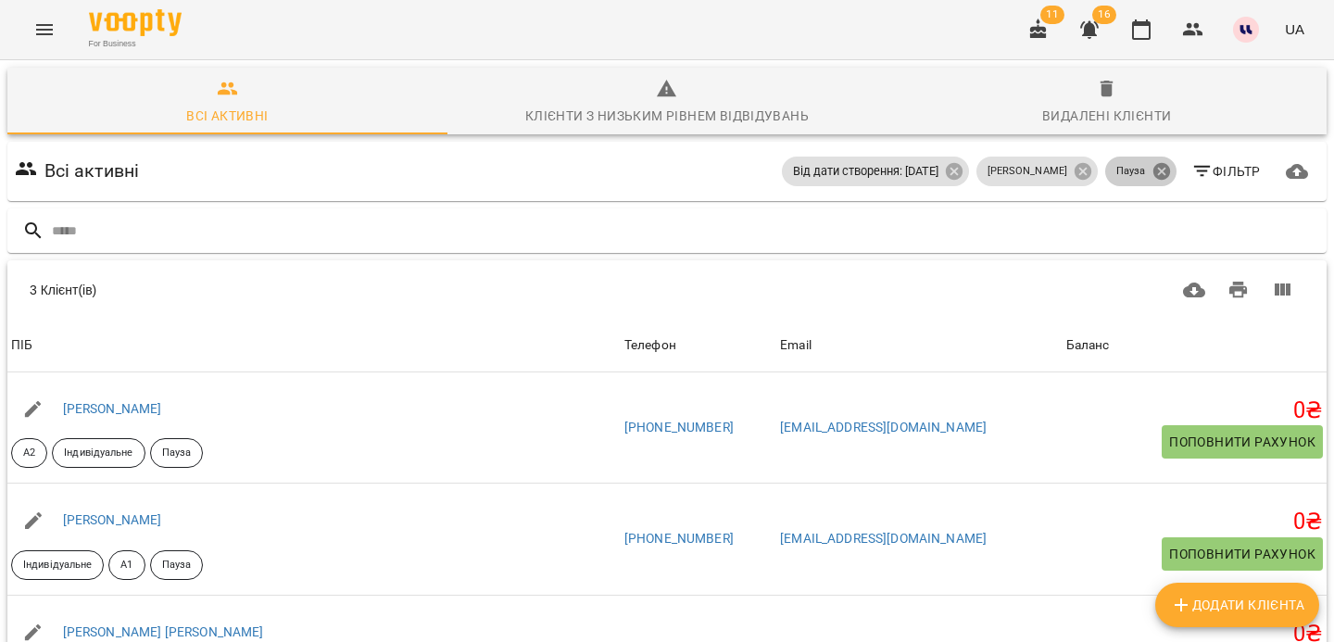
click at [1162, 171] on icon at bounding box center [1162, 171] width 20 height 20
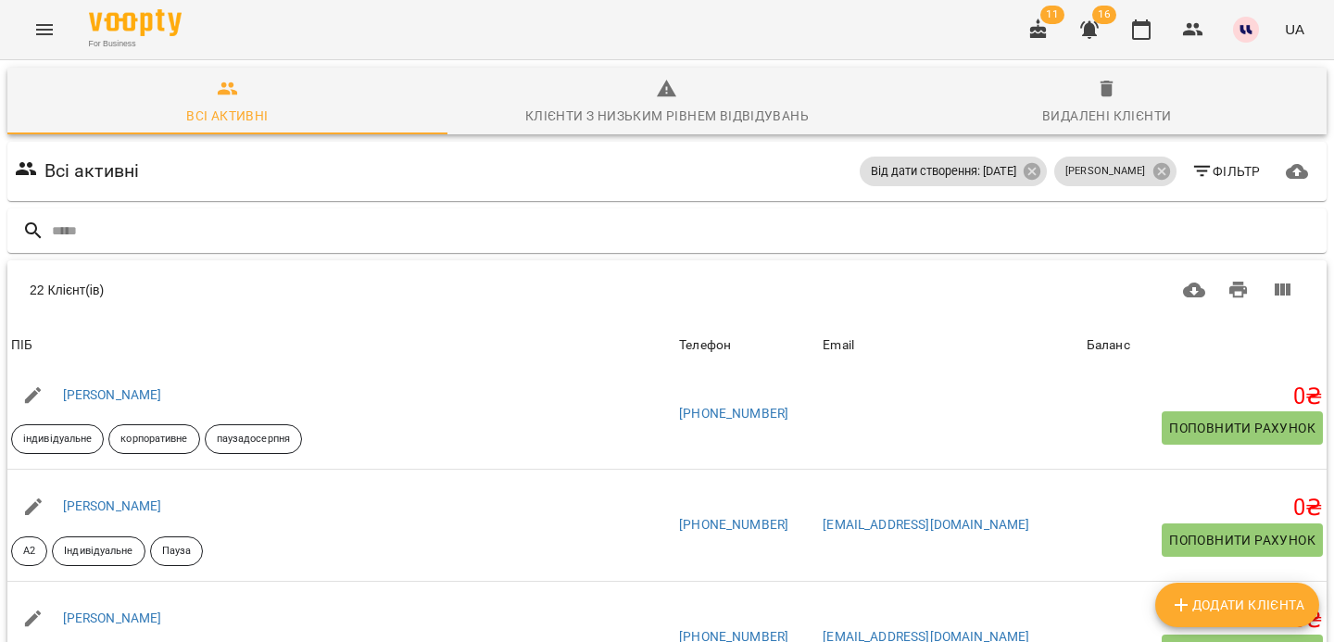
scroll to position [16, 0]
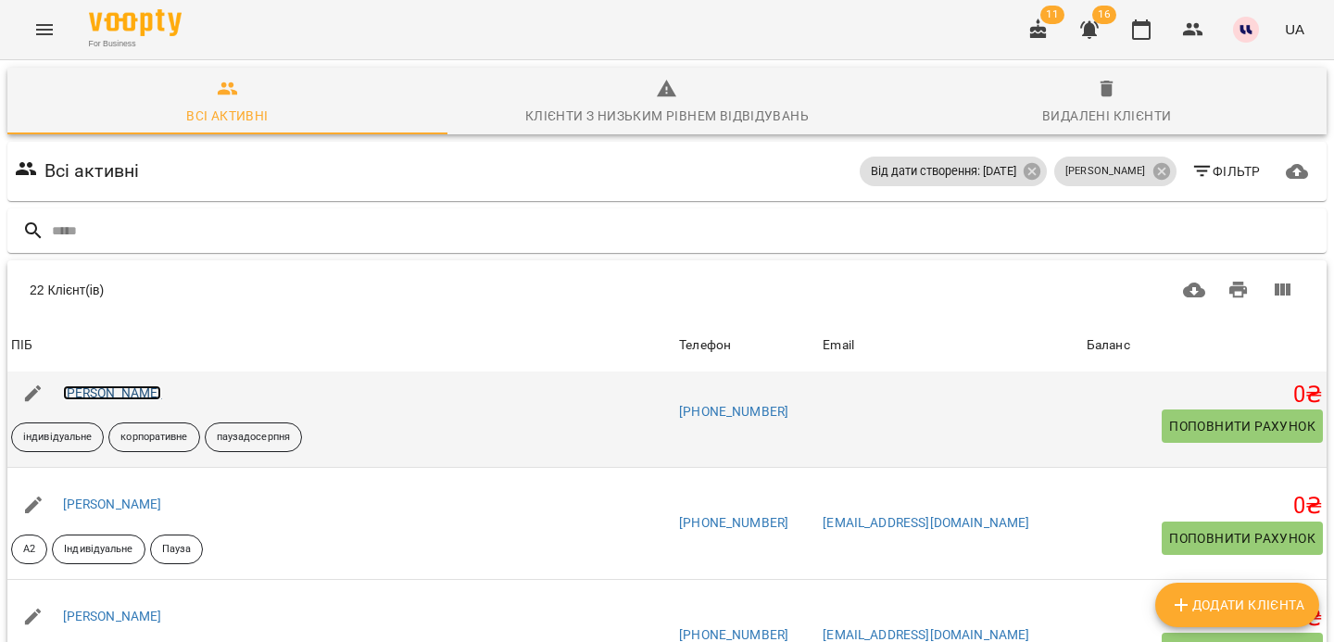
click at [149, 393] on link "[PERSON_NAME]" at bounding box center [112, 392] width 99 height 15
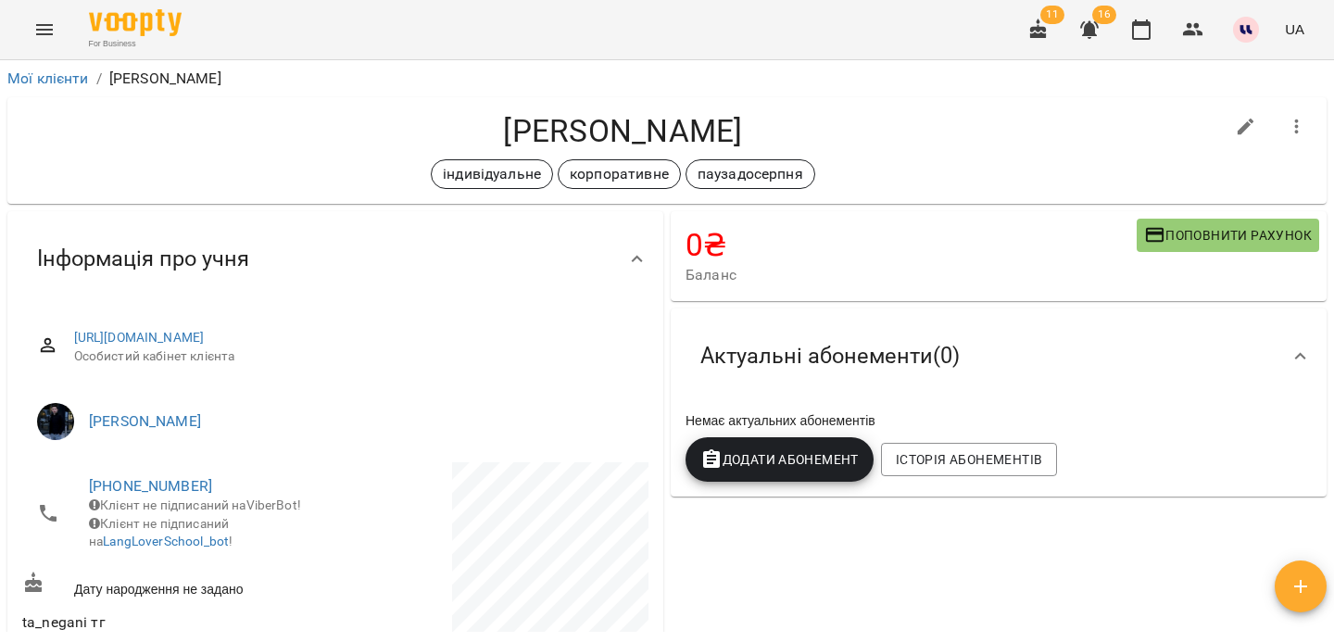
drag, startPoint x: 453, startPoint y: 131, endPoint x: 794, endPoint y: 138, distance: 341.1
click at [794, 138] on h4 "[PERSON_NAME]" at bounding box center [623, 131] width 1202 height 38
copy h4 "[PERSON_NAME]"
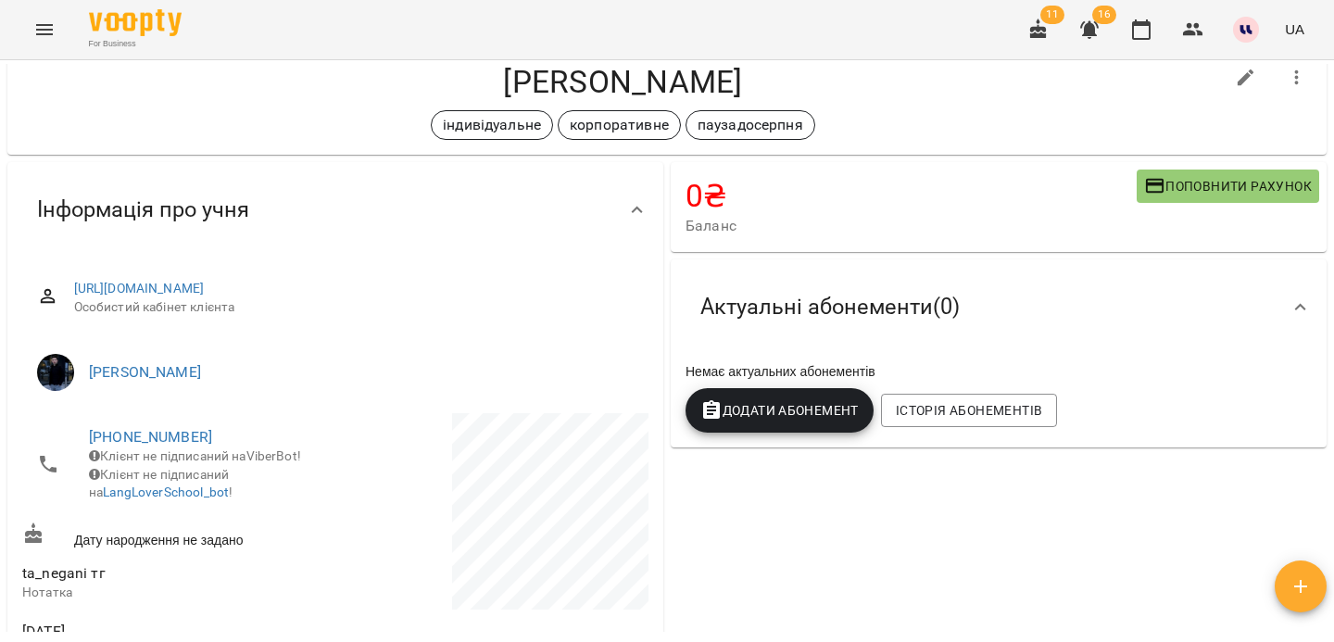
scroll to position [52, 0]
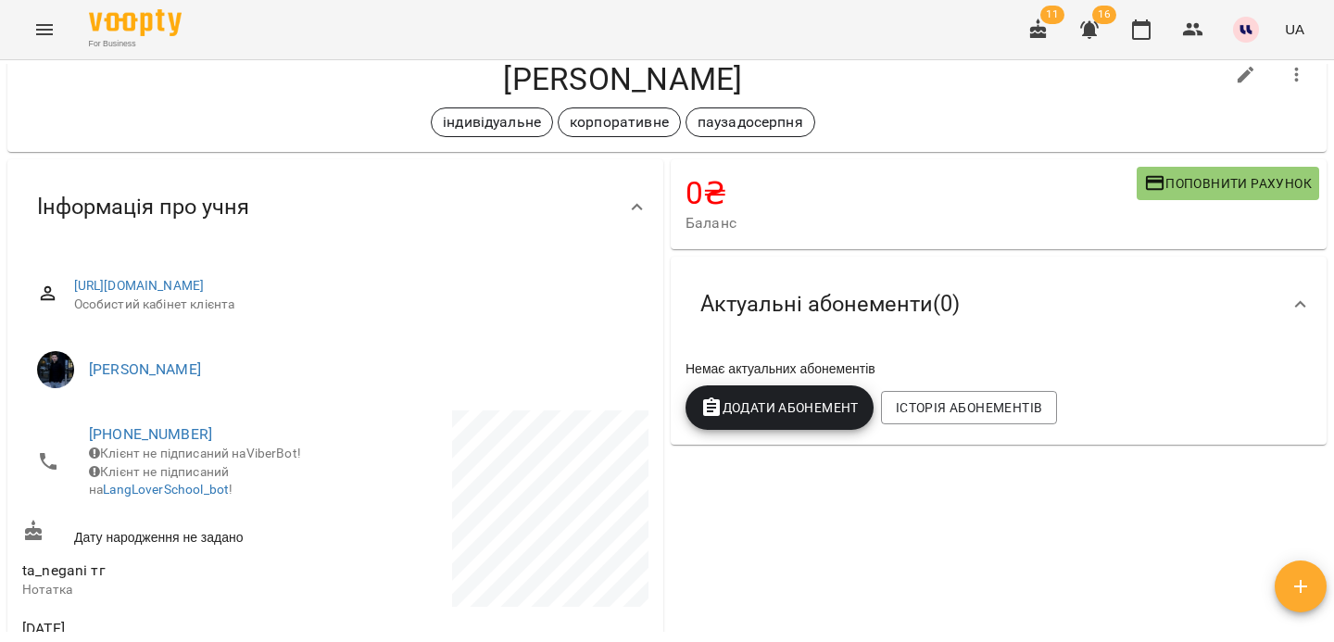
click at [1247, 63] on div "**********" at bounding box center [667, 381] width 1334 height 642
click at [1247, 68] on icon "button" at bounding box center [1246, 75] width 22 height 22
select select "**"
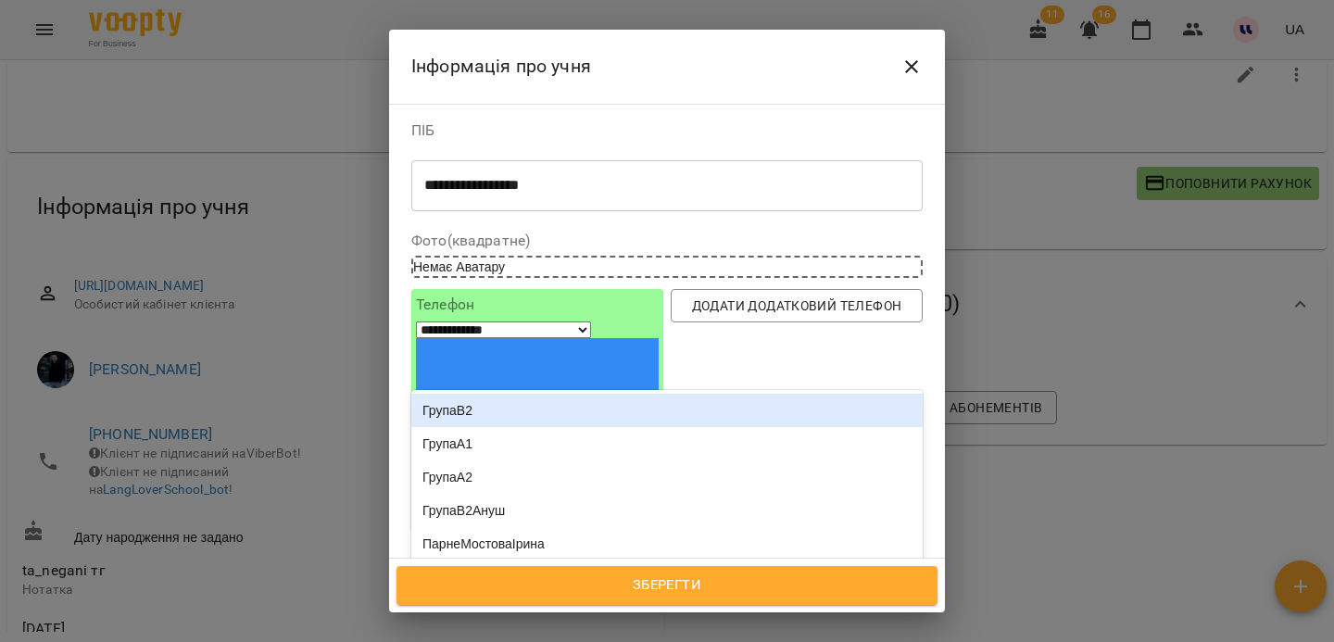
type input "***"
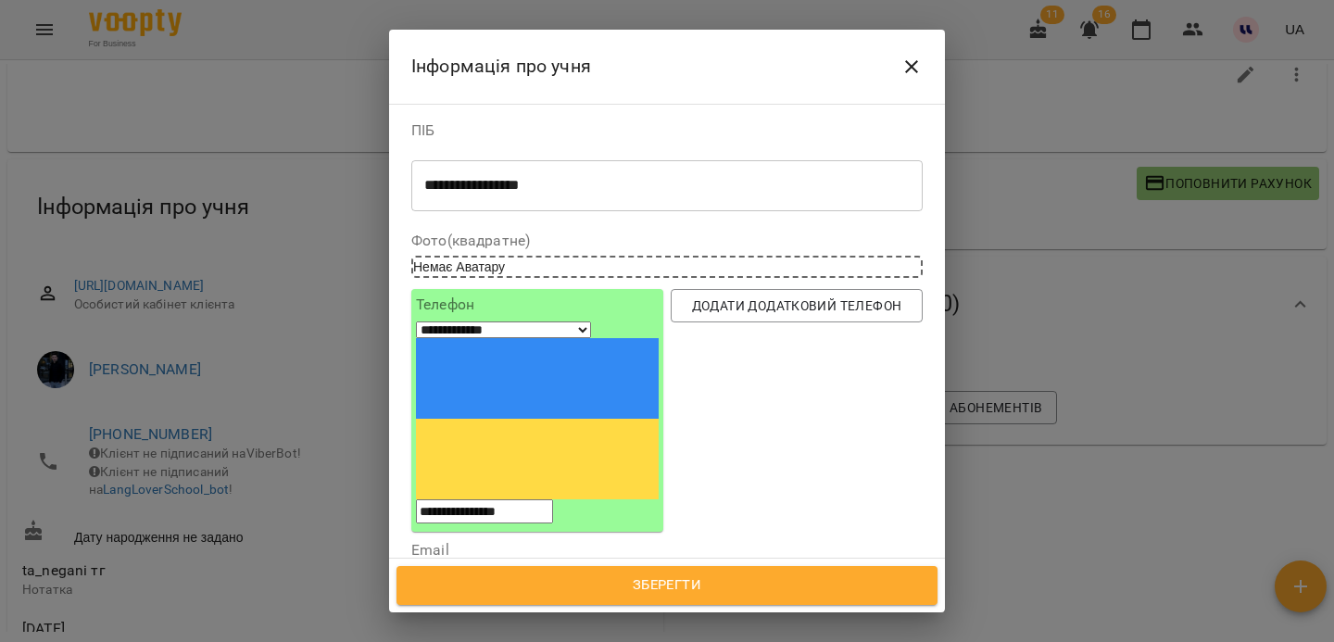
click at [573, 598] on div "Пасив" at bounding box center [666, 614] width 511 height 33
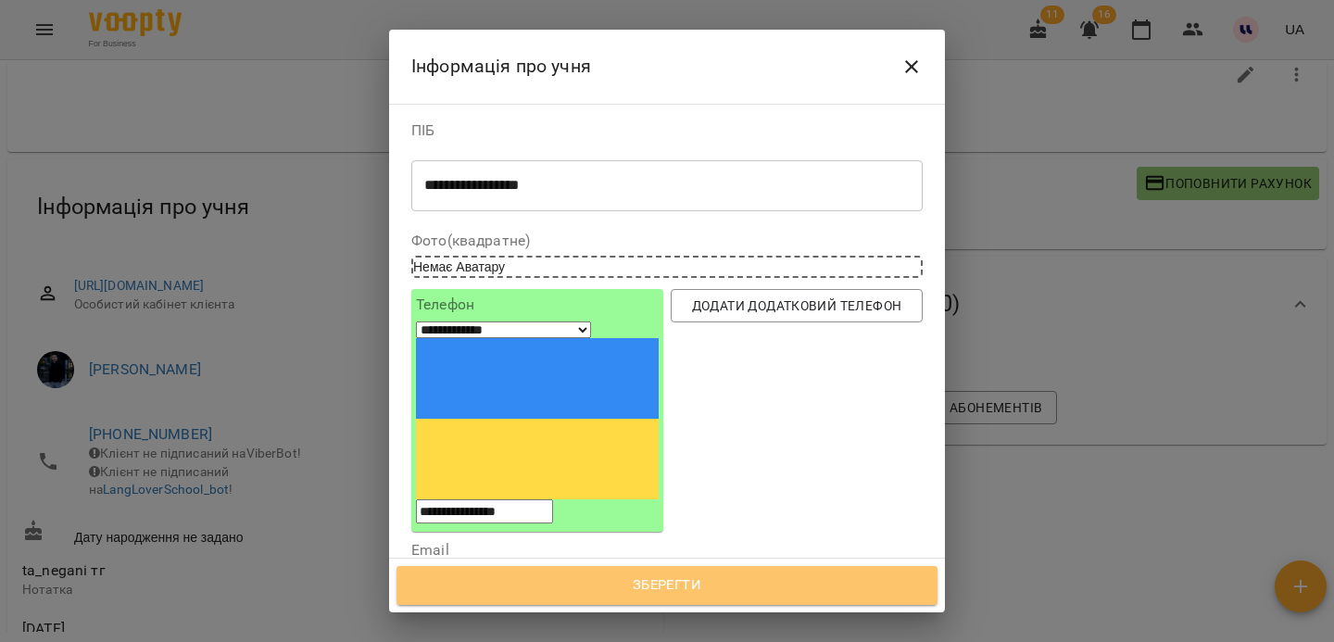
click at [630, 585] on span "Зберегти" at bounding box center [667, 586] width 500 height 24
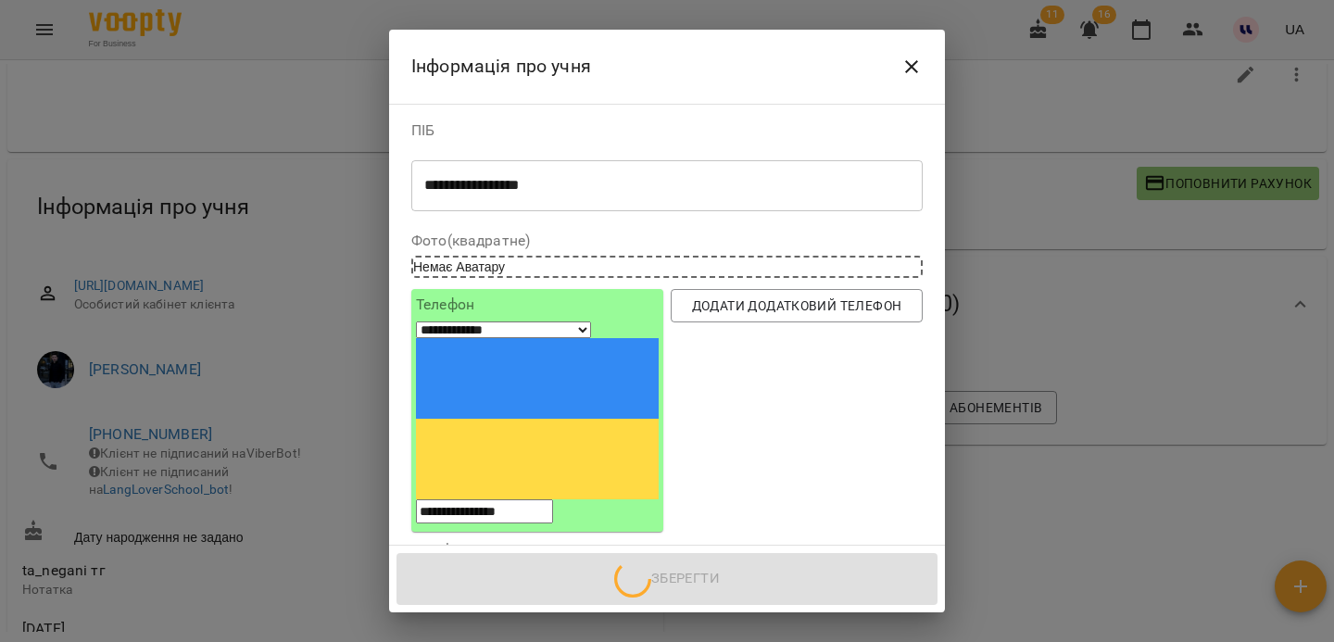
scroll to position [40, 0]
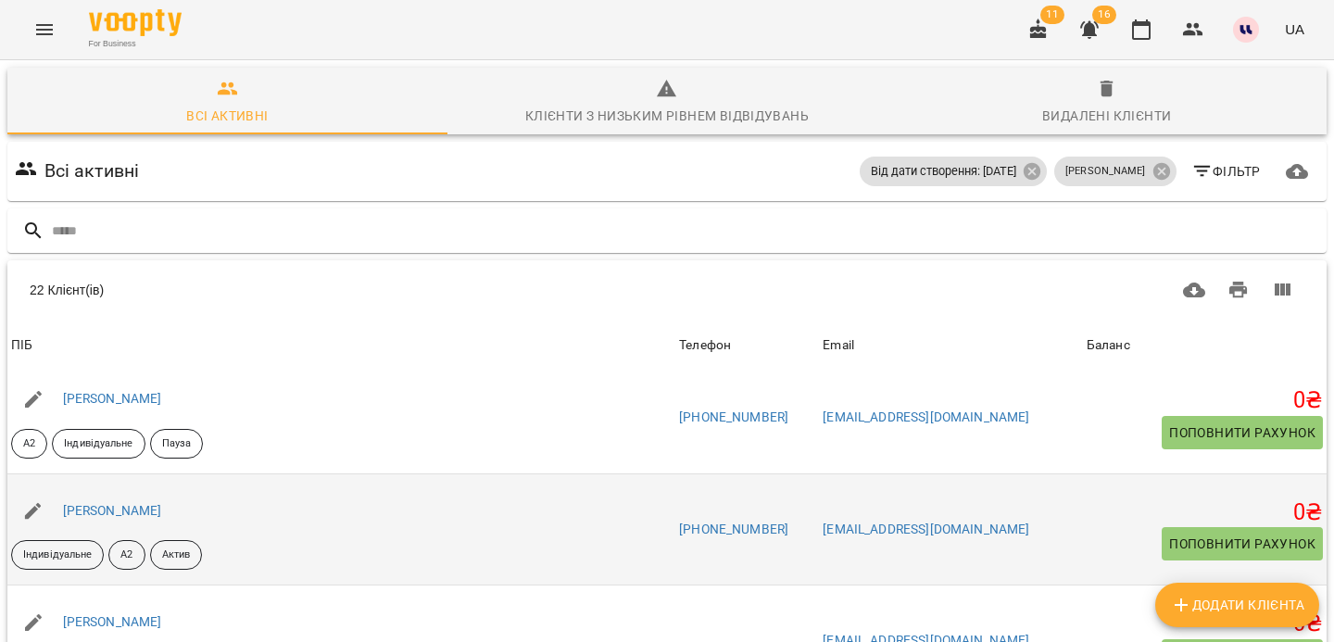
scroll to position [125, 0]
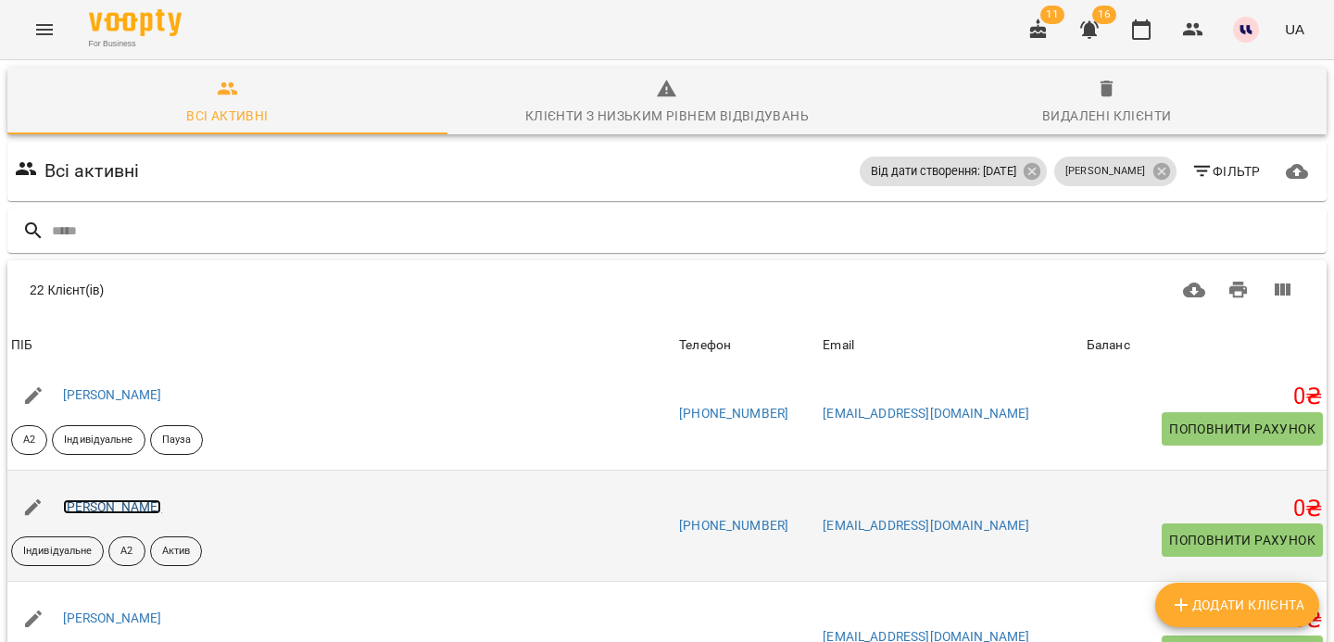
click at [162, 506] on link "[PERSON_NAME]" at bounding box center [112, 506] width 99 height 15
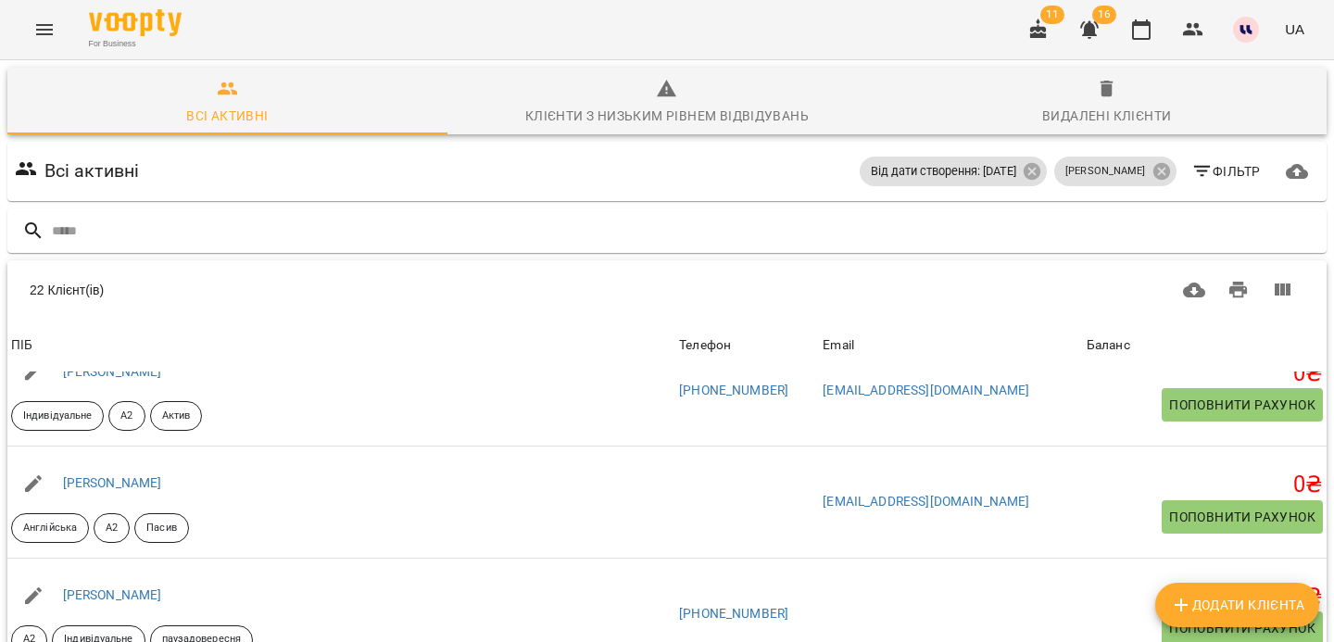
scroll to position [274, 0]
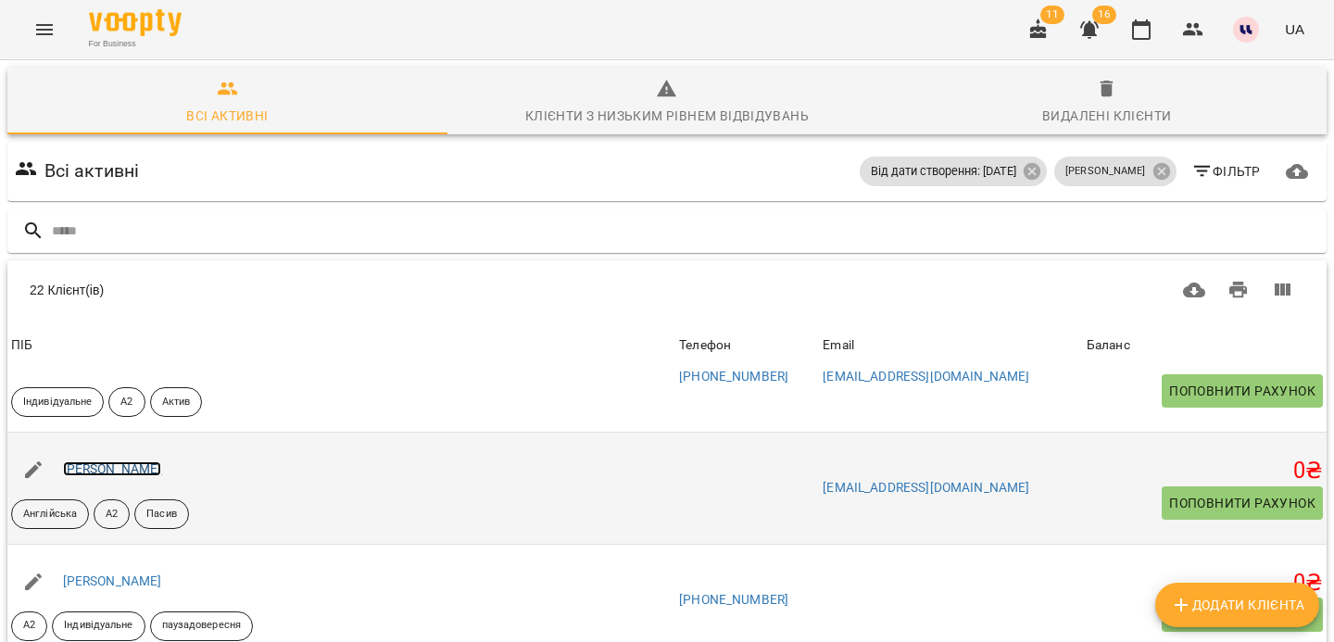
click at [155, 472] on link "[PERSON_NAME]" at bounding box center [112, 468] width 99 height 15
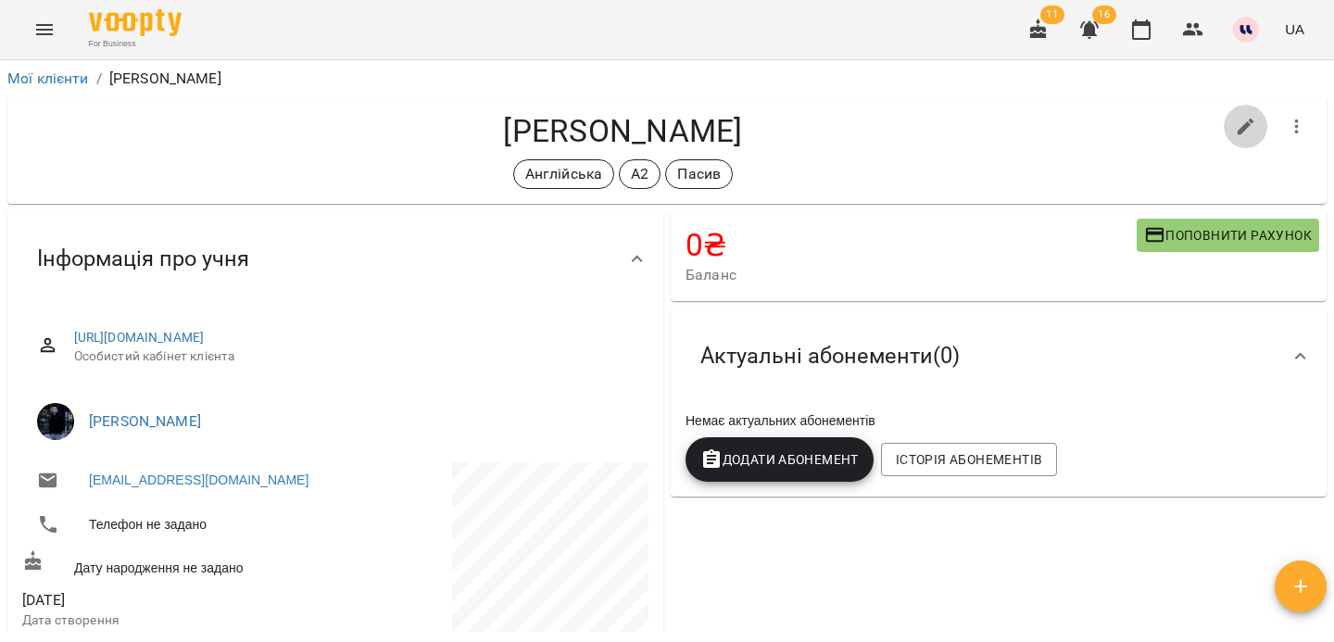
click at [1250, 119] on icon "button" at bounding box center [1246, 127] width 17 height 17
select select "**"
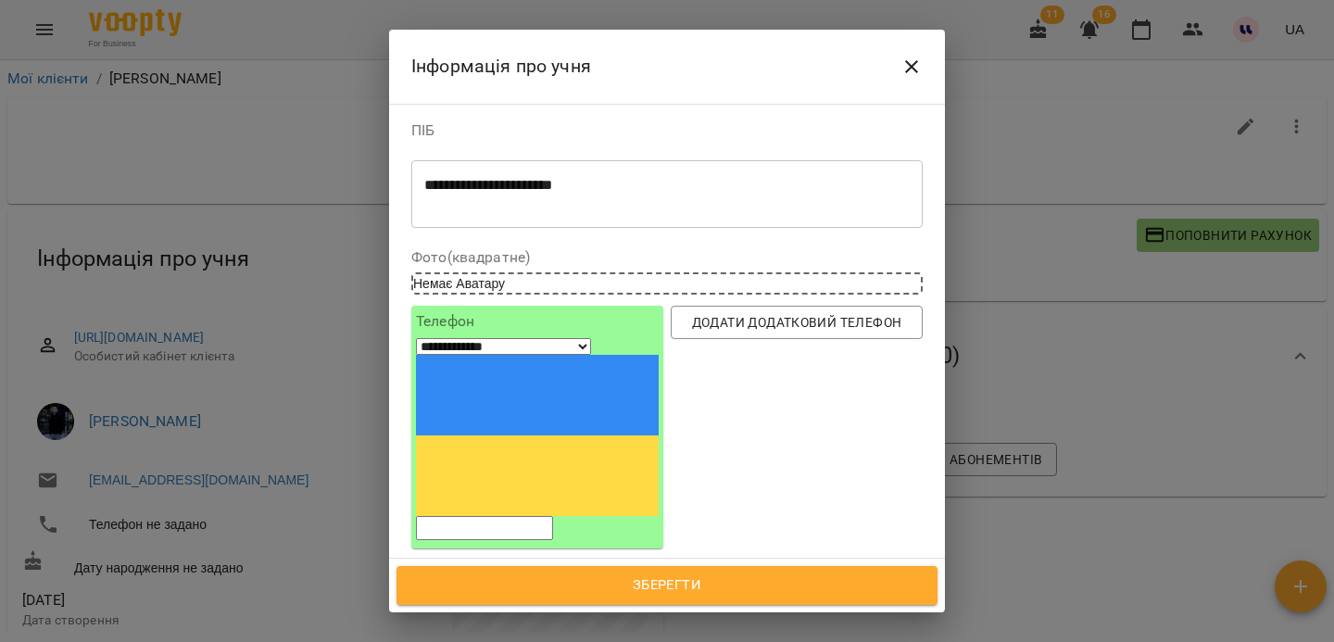
click at [553, 516] on input "tel" at bounding box center [484, 528] width 137 height 24
paste input "**********"
type input "**********"
click at [608, 582] on span "Зберегти" at bounding box center [667, 586] width 500 height 24
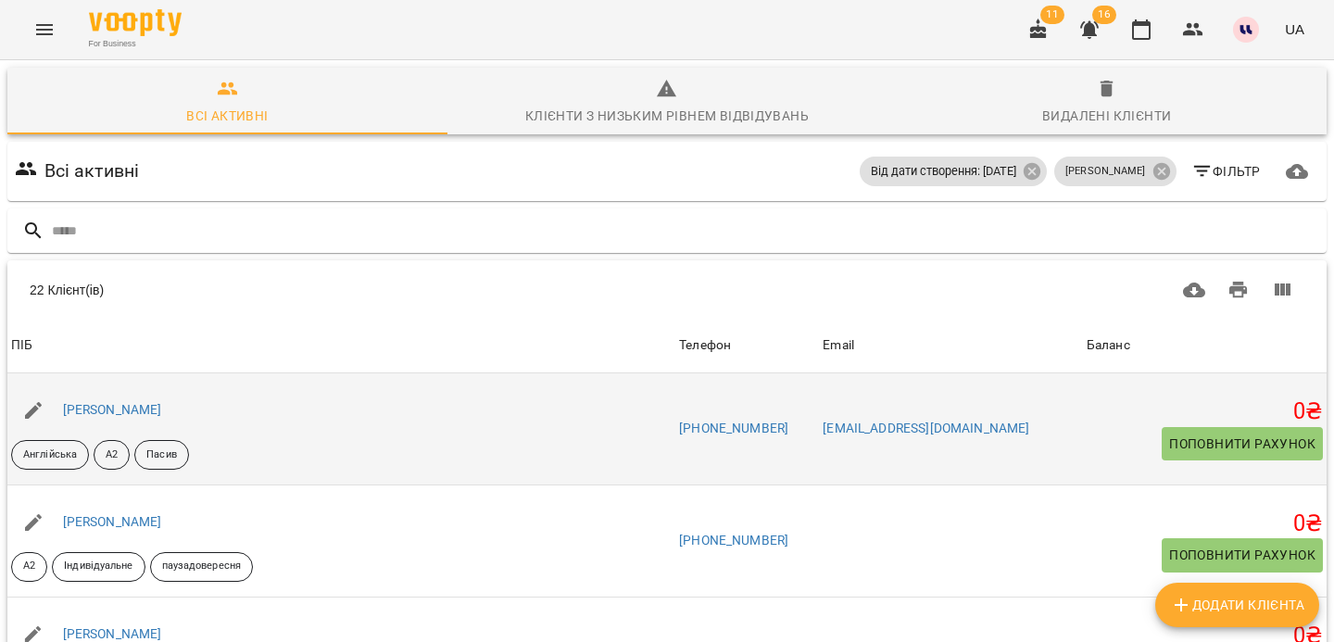
scroll to position [351, 0]
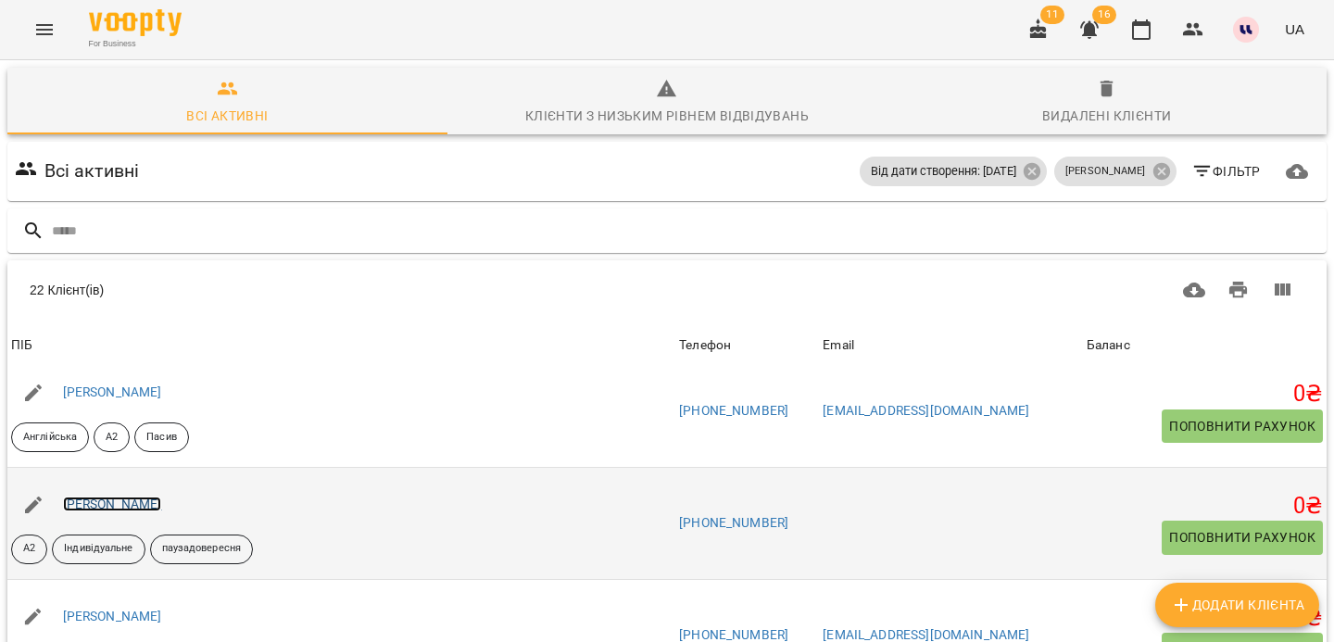
click at [162, 502] on link "Вегерчук Ольга Володимирівна" at bounding box center [112, 504] width 99 height 15
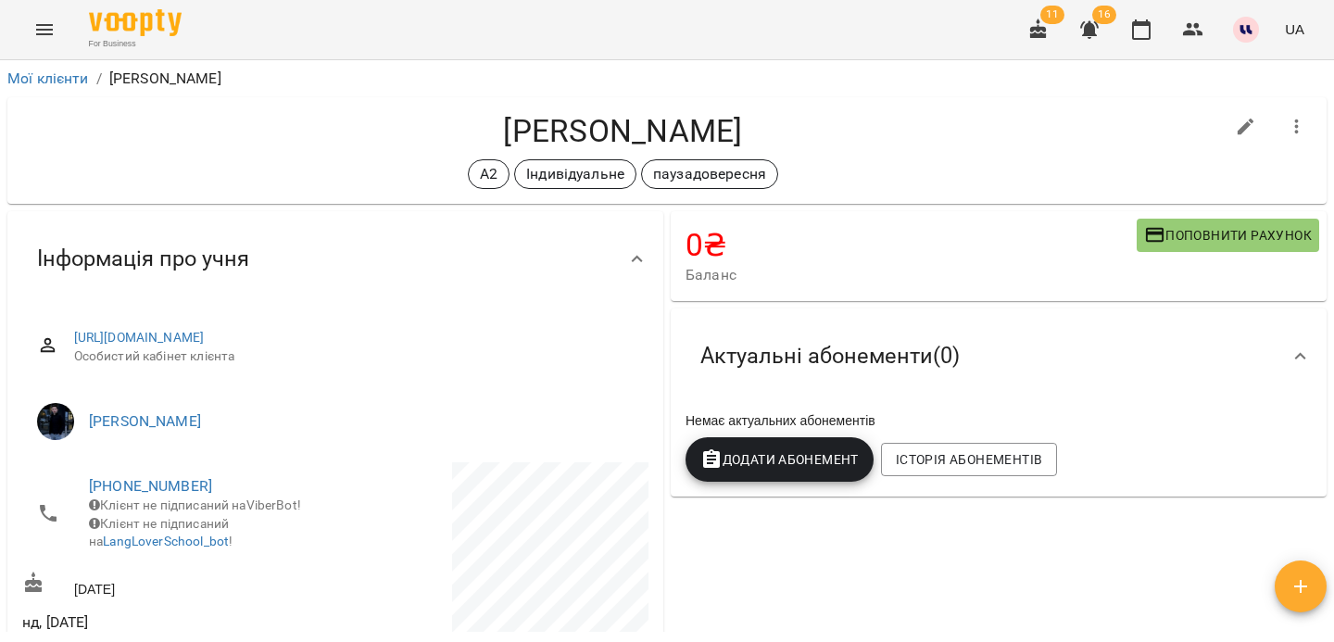
drag, startPoint x: 385, startPoint y: 140, endPoint x: 622, endPoint y: 143, distance: 236.3
click at [622, 144] on h4 "Вегерчук Ольга Володимирівна" at bounding box center [623, 131] width 1202 height 38
copy h4 "Вегерчук Ольга"
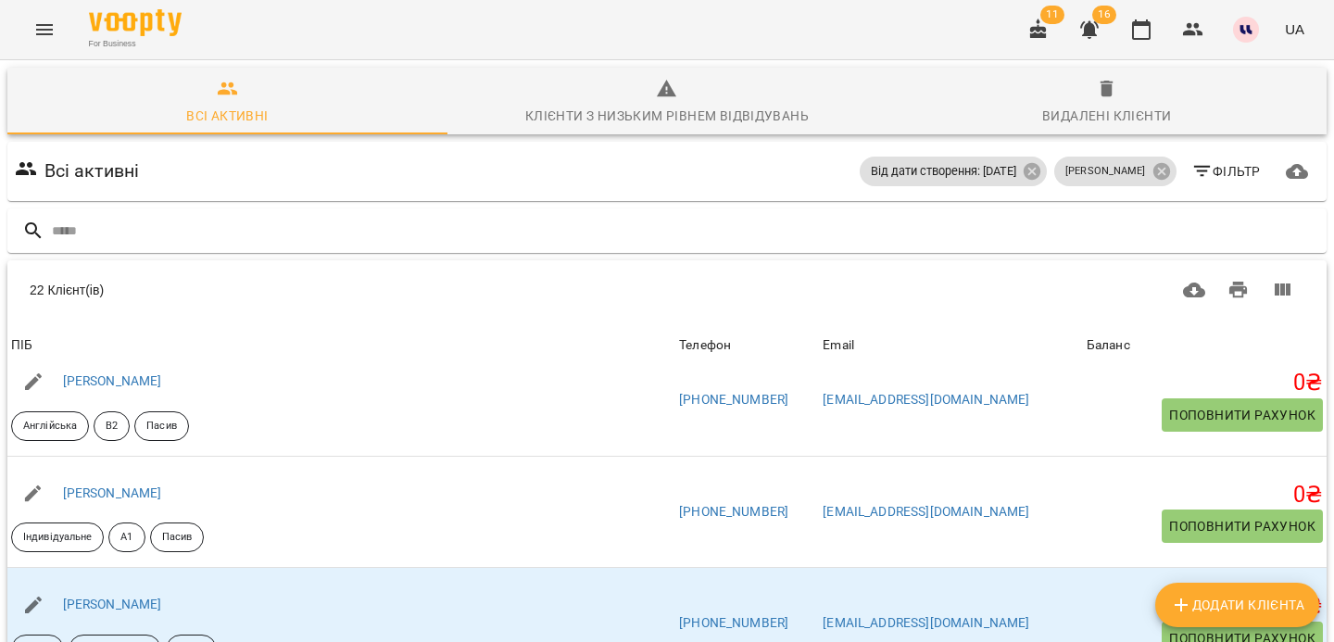
scroll to position [923, 0]
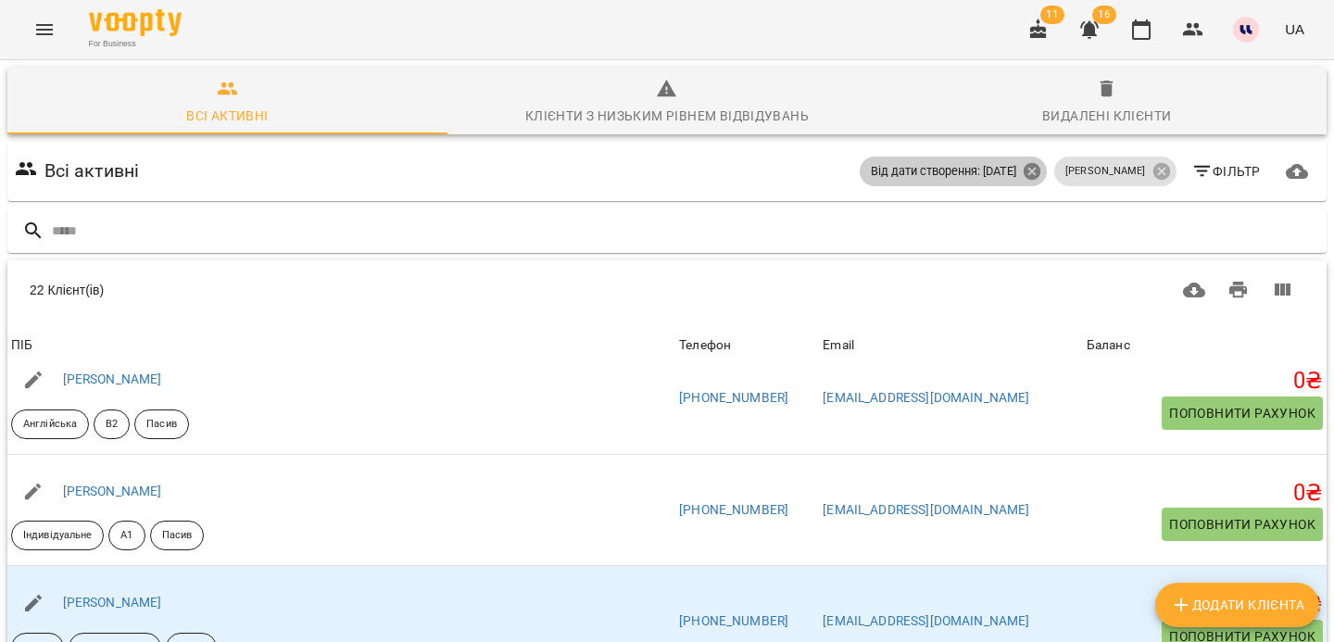
click at [1032, 172] on icon at bounding box center [1032, 171] width 20 height 20
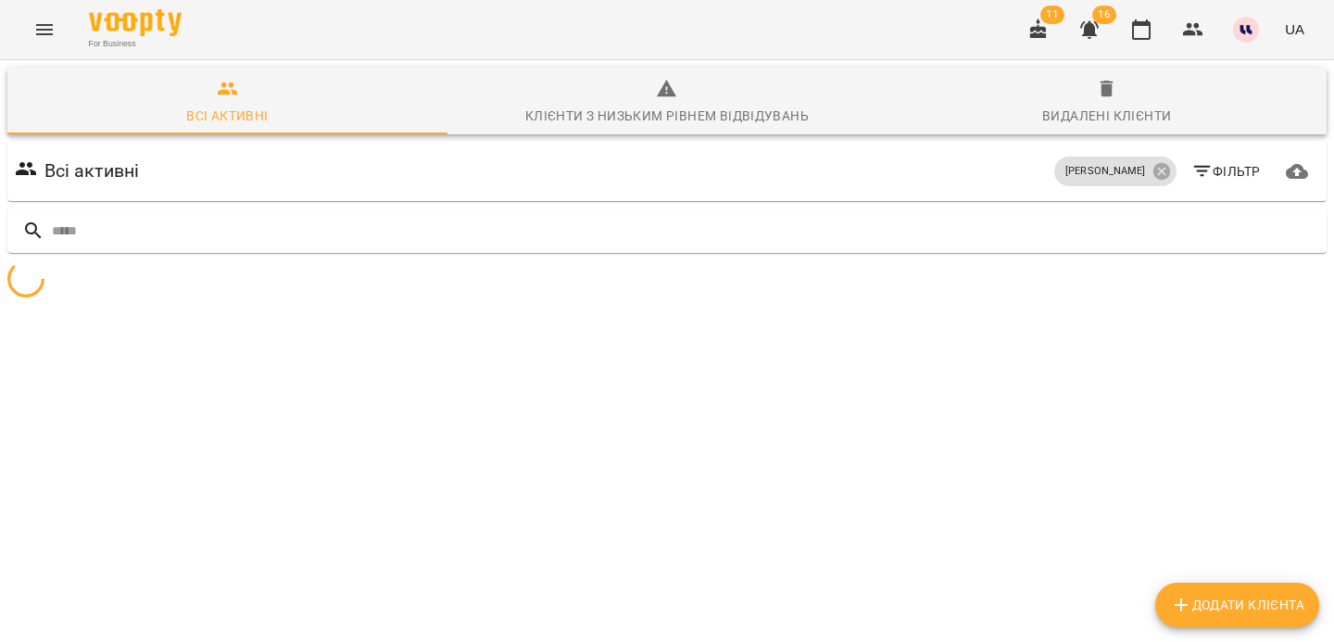
click at [1219, 169] on span "Фільтр" at bounding box center [1226, 171] width 69 height 22
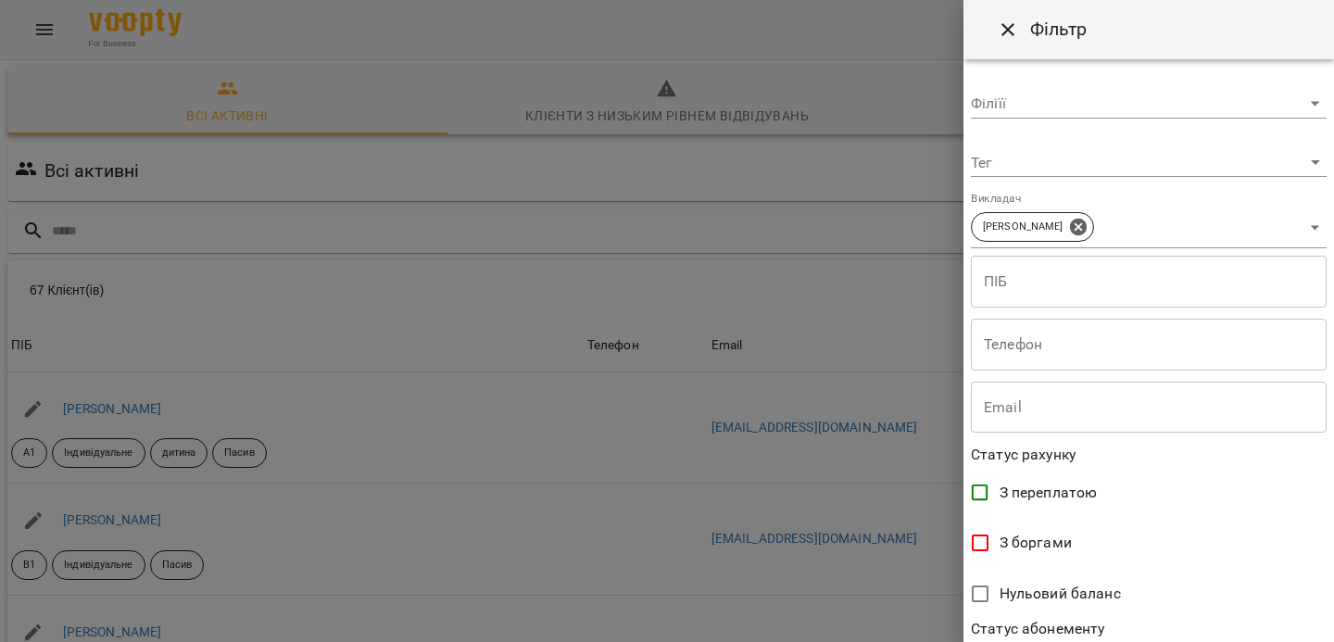
click at [1032, 177] on div "**********" at bounding box center [1149, 350] width 371 height 583
click at [1014, 173] on body "For Business 11 16 UA Всі активні Клієнти з низьким рівнем відвідувань Видалені…" at bounding box center [667, 484] width 1334 height 968
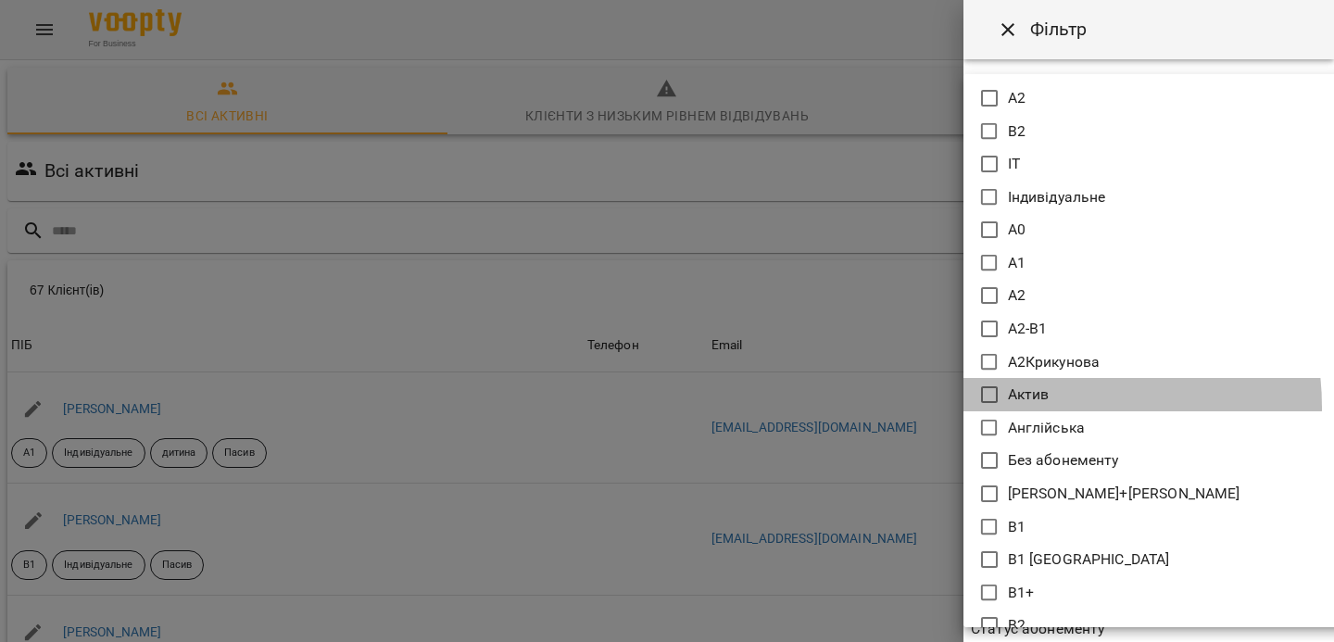
click at [1028, 407] on li "Актив" at bounding box center [1169, 394] width 411 height 33
type input "*****"
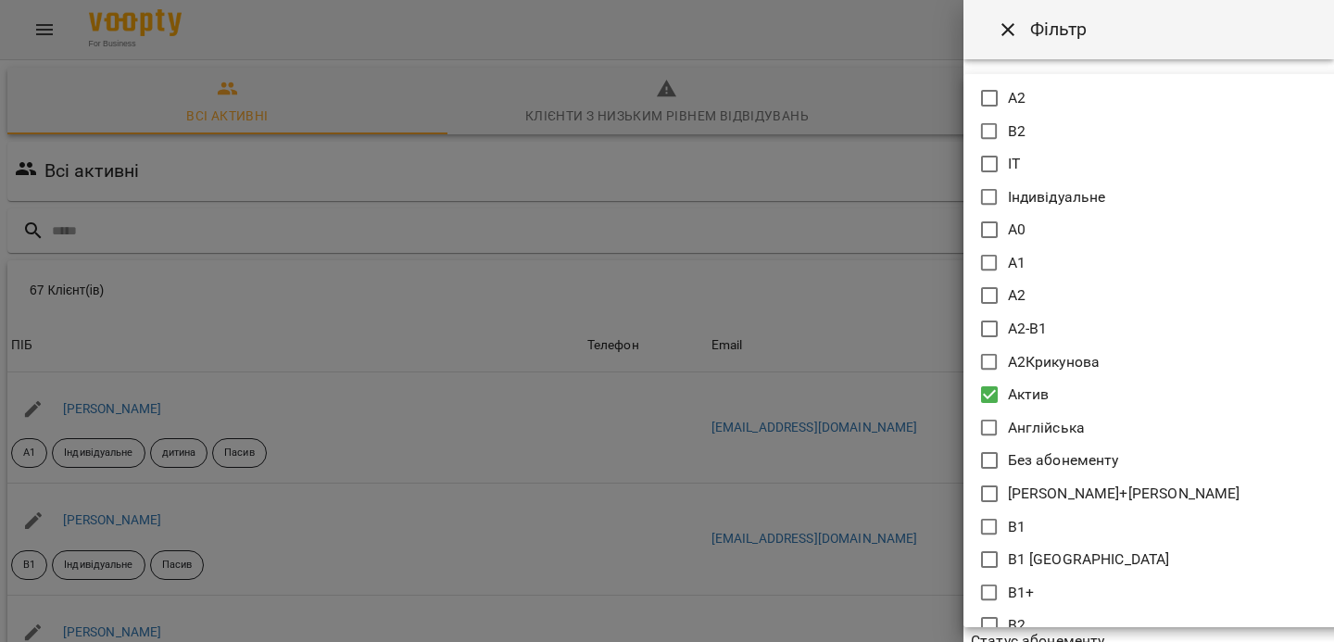
click at [1113, 40] on div at bounding box center [667, 321] width 1334 height 642
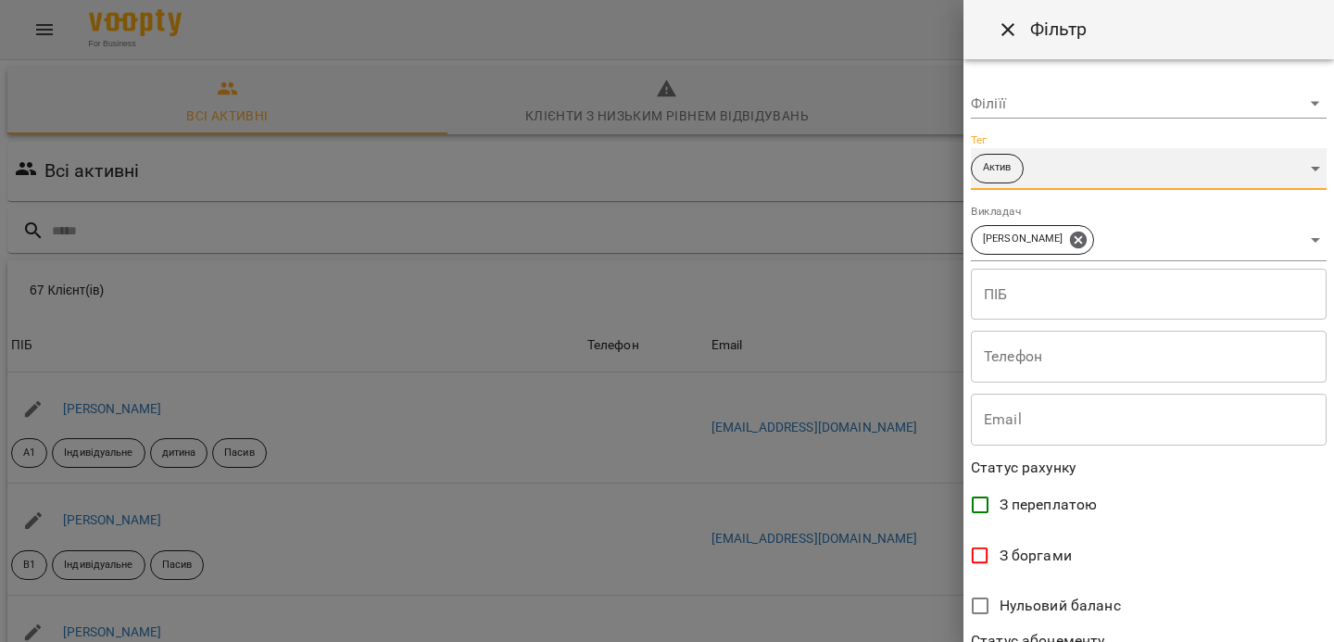
scroll to position [414, 0]
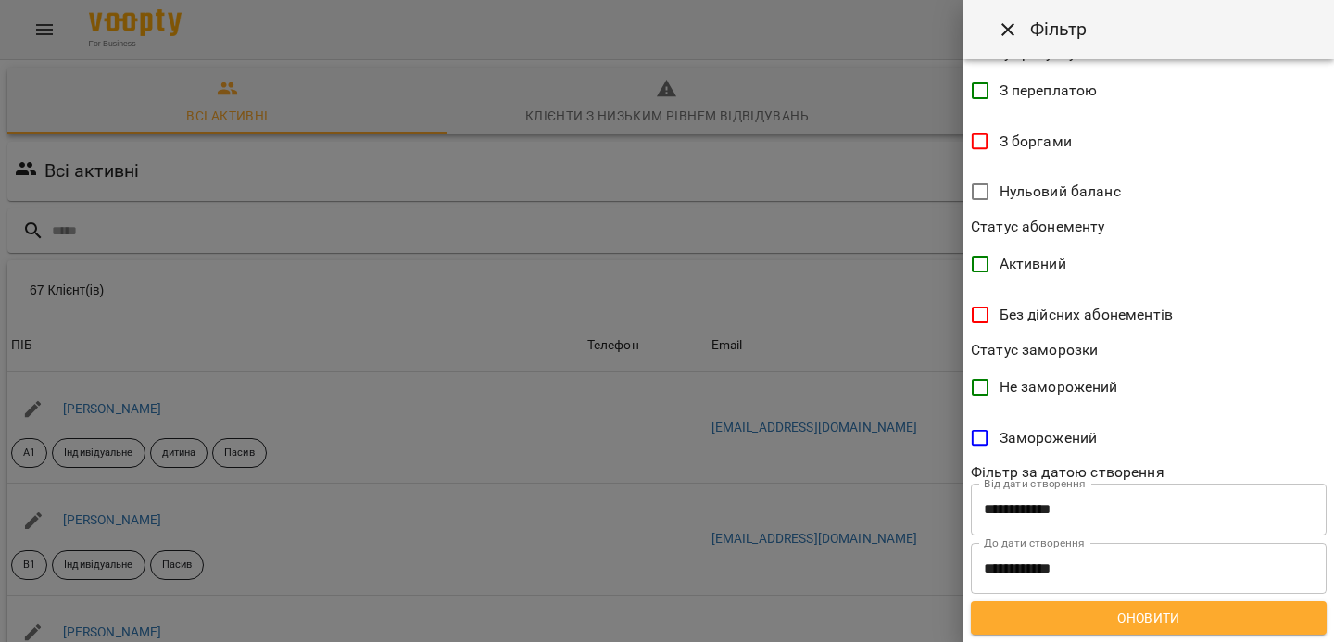
click at [1073, 612] on span "Оновити" at bounding box center [1149, 618] width 326 height 22
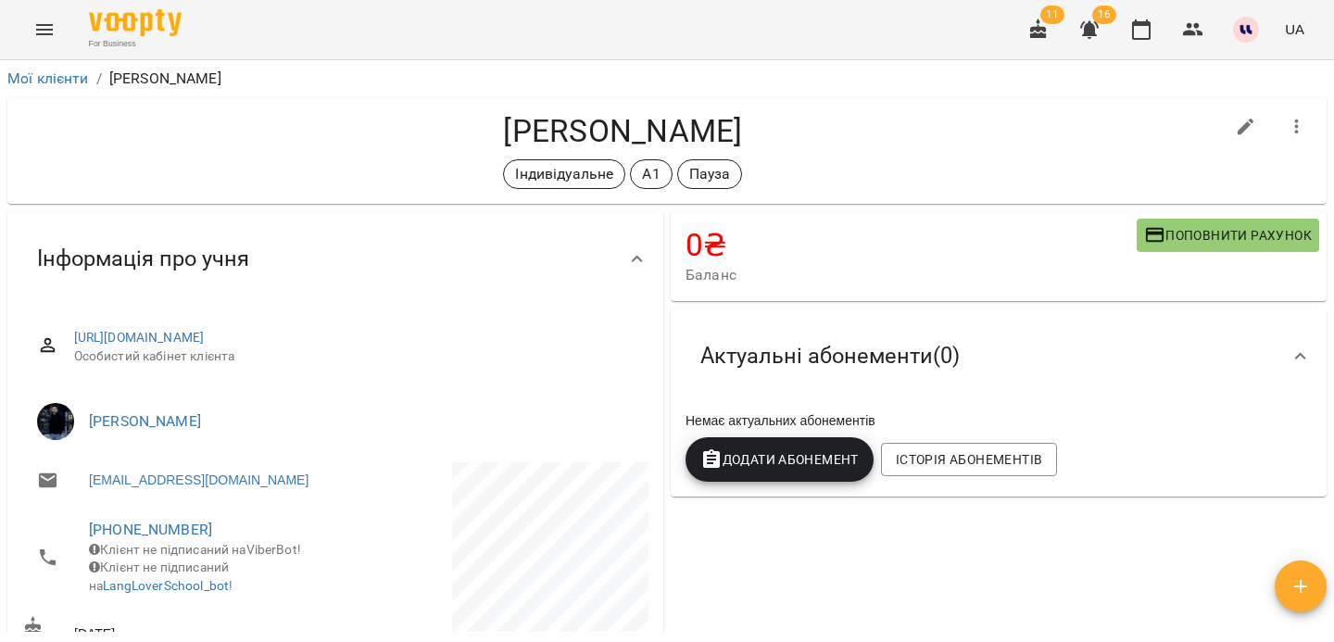
drag, startPoint x: 366, startPoint y: 138, endPoint x: 661, endPoint y: 139, distance: 294.7
click at [661, 139] on h4 "Горбенко Анастасія Костянтинівна" at bounding box center [623, 131] width 1202 height 38
copy h4 "Горбенко Анастасія"
